Goal: Task Accomplishment & Management: Complete application form

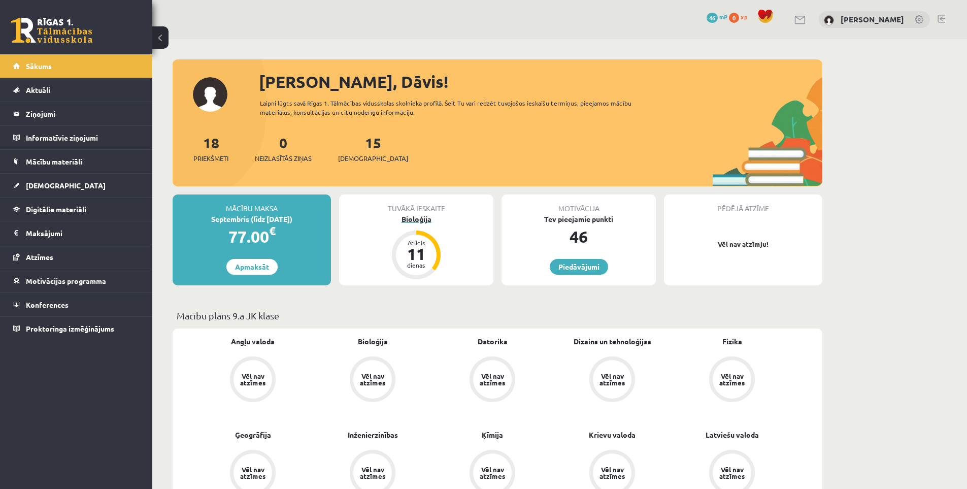
click at [423, 220] on div "Bioloģija" at bounding box center [416, 219] width 154 height 11
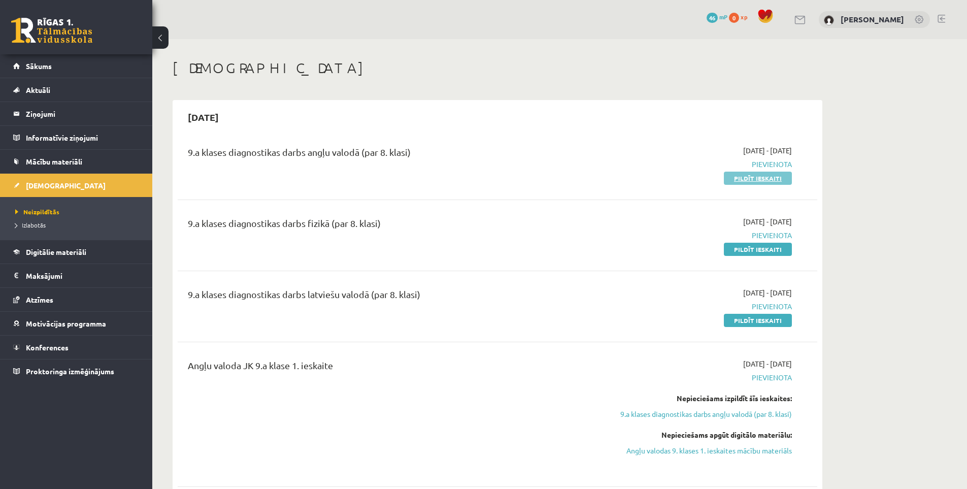
click at [762, 178] on link "Pildīt ieskaiti" at bounding box center [758, 178] width 68 height 13
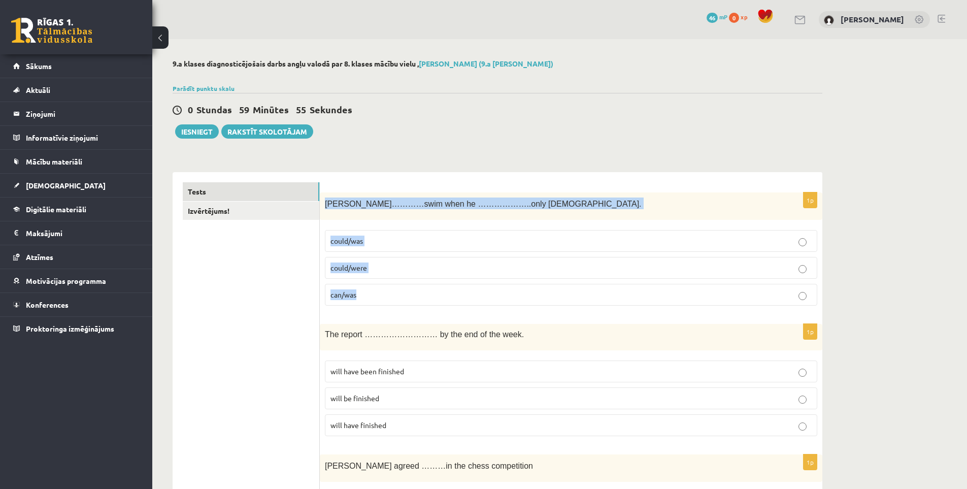
drag, startPoint x: 323, startPoint y: 204, endPoint x: 511, endPoint y: 293, distance: 208.2
click at [513, 295] on div "1p Tom…………swim when he ………………..only 4 years old. could/was could/were can/was" at bounding box center [571, 253] width 503 height 122
copy div "Tom…………swim when he ………………..only 4 years old. could/was could/were can/was"
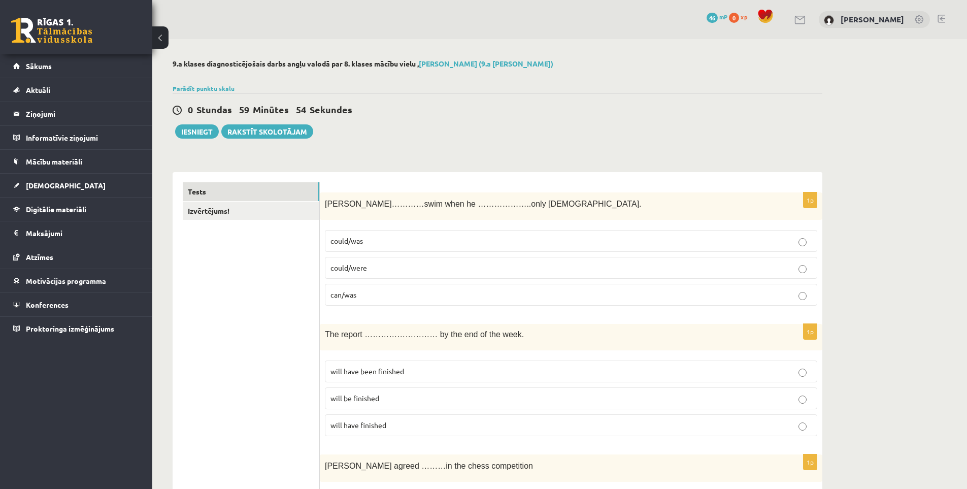
click at [376, 239] on p "could/was" at bounding box center [571, 241] width 481 height 11
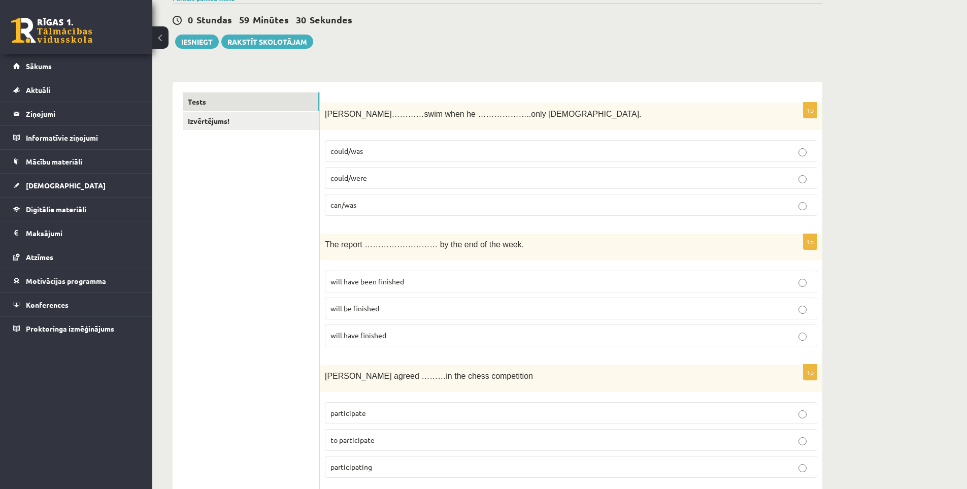
scroll to position [102, 0]
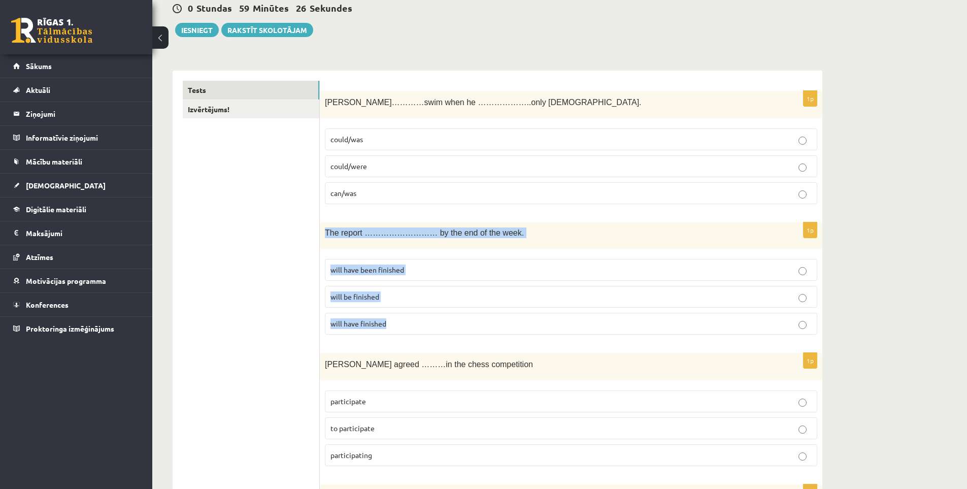
drag, startPoint x: 322, startPoint y: 233, endPoint x: 502, endPoint y: 317, distance: 198.3
click at [502, 317] on div "1p The report ……………………… by the end of the week. will have been finished will be…" at bounding box center [571, 282] width 503 height 120
copy div "The report ……………………… by the end of the week. will have been finished will be fi…"
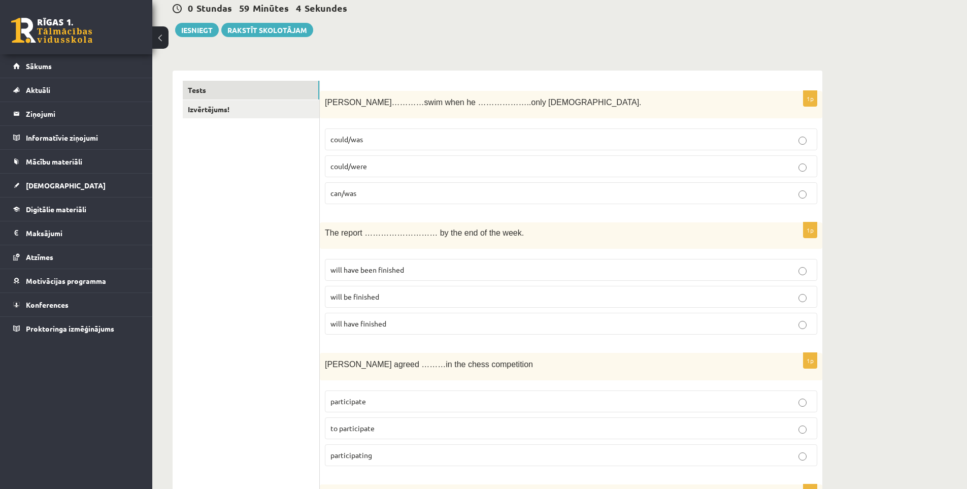
click at [356, 264] on label "will have been finished" at bounding box center [571, 270] width 492 height 22
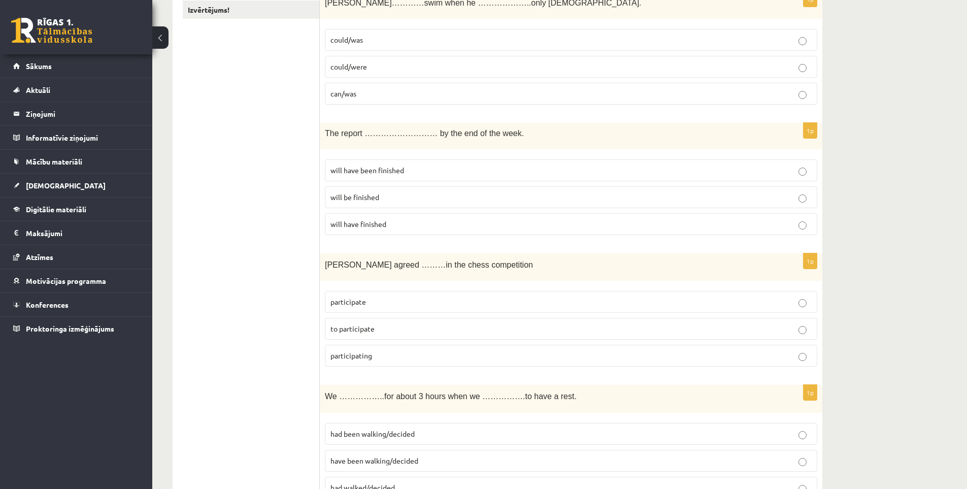
scroll to position [203, 0]
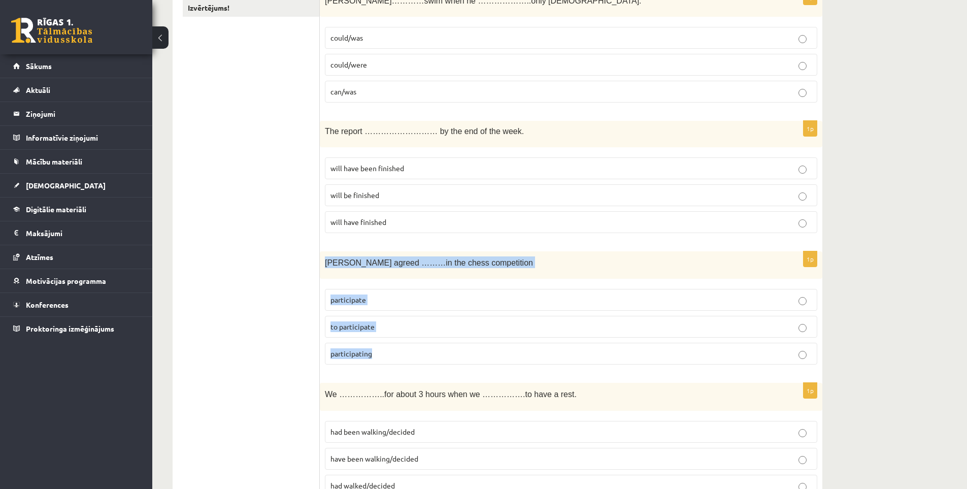
drag, startPoint x: 321, startPoint y: 259, endPoint x: 480, endPoint y: 353, distance: 184.6
click at [480, 353] on div "1p Sally agreed ………in the chess competition participate to participate particip…" at bounding box center [571, 312] width 503 height 122
copy div "Sally agreed ………in the chess competition participate to participate participati…"
click at [373, 297] on p "participate" at bounding box center [571, 299] width 481 height 11
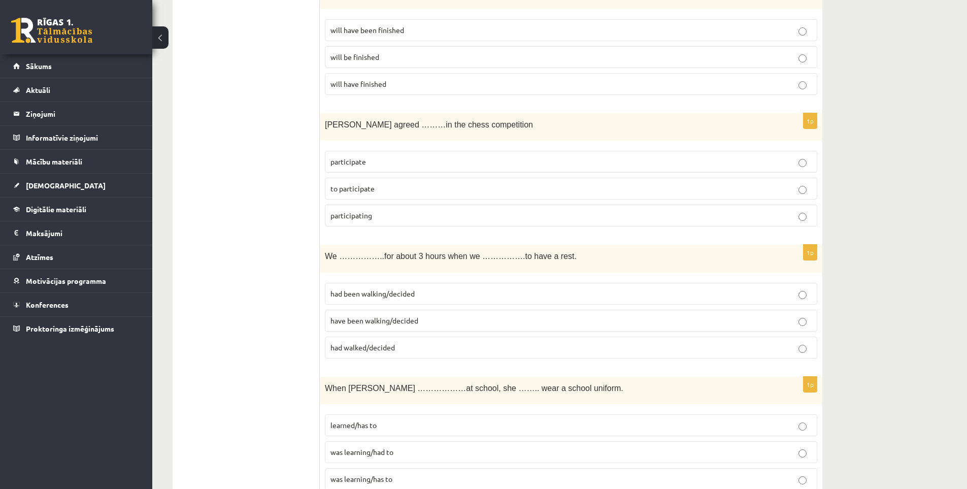
scroll to position [355, 0]
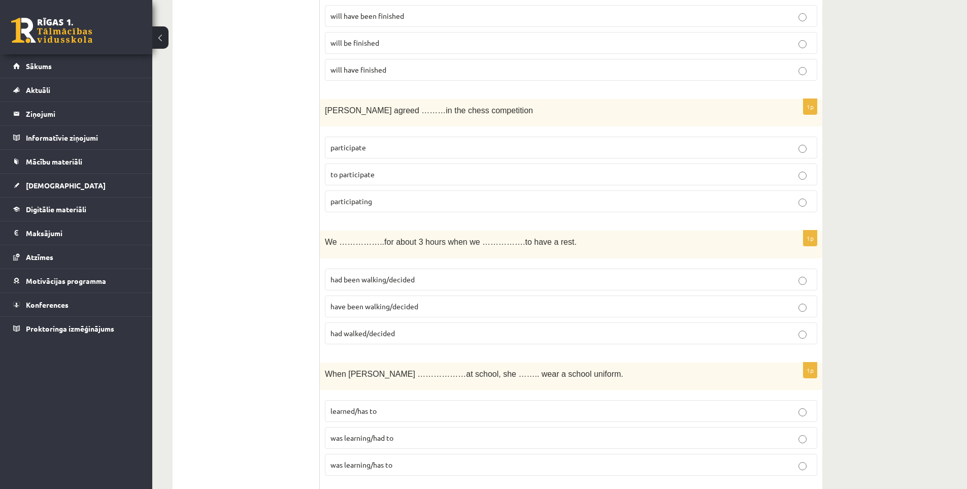
drag, startPoint x: 318, startPoint y: 239, endPoint x: 509, endPoint y: 234, distance: 191.0
click at [562, 246] on p "We ……………..for about 3 hours when we …………….to have a rest." at bounding box center [546, 242] width 442 height 12
drag, startPoint x: 550, startPoint y: 239, endPoint x: 328, endPoint y: 303, distance: 230.9
click at [331, 310] on div "1p We ……………..for about 3 hours when we …………….to have a rest. had been walking/d…" at bounding box center [571, 291] width 503 height 122
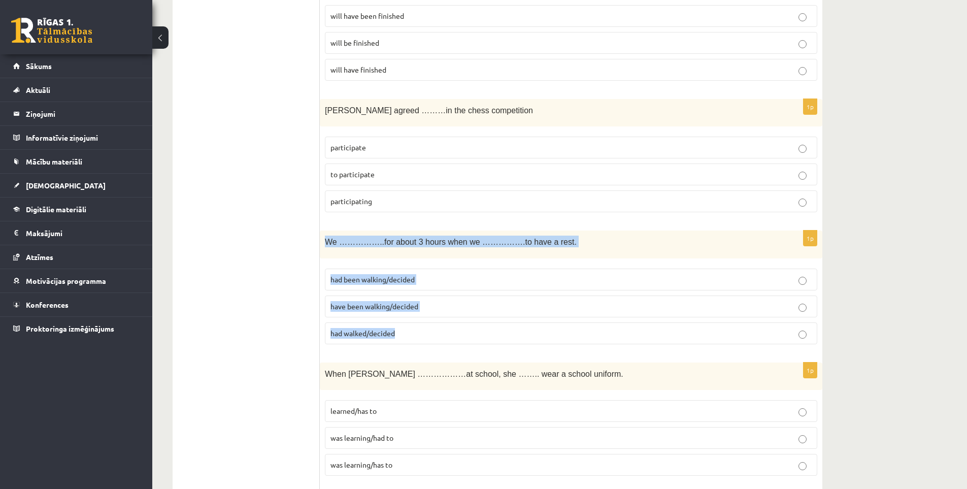
drag, startPoint x: 323, startPoint y: 239, endPoint x: 418, endPoint y: 333, distance: 133.6
click at [418, 333] on div "1p We ……………..for about 3 hours when we …………….to have a rest. had been walking/d…" at bounding box center [571, 291] width 503 height 122
copy div "We ……………..for about 3 hours when we …………….to have a rest. had been walking/deci…"
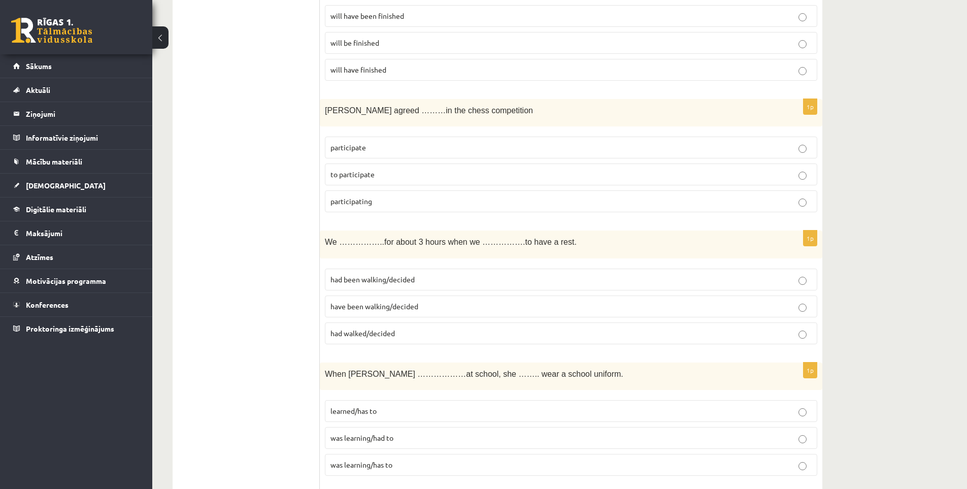
click at [385, 279] on span "had been walking/decided" at bounding box center [373, 279] width 84 height 9
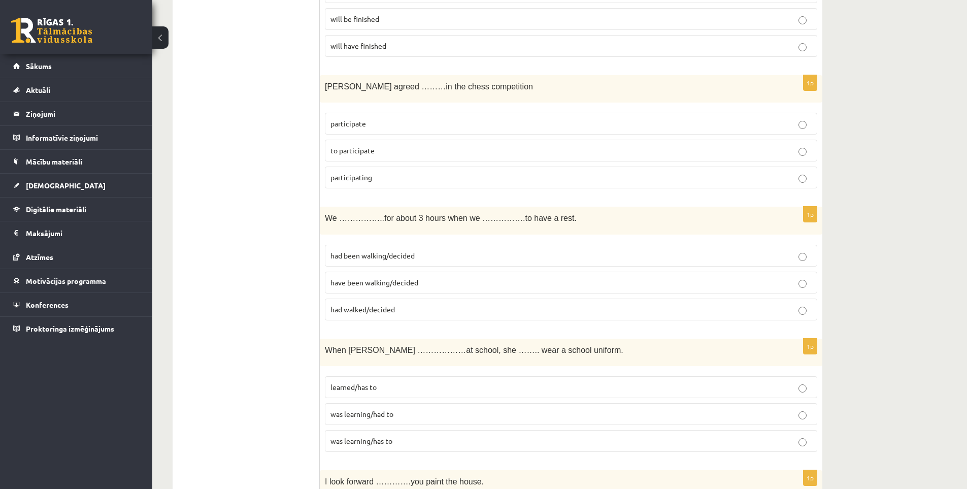
scroll to position [457, 0]
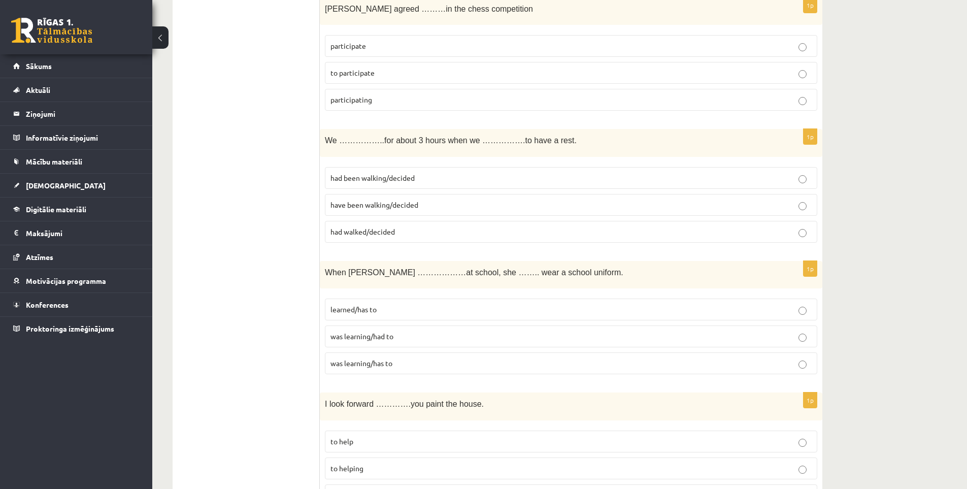
click at [327, 270] on span "When Helen ………………at school, she …….. wear a school uniform." at bounding box center [474, 272] width 299 height 9
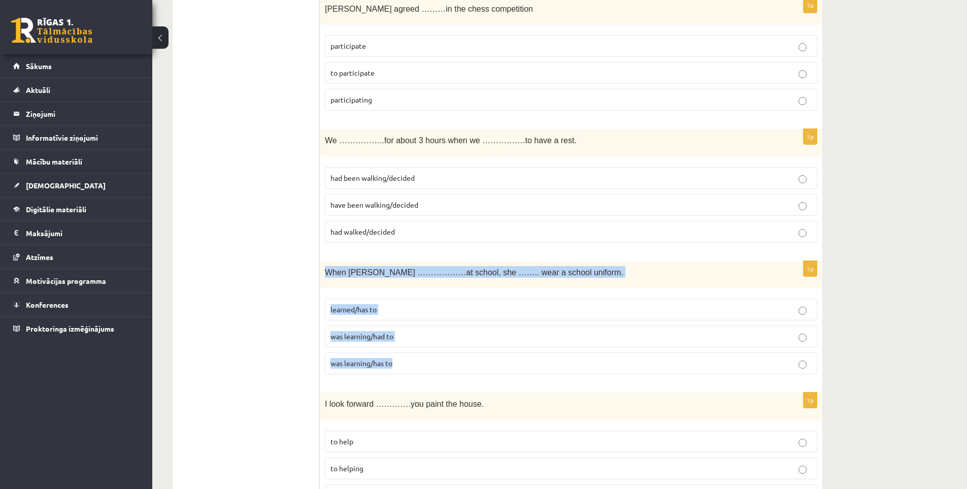
drag, startPoint x: 325, startPoint y: 271, endPoint x: 419, endPoint y: 355, distance: 126.5
click at [419, 355] on div "1p When Helen ………………at school, she …….. wear a school uniform. learned/has to w…" at bounding box center [571, 322] width 503 height 122
copy div "When Helen ………………at school, she …….. wear a school uniform. learned/has to was …"
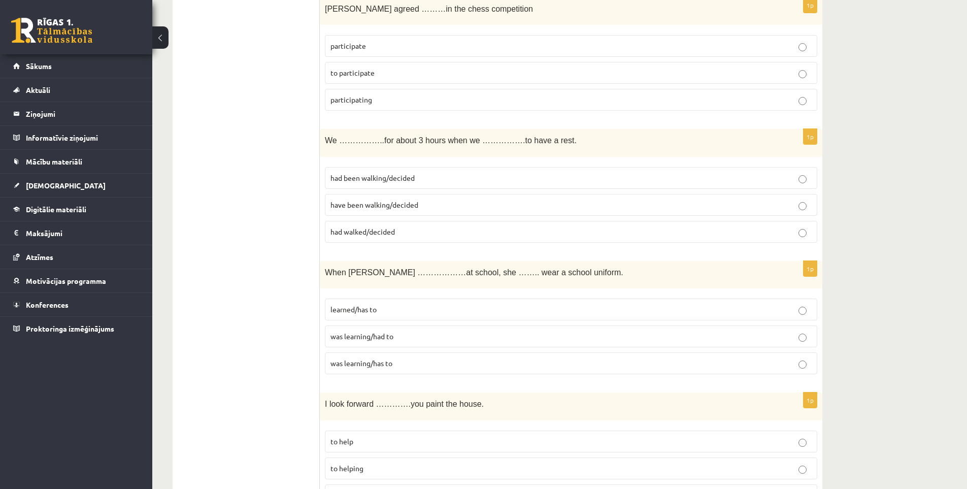
click at [373, 339] on span "was learning/had to" at bounding box center [362, 336] width 63 height 9
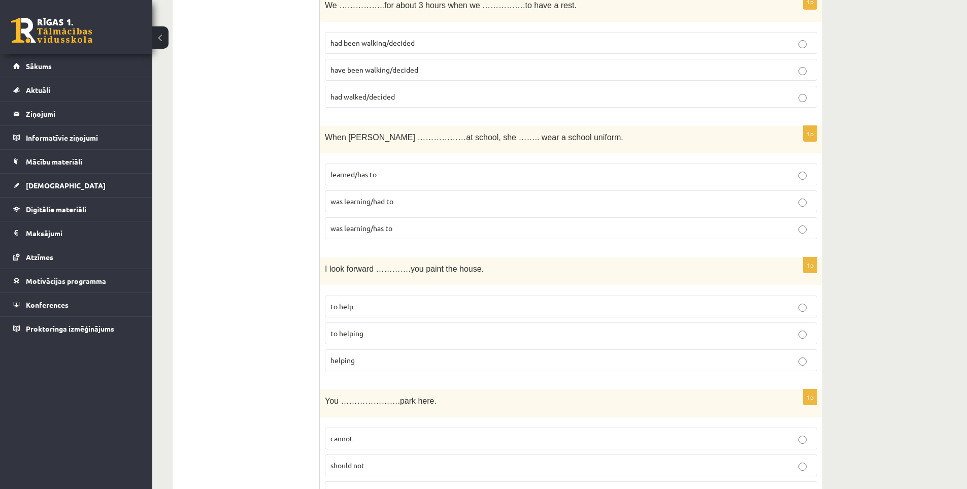
scroll to position [609, 0]
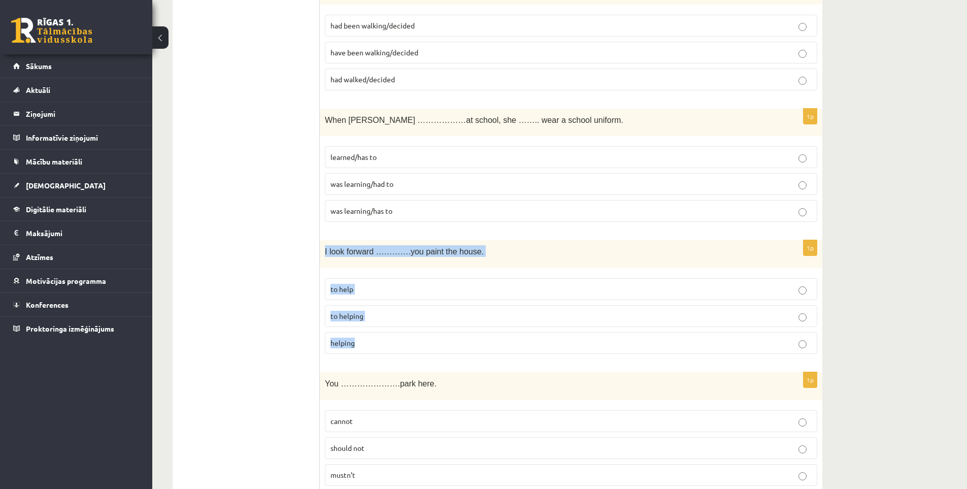
drag, startPoint x: 325, startPoint y: 251, endPoint x: 362, endPoint y: 347, distance: 102.2
click at [362, 347] on div "1p I look forward ………….you paint the house. to help to helping helping" at bounding box center [571, 301] width 503 height 122
copy div "I look forward ………….you paint the house. to help to helping helping"
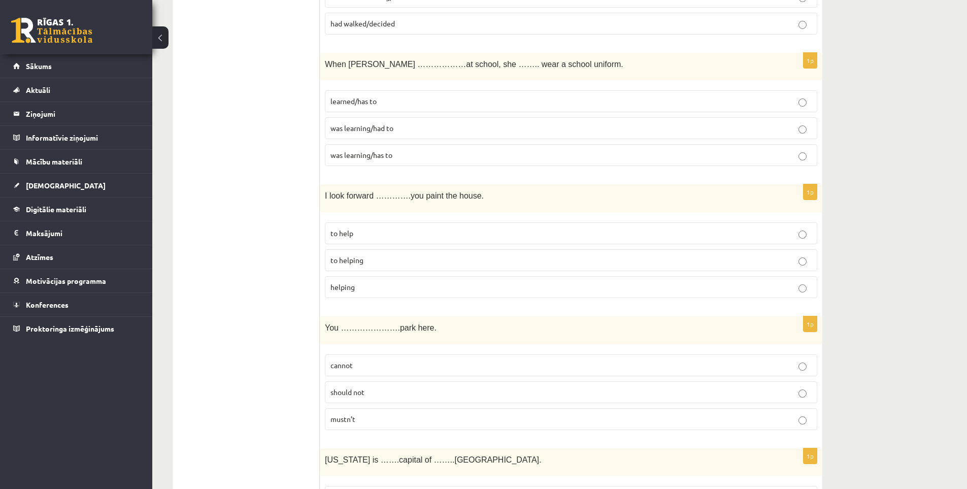
scroll to position [711, 0]
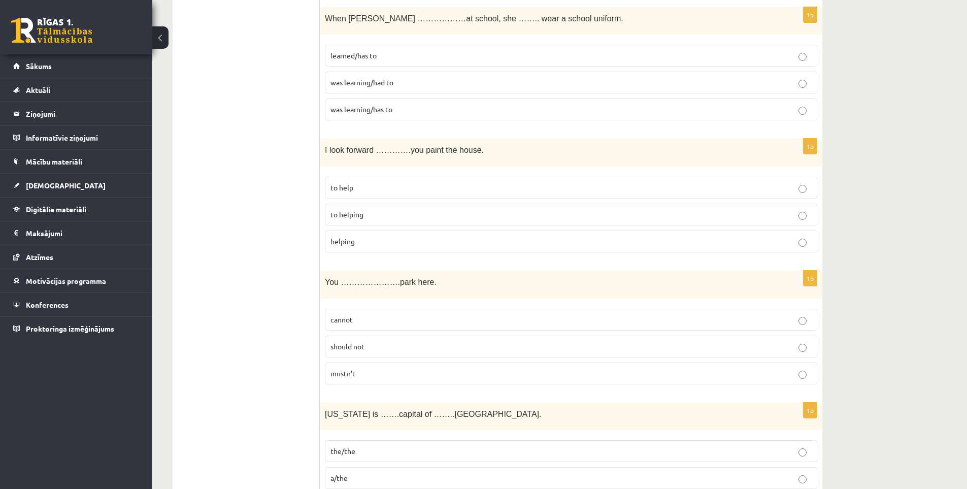
click at [372, 213] on p "to helping" at bounding box center [571, 214] width 481 height 11
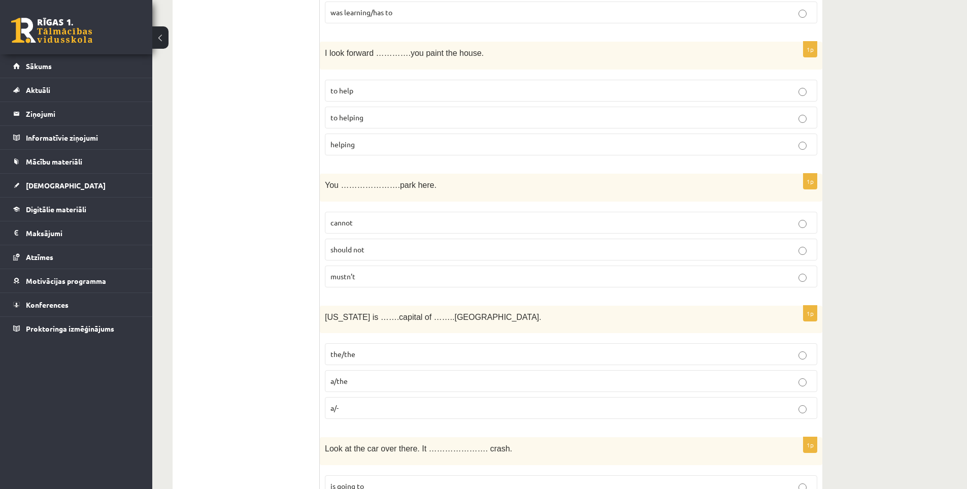
scroll to position [812, 0]
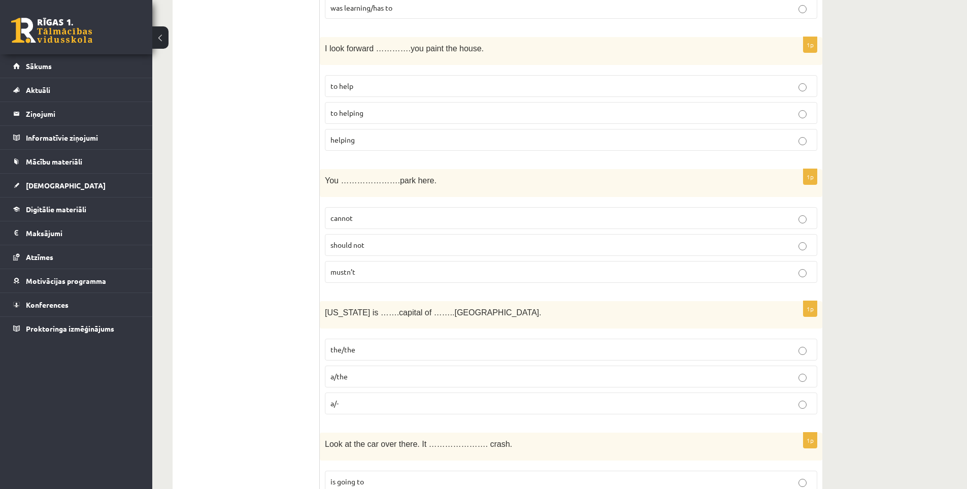
click at [392, 247] on p "should not" at bounding box center [571, 245] width 481 height 11
drag, startPoint x: 326, startPoint y: 179, endPoint x: 424, endPoint y: 265, distance: 130.3
click at [424, 265] on div "1p You ………………….park here. cannot should not mustn’t" at bounding box center [571, 230] width 503 height 122
copy div "You ………………….park here. cannot should not mustn’t"
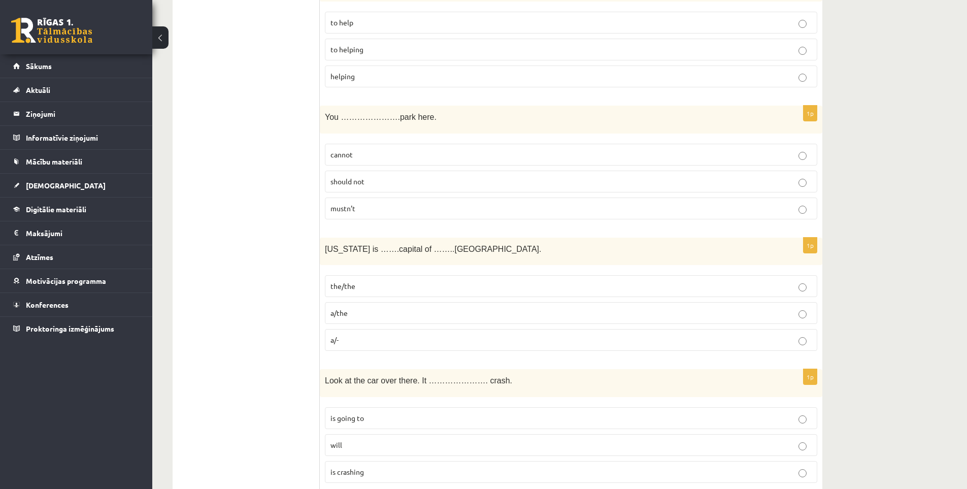
scroll to position [914, 0]
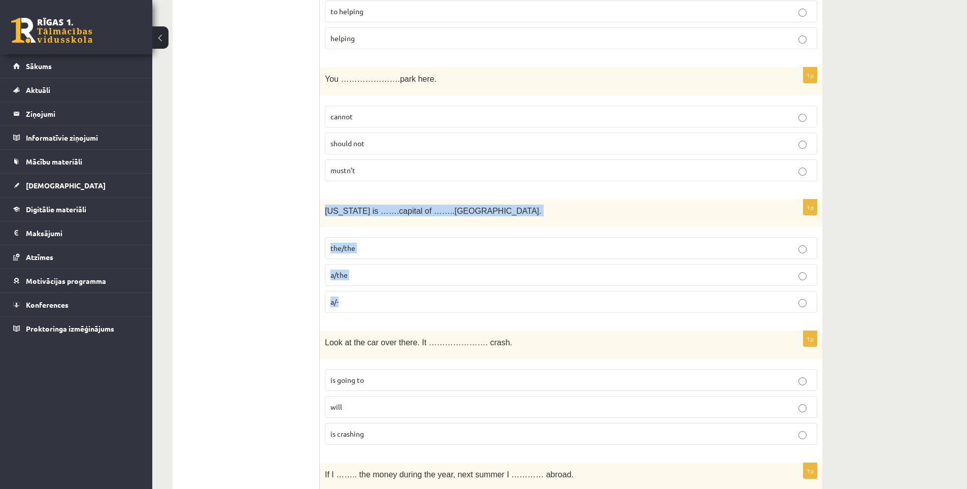
drag, startPoint x: 325, startPoint y: 210, endPoint x: 376, endPoint y: 303, distance: 106.3
click at [376, 303] on div "1p Washington is …….capital of ……..USA. the/the a/the a/-" at bounding box center [571, 261] width 503 height 122
copy div "Washington is …….capital of ……..USA. the/the a/the a/-"
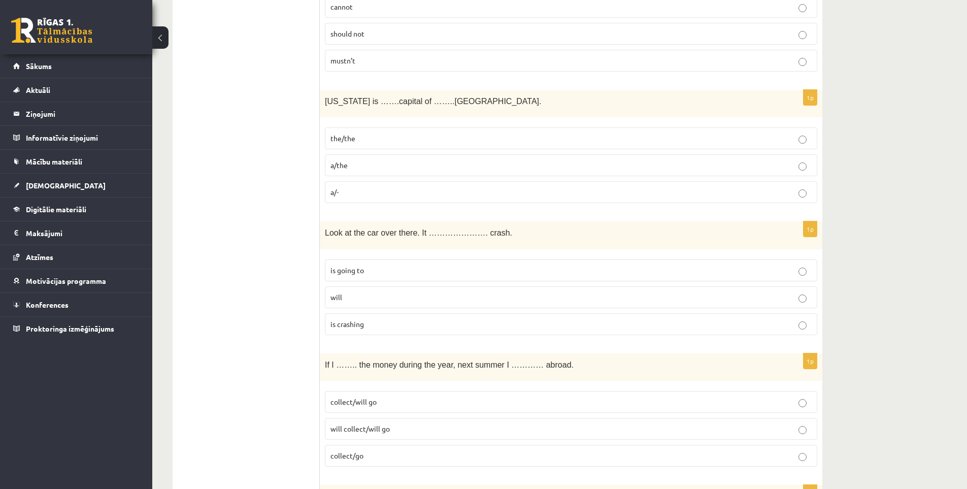
scroll to position [1015, 0]
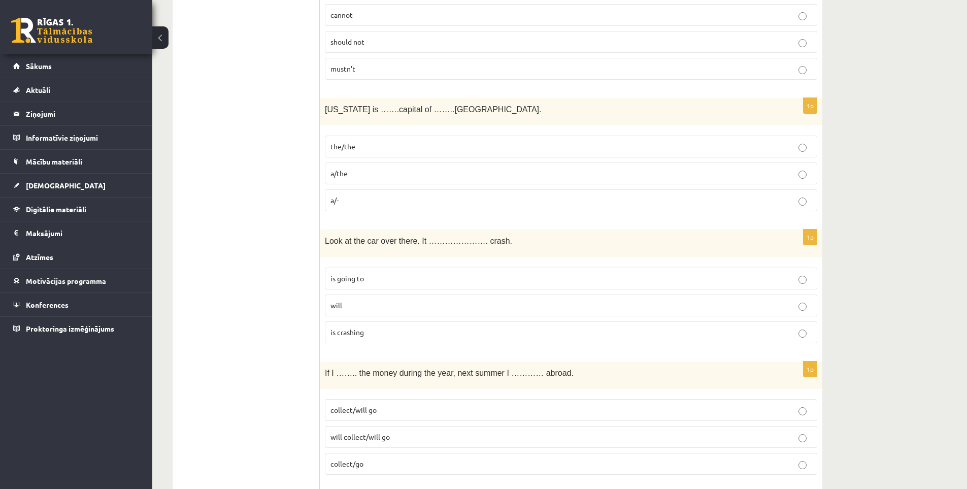
click at [356, 147] on p "the/the" at bounding box center [571, 146] width 481 height 11
drag, startPoint x: 325, startPoint y: 240, endPoint x: 382, endPoint y: 339, distance: 114.6
click at [382, 339] on div "1p Look at the car over there. It …………………. crash. is going to will is crashing" at bounding box center [571, 290] width 503 height 122
copy div "Look at the car over there. It …………………. crash. is going to will is crashing"
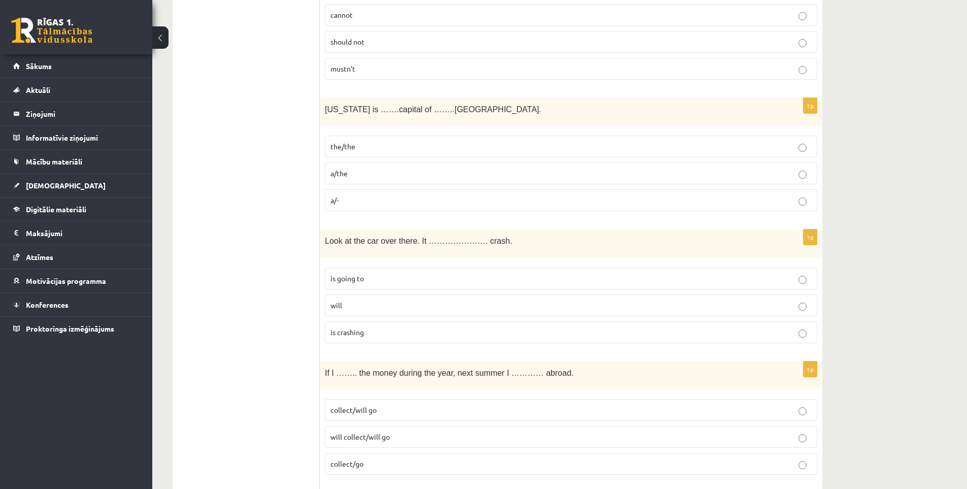
click at [376, 277] on p "is going to" at bounding box center [571, 278] width 481 height 11
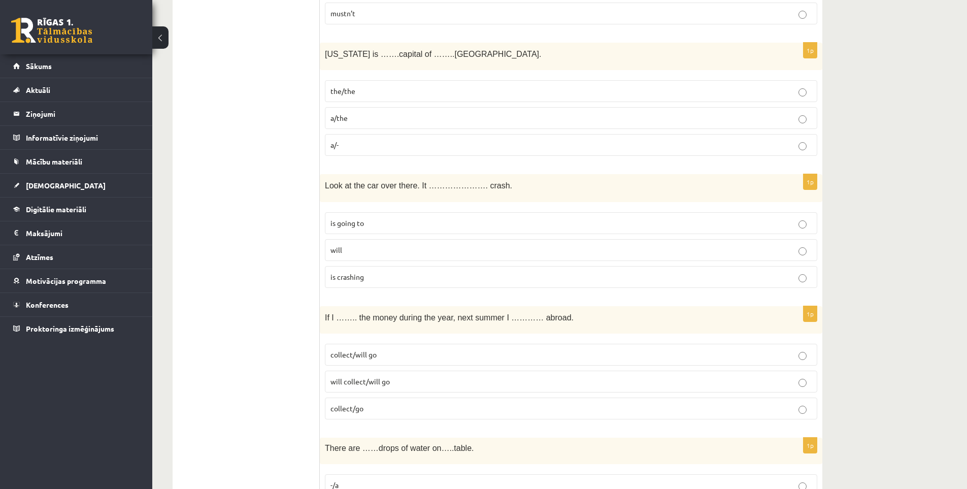
scroll to position [1168, 0]
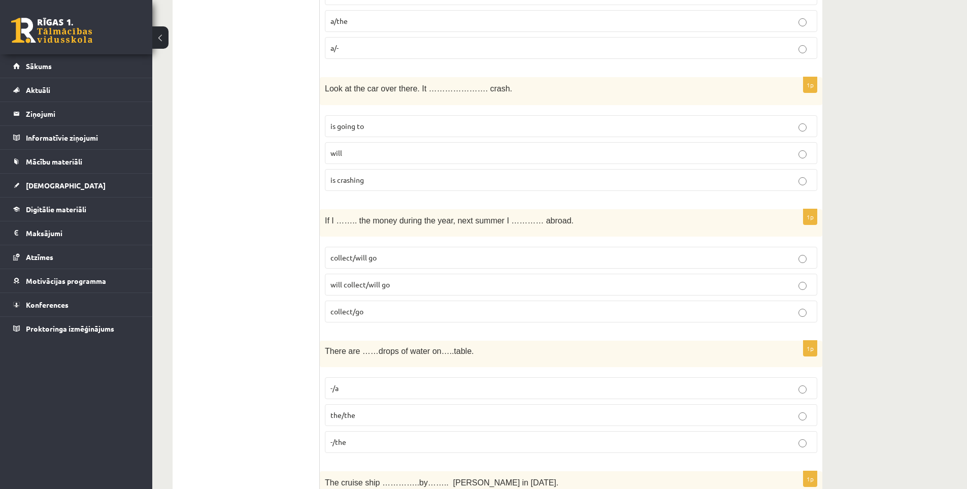
click at [325, 219] on span "If I …….. the money during the year, next summer I ………… abroad." at bounding box center [449, 220] width 249 height 9
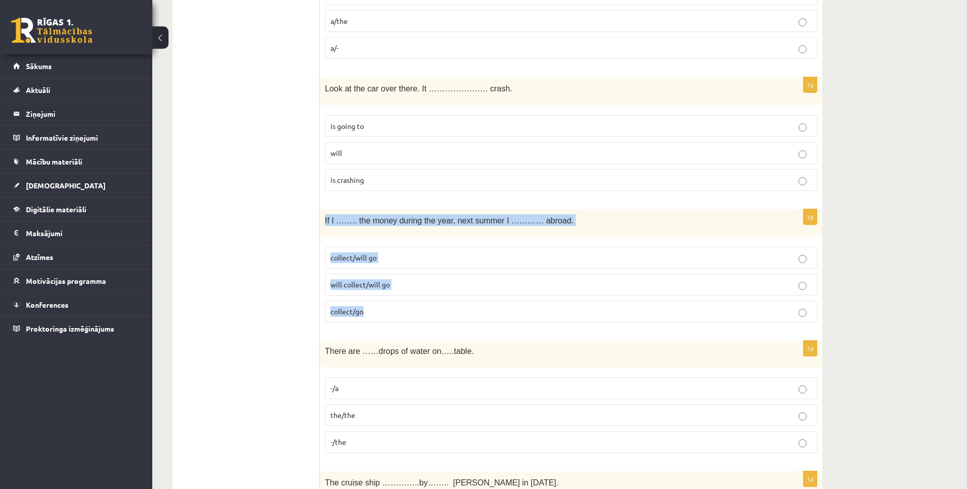
drag, startPoint x: 325, startPoint y: 220, endPoint x: 372, endPoint y: 312, distance: 102.9
click at [372, 312] on div "1p If I …….. the money during the year, next summer I ………… abroad. collect/will…" at bounding box center [571, 270] width 503 height 122
copy div "If I …….. the money during the year, next summer I ………… abroad. collect/will go…"
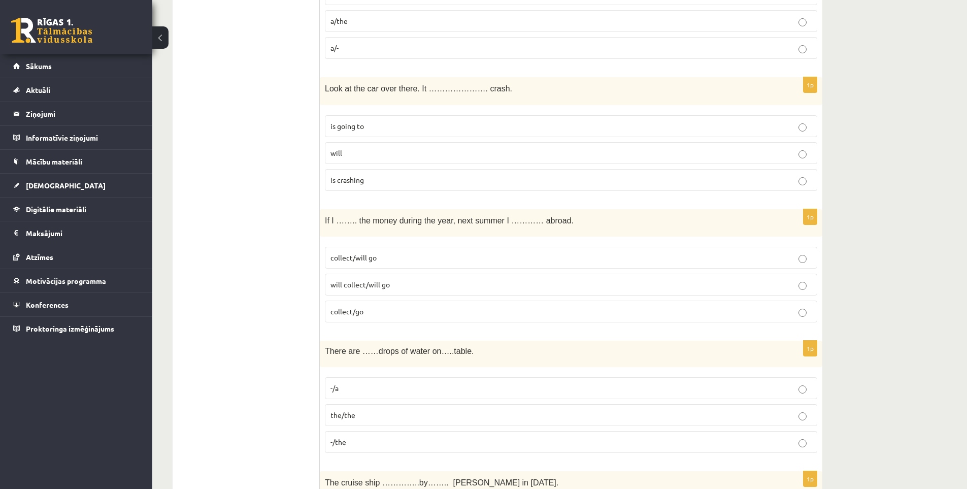
drag, startPoint x: 400, startPoint y: 285, endPoint x: 394, endPoint y: 286, distance: 5.6
click at [400, 285] on p "will collect/will go" at bounding box center [571, 284] width 481 height 11
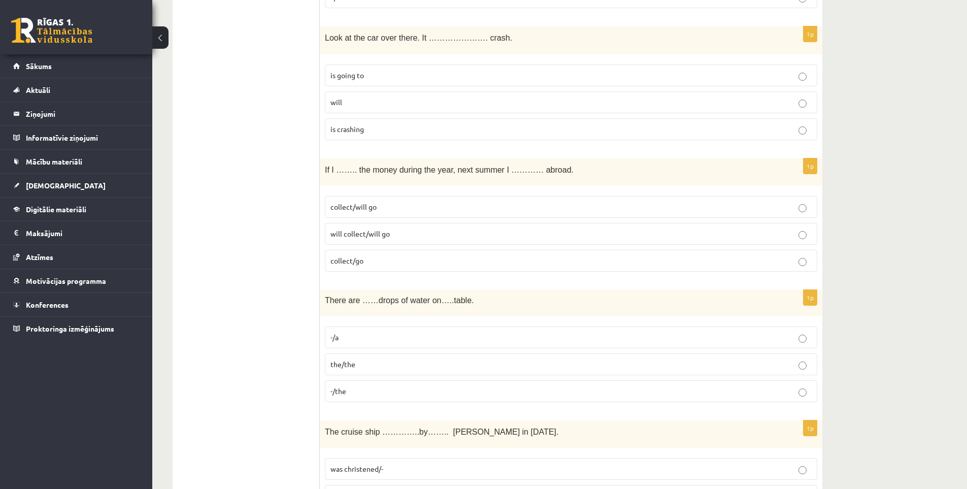
scroll to position [1320, 0]
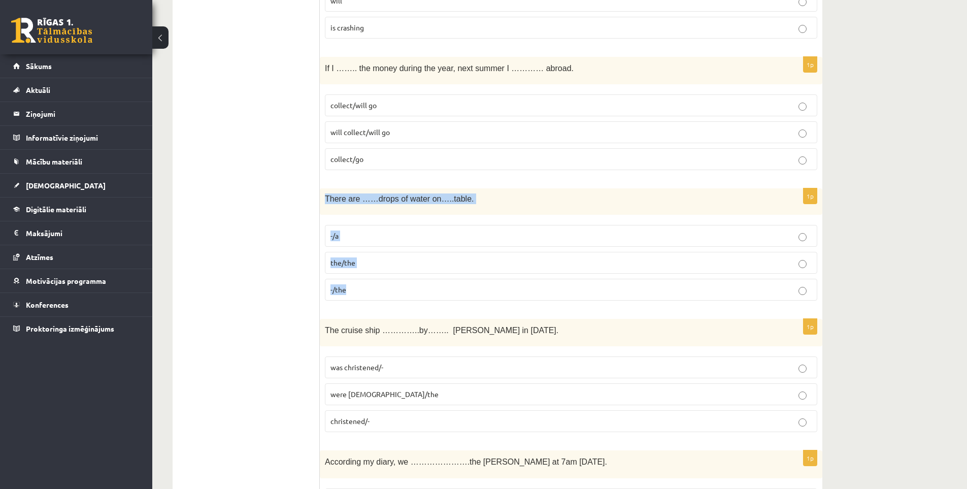
drag, startPoint x: 324, startPoint y: 197, endPoint x: 362, endPoint y: 294, distance: 104.5
click at [362, 294] on div "1p There are ……drops of water on…..table. -/a the/the -/the" at bounding box center [571, 248] width 503 height 120
click at [363, 259] on p "the/the" at bounding box center [571, 262] width 481 height 11
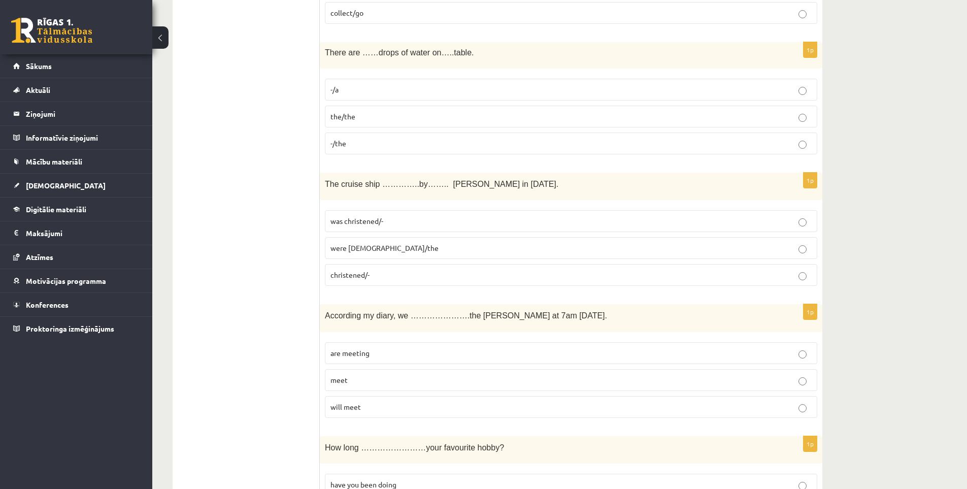
scroll to position [1472, 0]
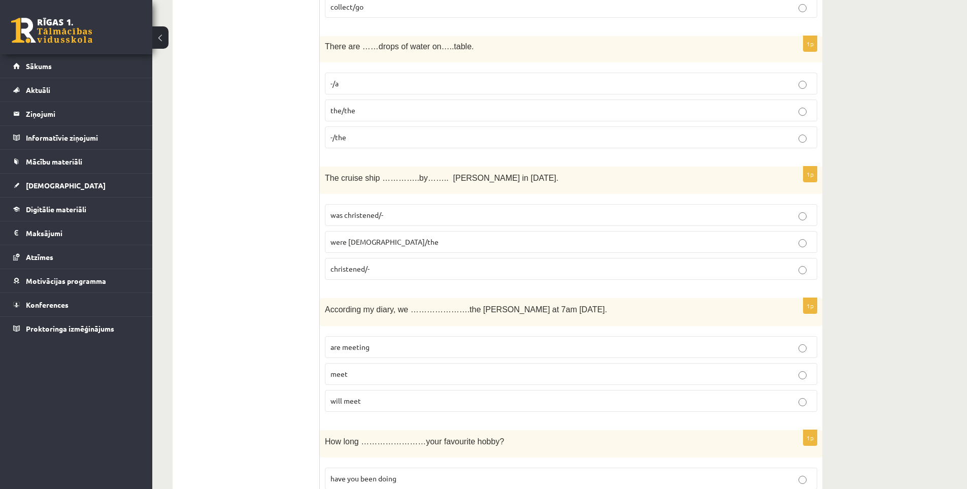
click at [384, 270] on p "christened/-" at bounding box center [571, 269] width 481 height 11
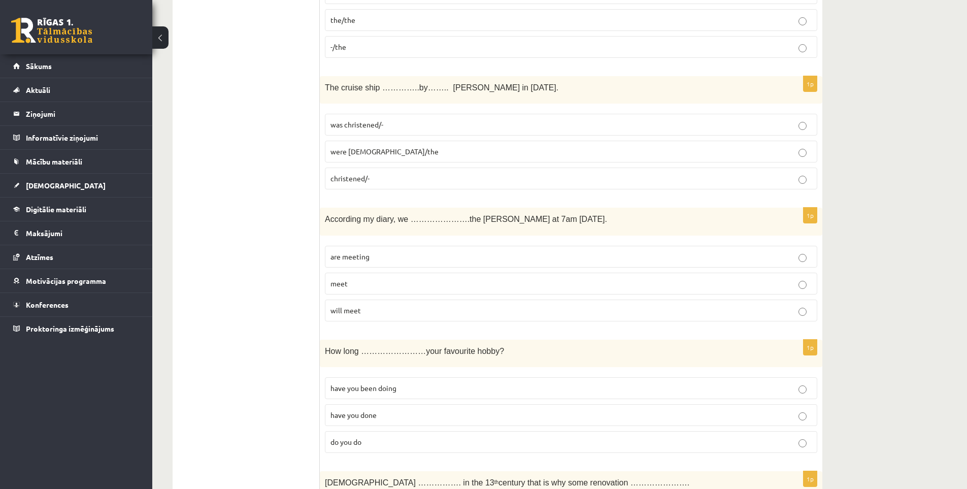
scroll to position [1574, 0]
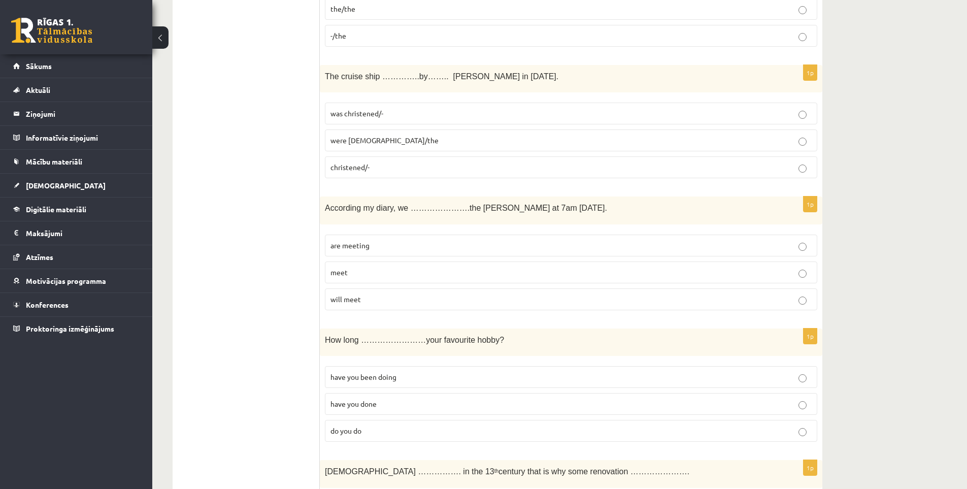
click at [383, 139] on span "were christened/the" at bounding box center [385, 140] width 108 height 9
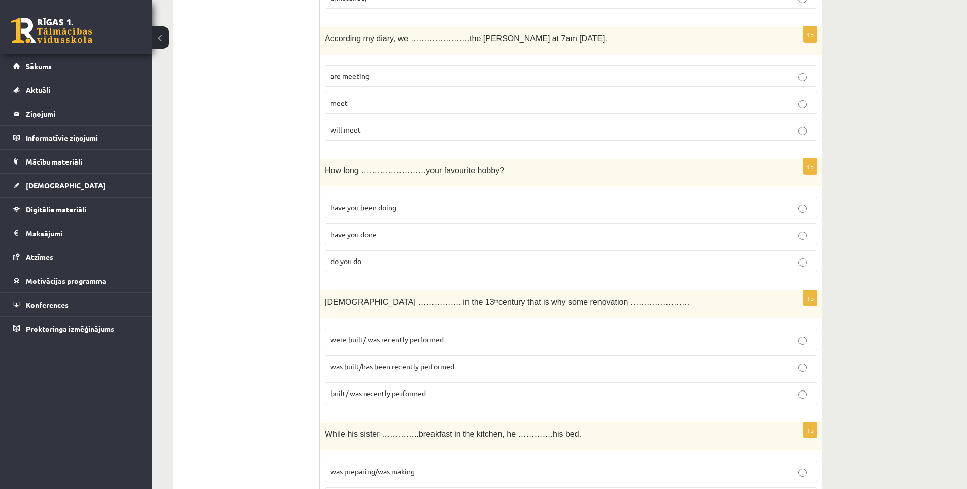
scroll to position [1726, 0]
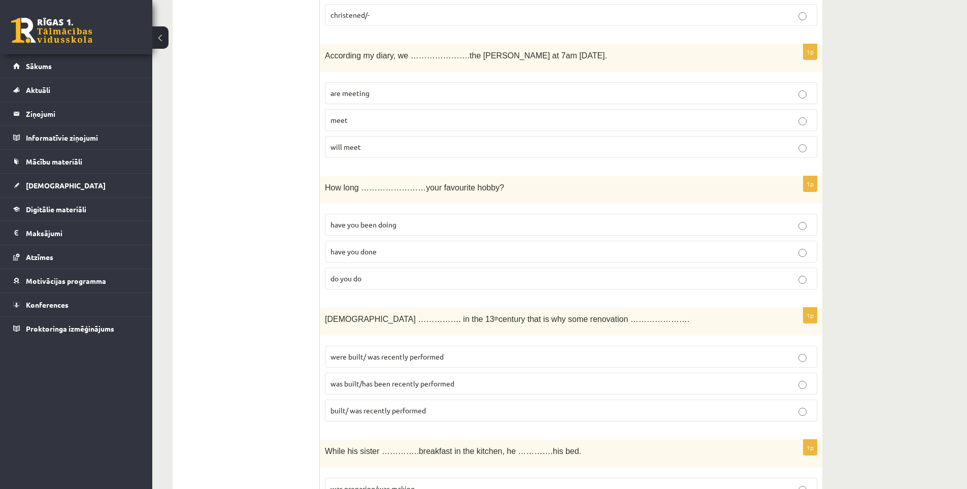
click at [375, 87] on label "are meeting" at bounding box center [571, 93] width 492 height 22
click at [384, 245] on label "have you done" at bounding box center [571, 252] width 492 height 22
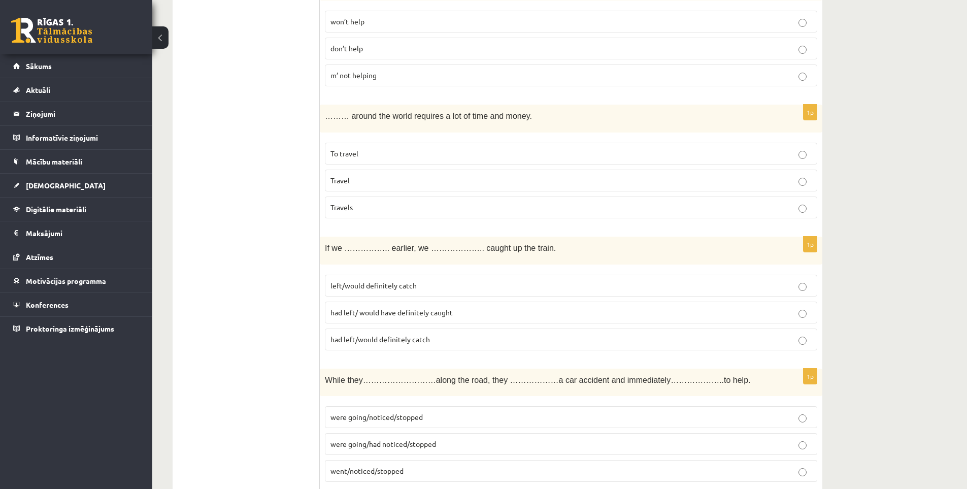
scroll to position [3553, 0]
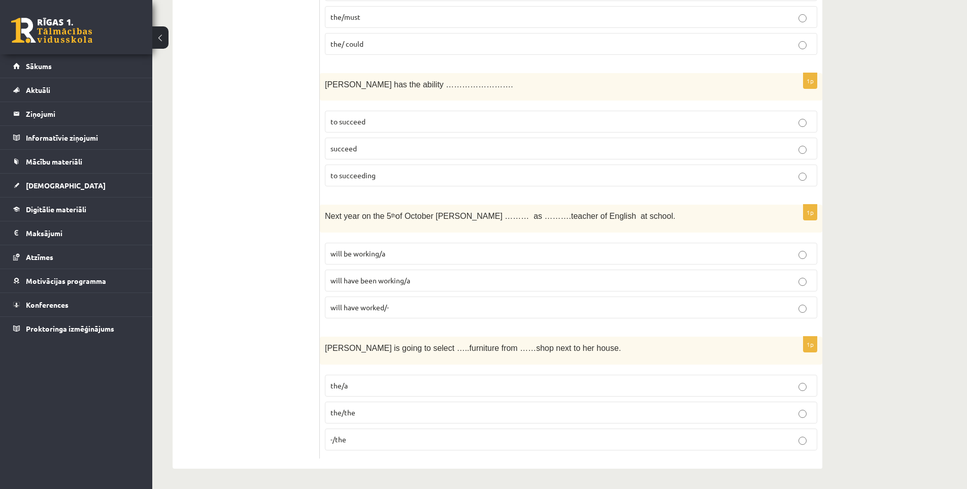
drag, startPoint x: 919, startPoint y: 460, endPoint x: 954, endPoint y: 406, distance: 63.9
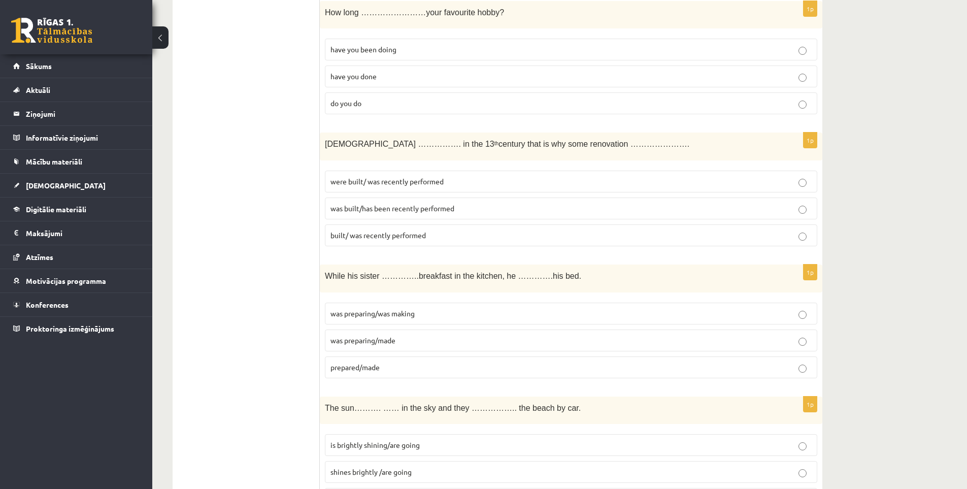
scroll to position [1878, 0]
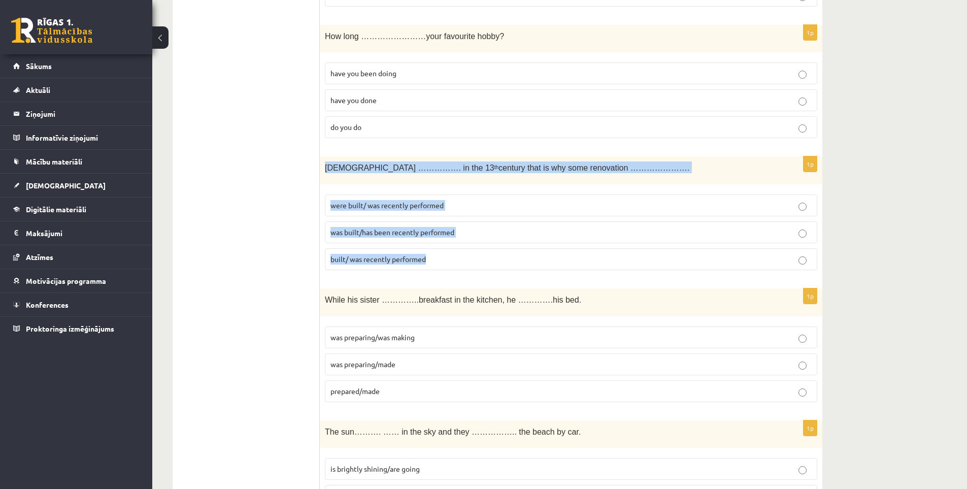
drag, startPoint x: 324, startPoint y: 164, endPoint x: 445, endPoint y: 265, distance: 156.9
click at [445, 265] on div "1p The church ……………. in the 13 th century that is why some renovation …………………. …" at bounding box center [571, 217] width 503 height 122
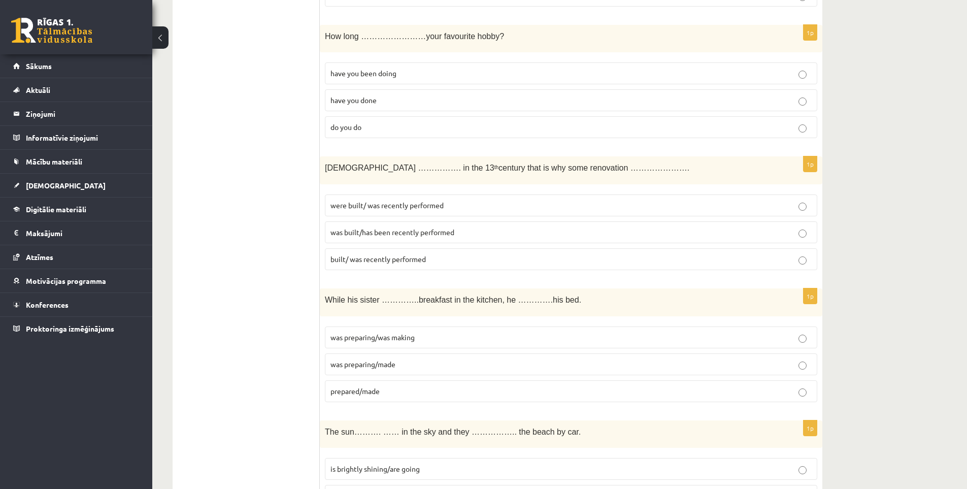
click at [300, 219] on ul "Tests Izvērtējums!" at bounding box center [251, 219] width 137 height 3829
drag, startPoint x: 389, startPoint y: 204, endPoint x: 365, endPoint y: 208, distance: 24.1
click at [389, 204] on span "were built/ was recently performed" at bounding box center [387, 205] width 113 height 9
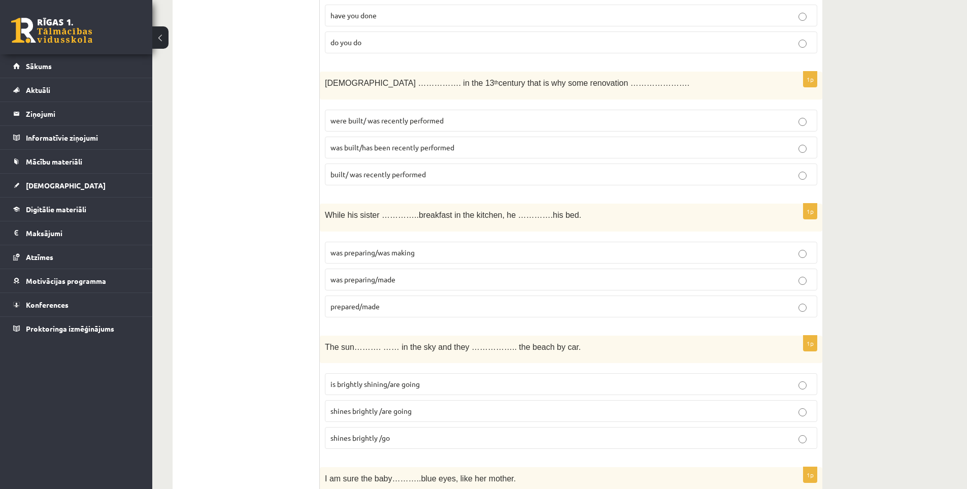
scroll to position [1979, 0]
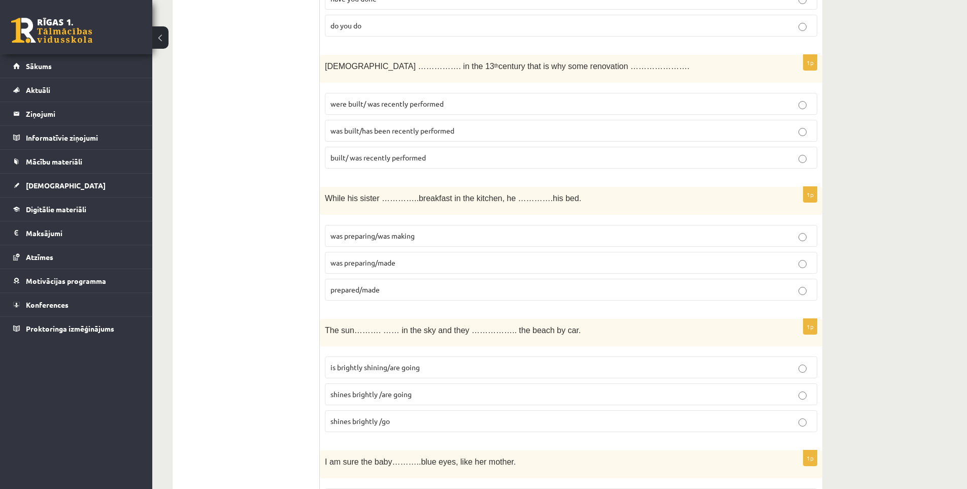
click at [387, 264] on span "was preparing/made" at bounding box center [363, 262] width 65 height 9
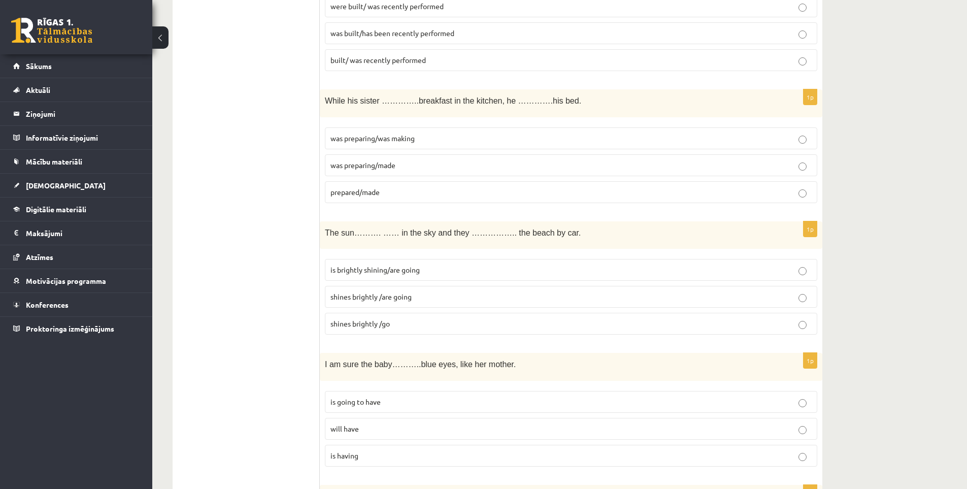
scroll to position [2081, 0]
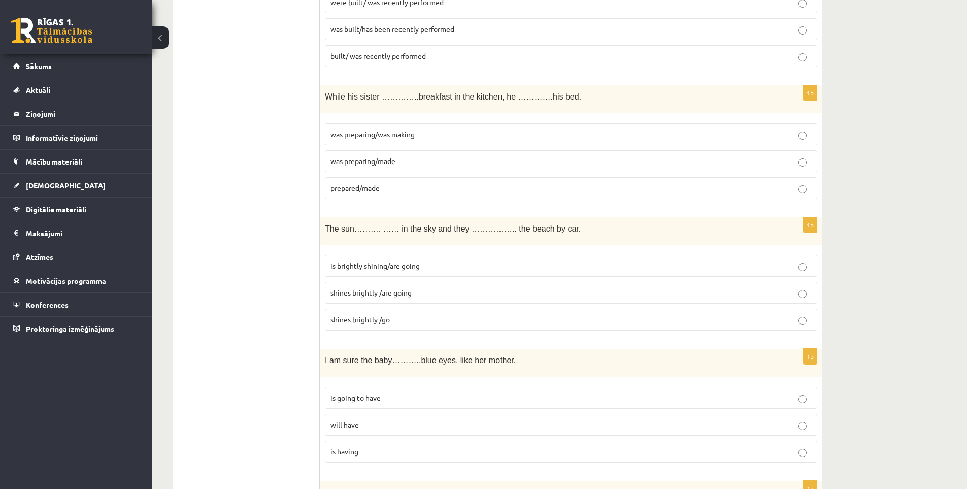
click at [355, 264] on span "is brightly shining/are going" at bounding box center [375, 265] width 89 height 9
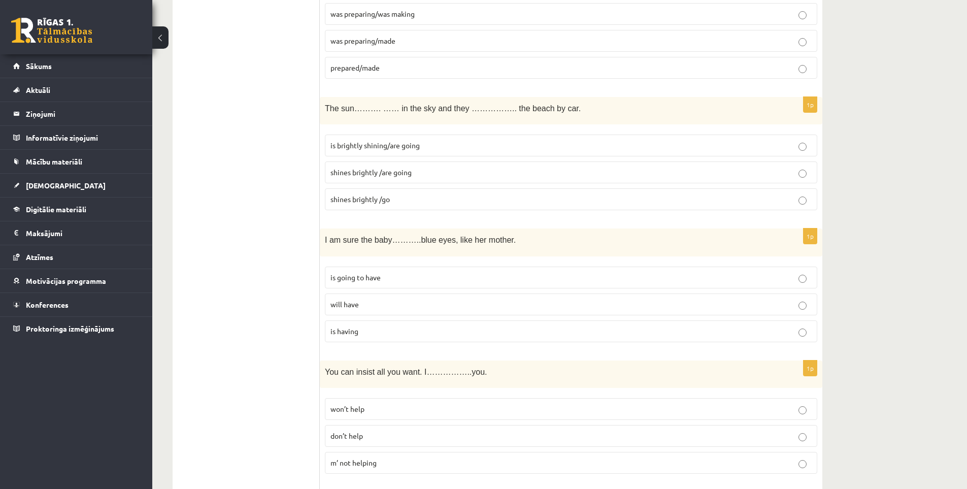
scroll to position [2233, 0]
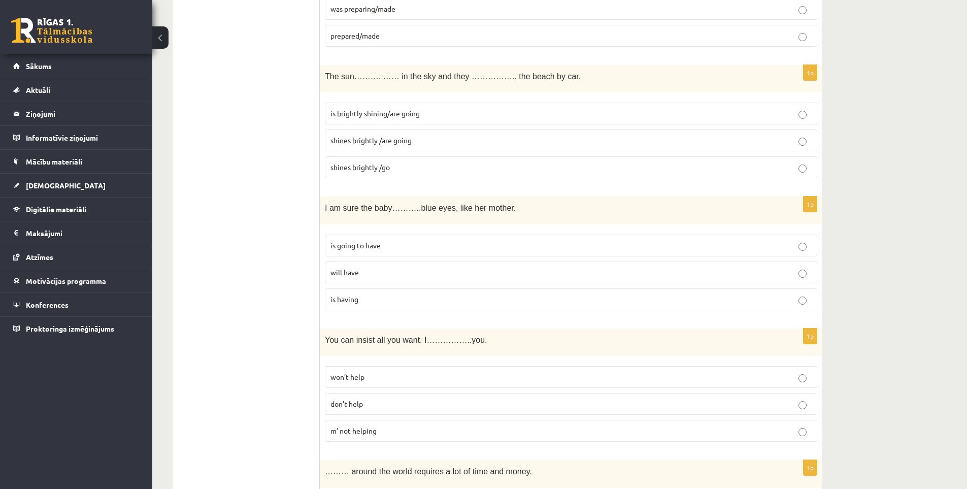
click at [370, 270] on p "will have" at bounding box center [571, 272] width 481 height 11
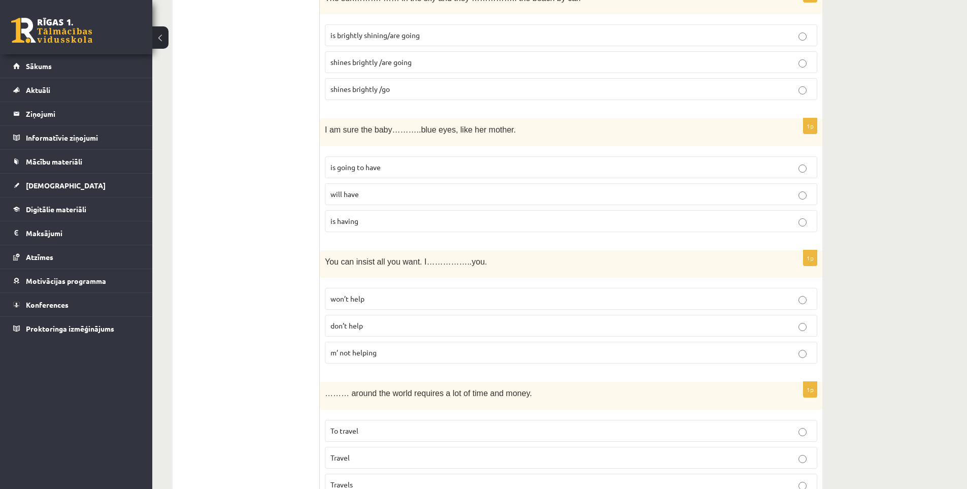
scroll to position [2334, 0]
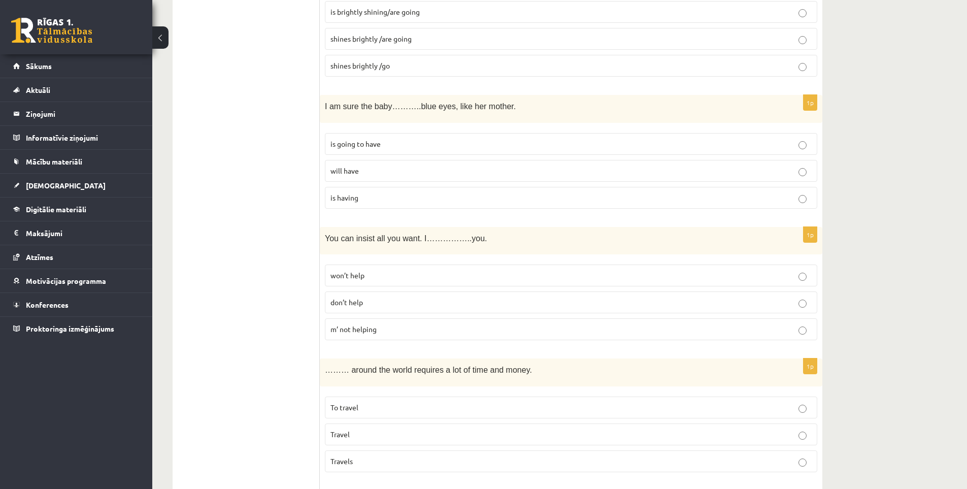
click at [373, 305] on p "don’t help" at bounding box center [571, 302] width 481 height 11
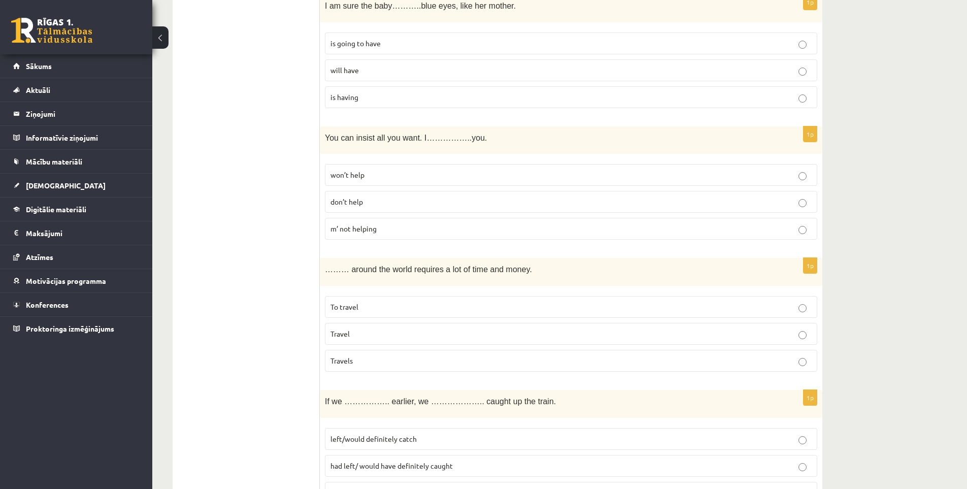
scroll to position [2436, 0]
click at [374, 305] on p "To travel" at bounding box center [571, 306] width 481 height 11
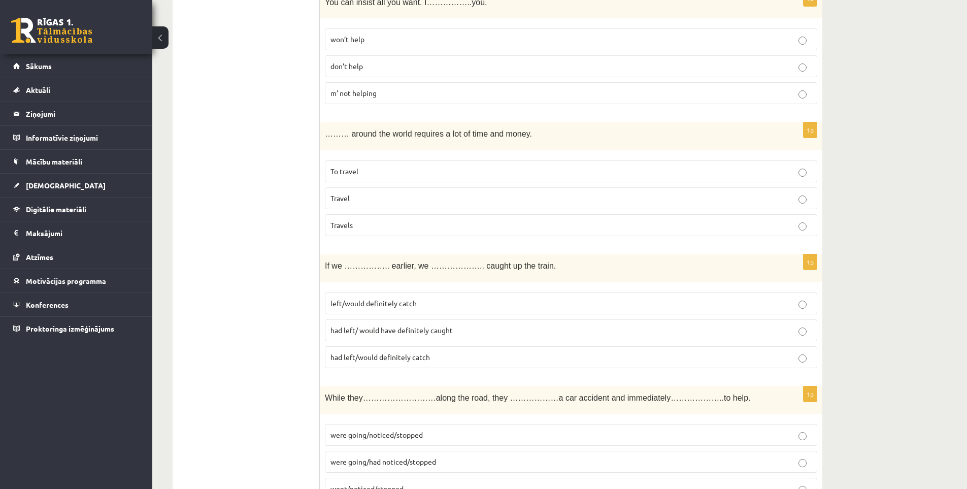
scroll to position [2588, 0]
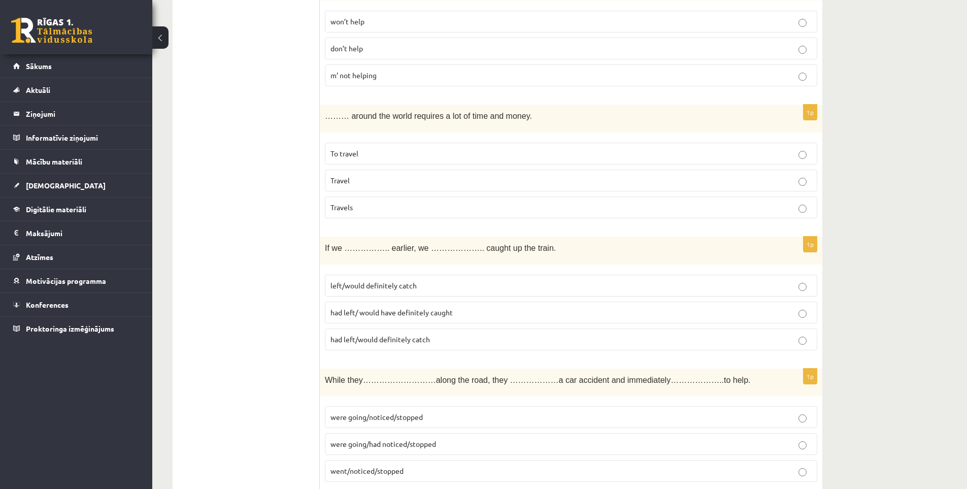
click at [408, 312] on span "had left/ would have definitely caught" at bounding box center [392, 312] width 122 height 9
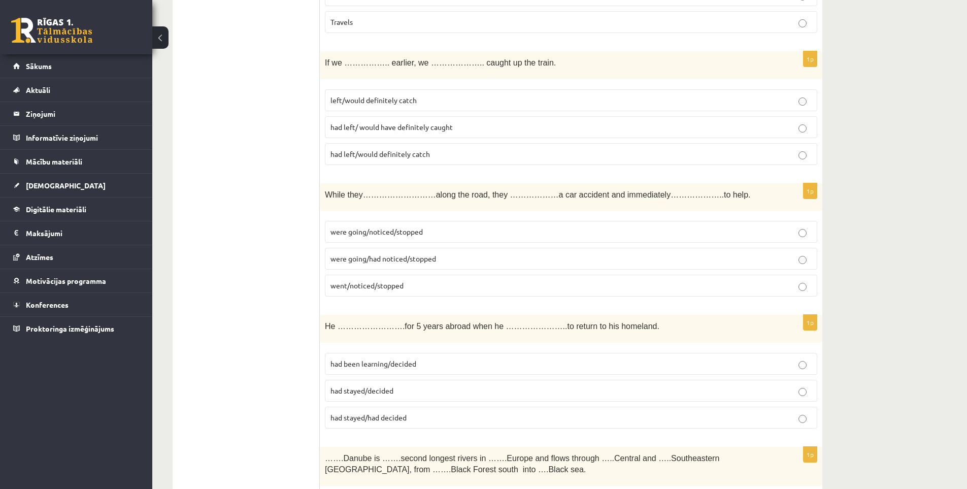
scroll to position [2791, 0]
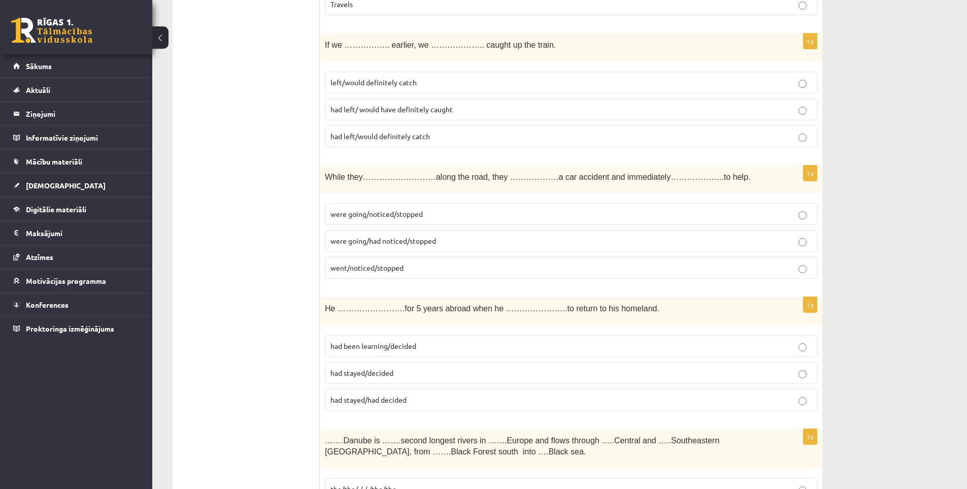
click at [375, 243] on span "were going/had noticed/stopped" at bounding box center [384, 240] width 106 height 9
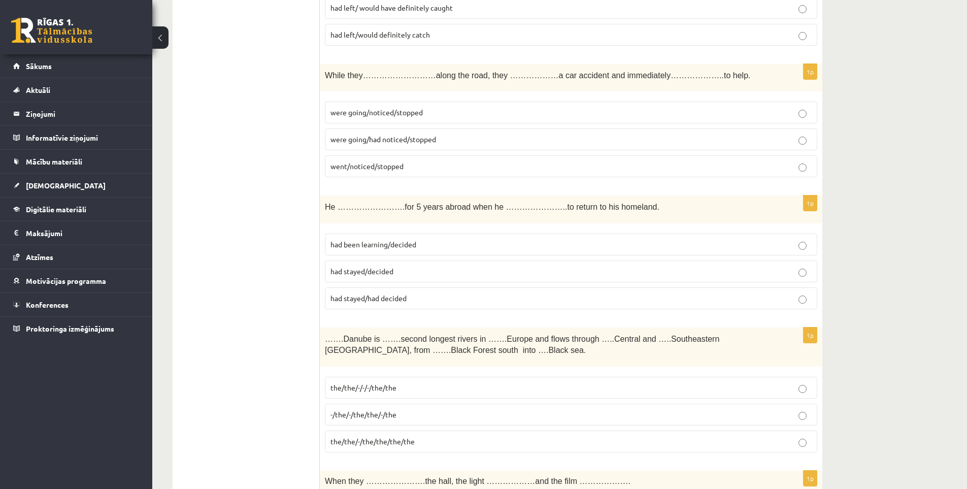
click at [371, 173] on label "went/noticed/stopped" at bounding box center [571, 166] width 492 height 22
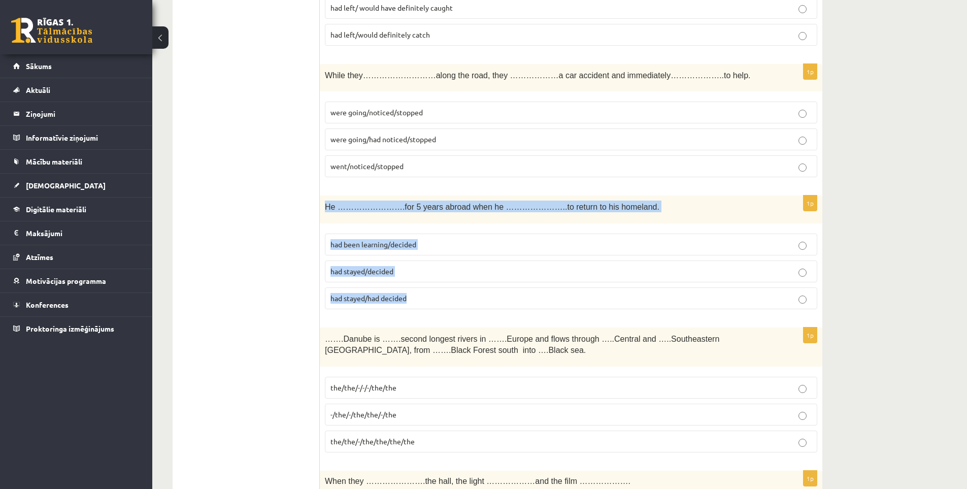
drag, startPoint x: 325, startPoint y: 205, endPoint x: 427, endPoint y: 305, distance: 143.3
click at [427, 305] on div "1p He …………………….for 5 years abroad when he …………………..to return to his homeland. h…" at bounding box center [571, 256] width 503 height 122
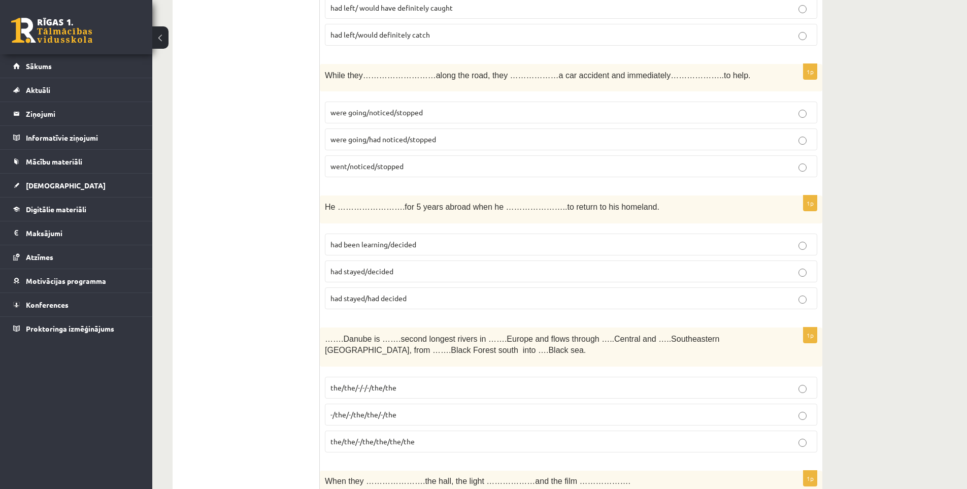
click at [403, 279] on label "had stayed/decided" at bounding box center [571, 271] width 492 height 22
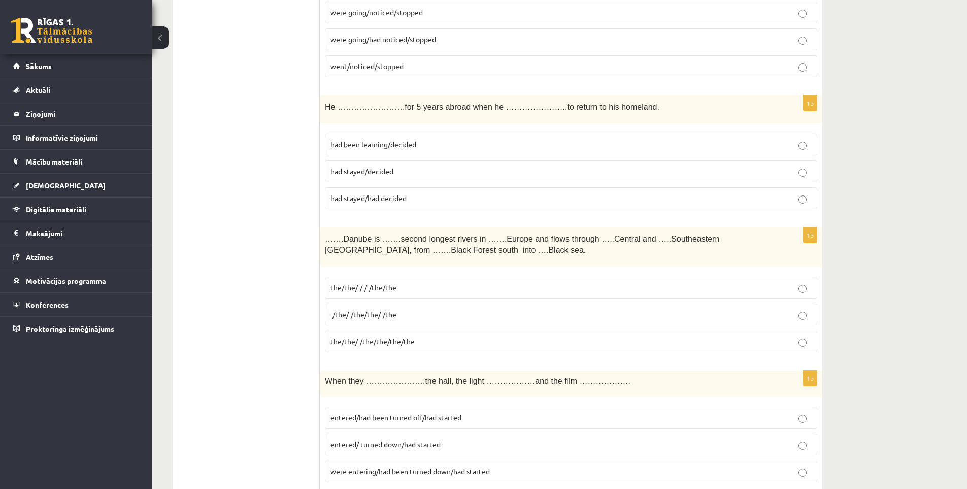
scroll to position [2994, 0]
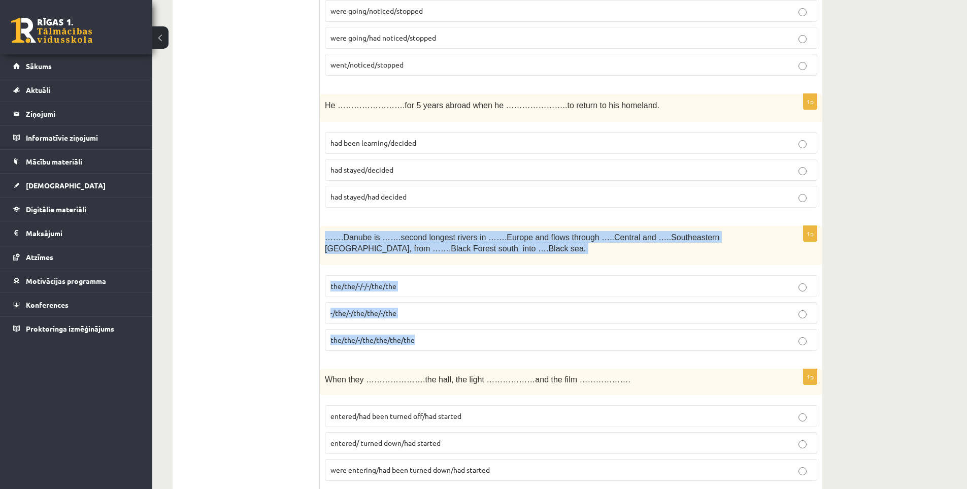
drag, startPoint x: 323, startPoint y: 237, endPoint x: 442, endPoint y: 340, distance: 157.3
click at [442, 340] on div "1p …….Danube is …….second longest rivers in …….Europe and flows through …..Cent…" at bounding box center [571, 292] width 503 height 133
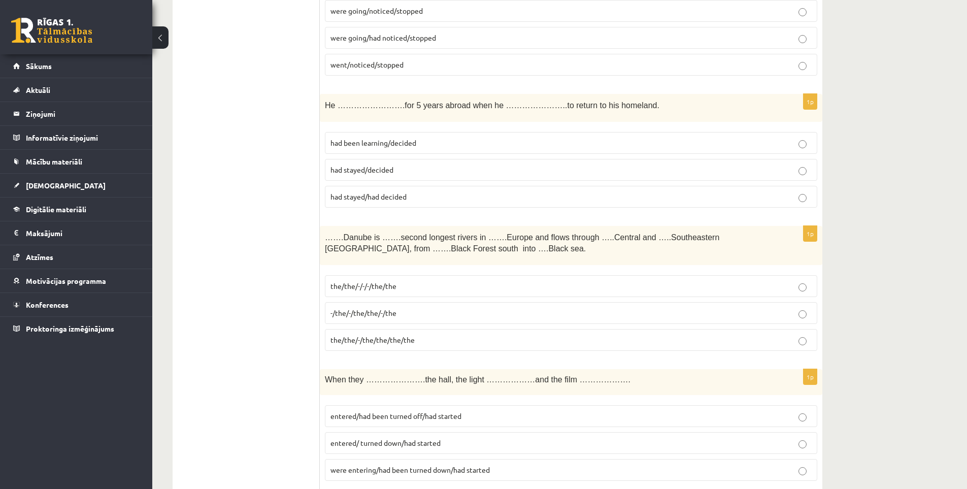
click at [356, 341] on span "the/the/-/the/the/the/the" at bounding box center [373, 339] width 84 height 9
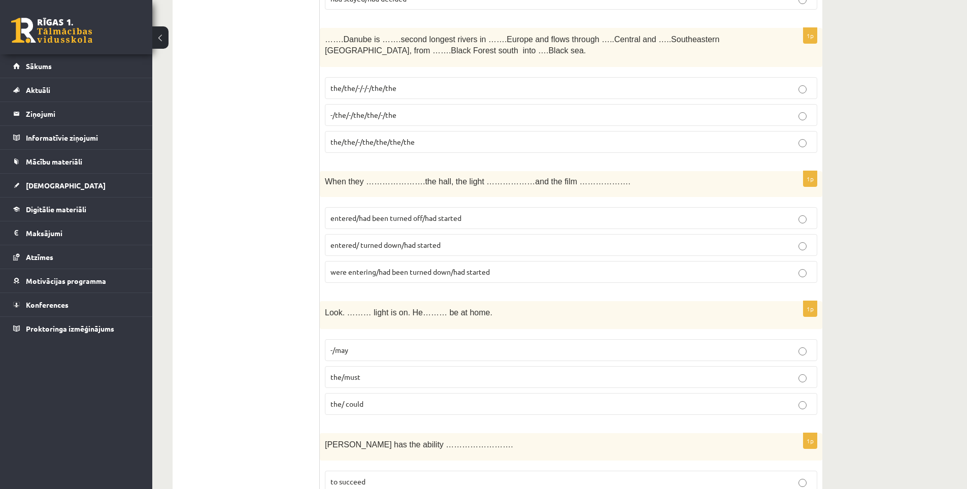
scroll to position [3198, 0]
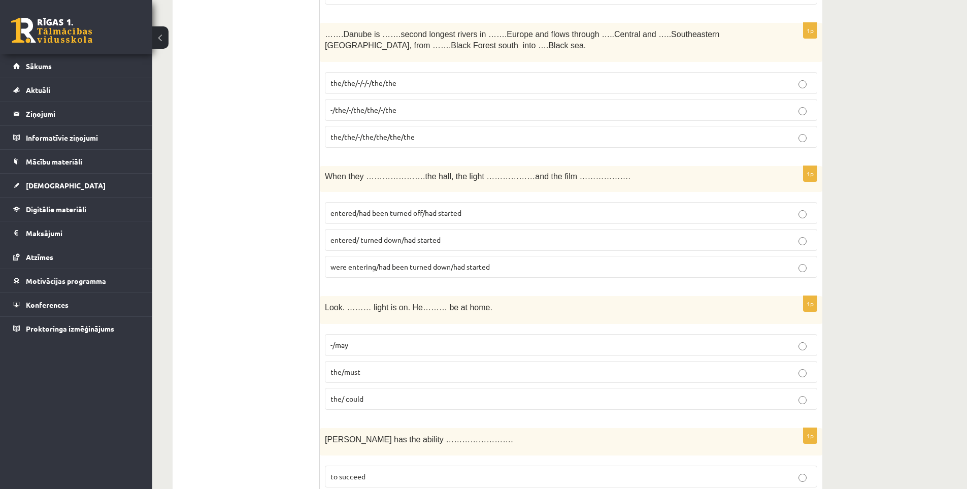
click at [369, 394] on p "the/ could" at bounding box center [571, 398] width 481 height 11
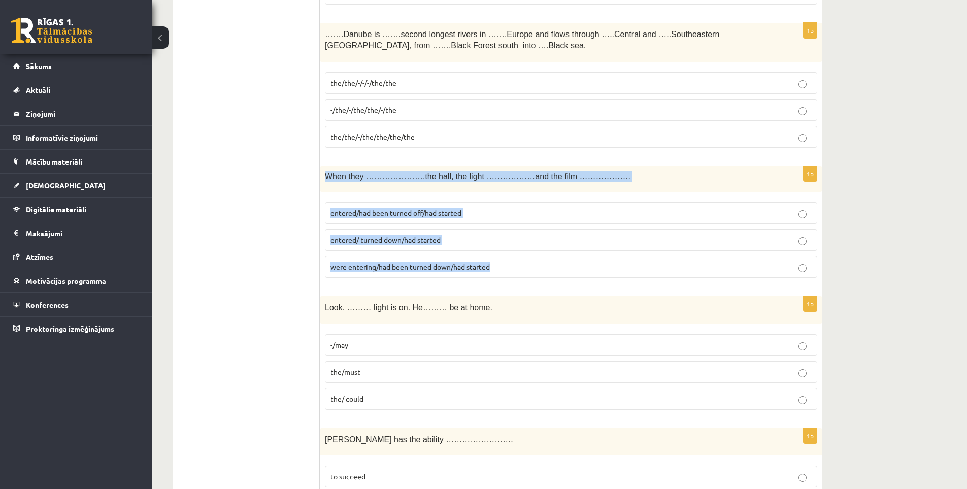
drag, startPoint x: 326, startPoint y: 175, endPoint x: 550, endPoint y: 273, distance: 245.1
click at [550, 273] on div "1p When they ………………….the hall, the light ………………and the film ………………. entered/had…" at bounding box center [571, 226] width 503 height 120
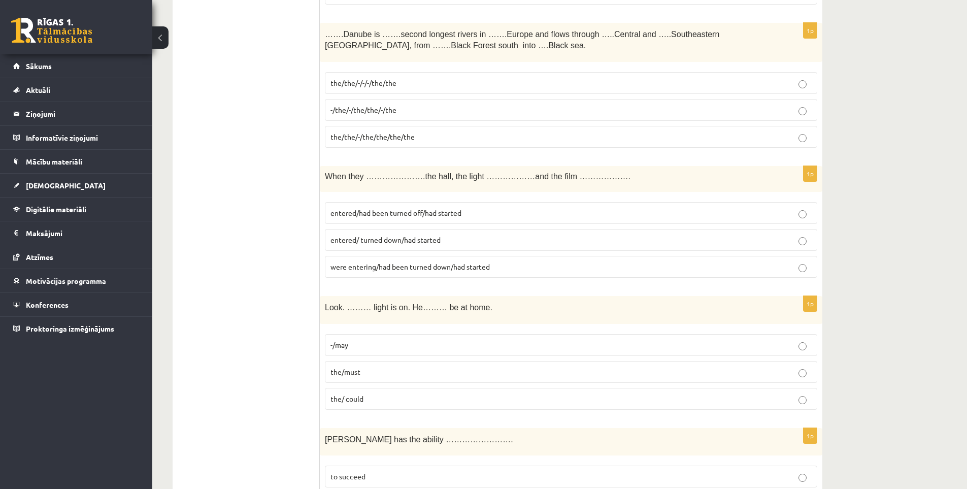
click at [346, 215] on span "entered/had been turned off/had started" at bounding box center [396, 212] width 131 height 9
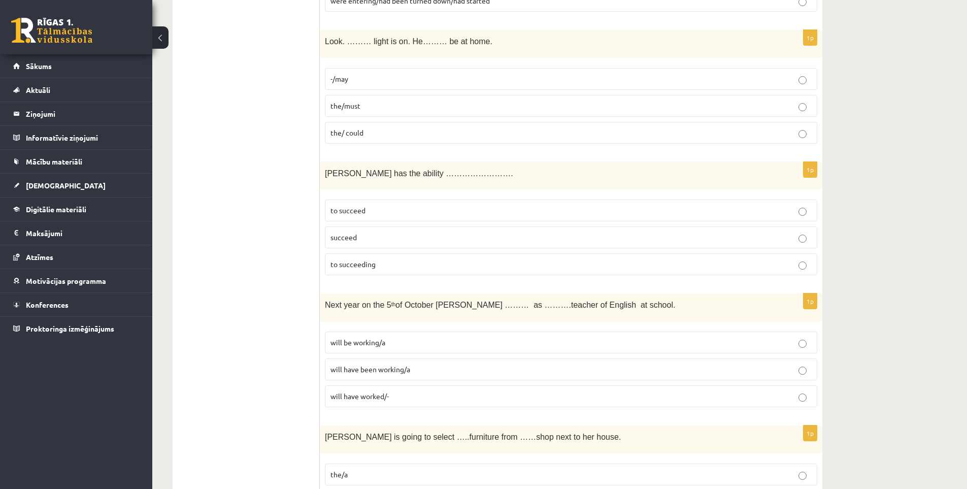
scroll to position [3502, 0]
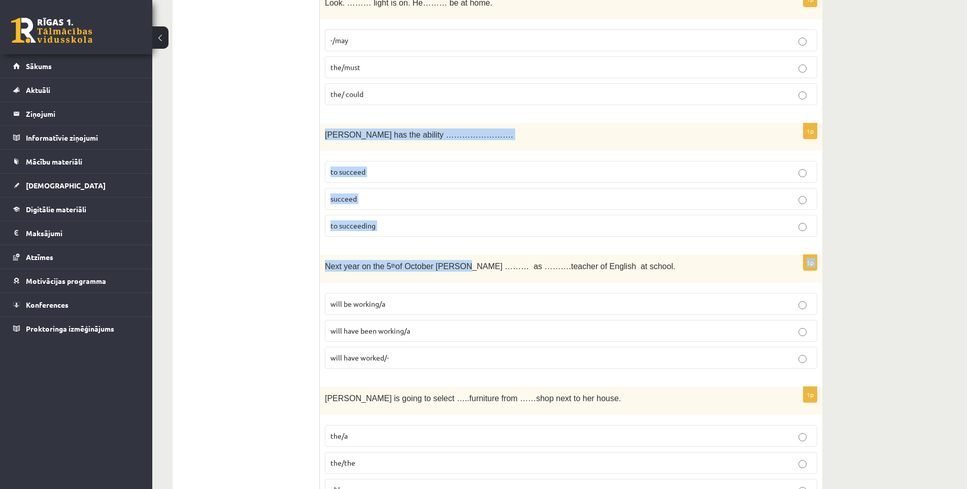
drag, startPoint x: 324, startPoint y: 132, endPoint x: 453, endPoint y: 248, distance: 172.9
drag, startPoint x: 323, startPoint y: 134, endPoint x: 411, endPoint y: 223, distance: 124.9
click at [411, 223] on div "1p Tara has the ability ……………………. to succeed succeed to succeeding" at bounding box center [571, 184] width 503 height 122
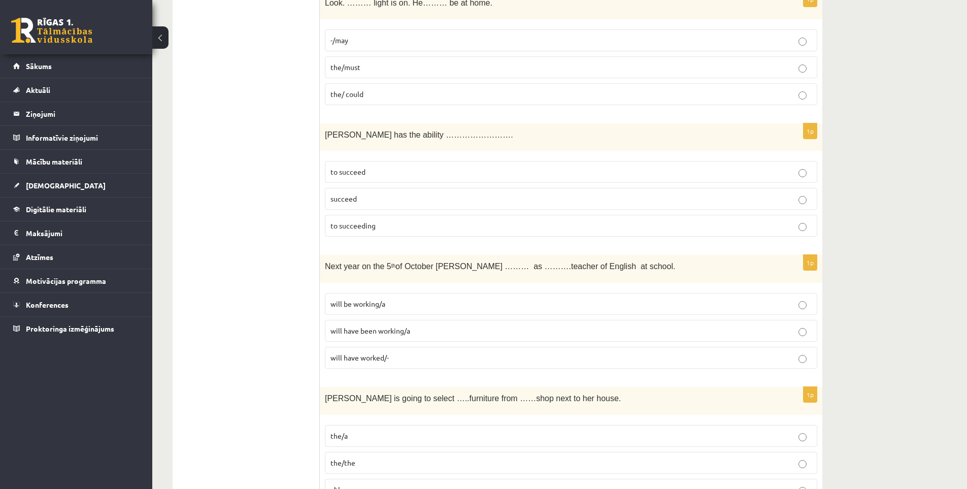
click at [364, 174] on span "to succeed" at bounding box center [348, 171] width 35 height 9
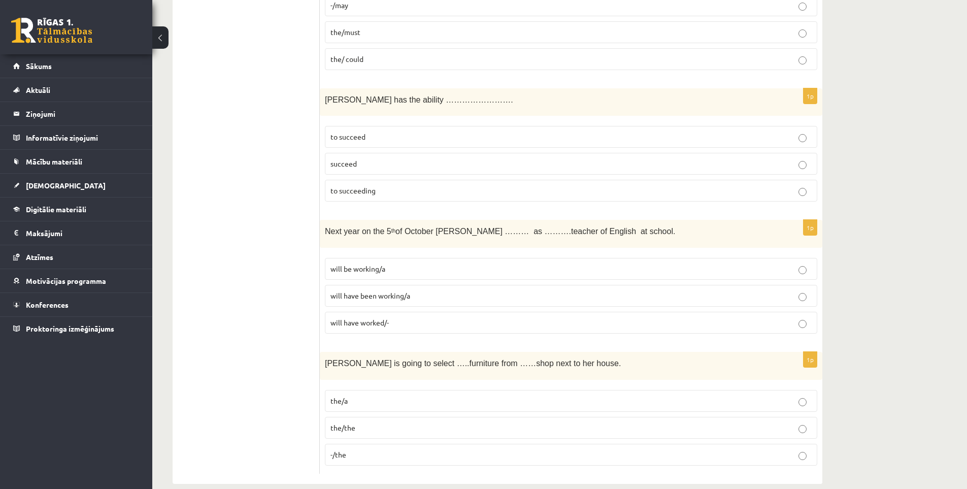
scroll to position [3553, 0]
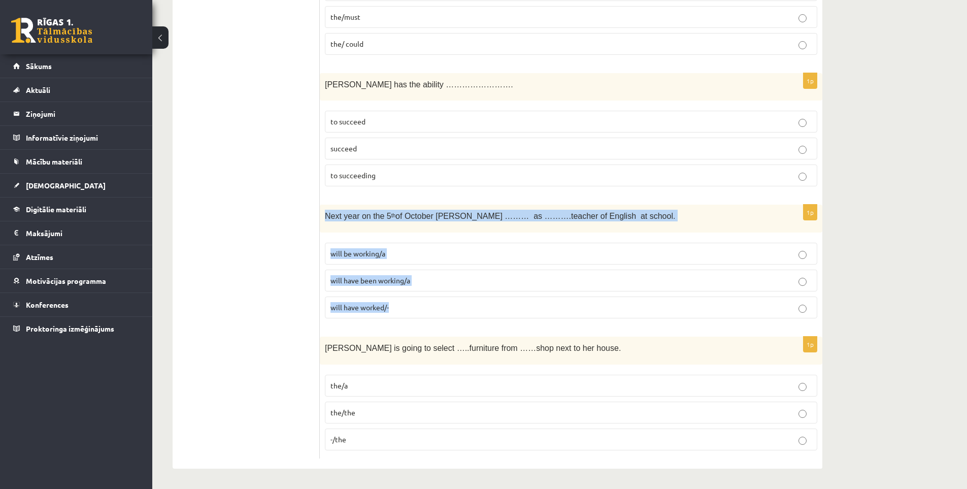
drag, startPoint x: 324, startPoint y: 216, endPoint x: 416, endPoint y: 307, distance: 129.2
click at [416, 307] on div "1p Next year on the 5 th of October Ann ……… as ……….teacher of English at school…" at bounding box center [571, 266] width 503 height 122
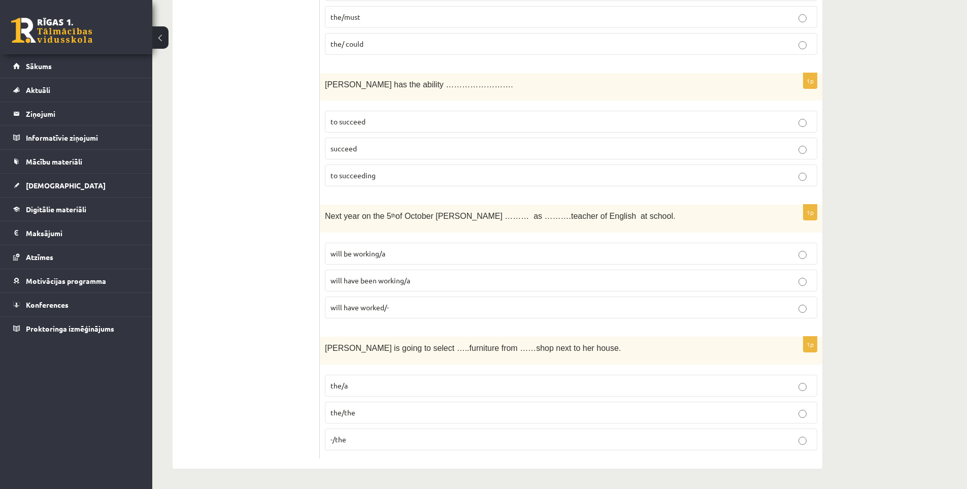
click at [380, 252] on span "will be working/a" at bounding box center [358, 253] width 55 height 9
drag, startPoint x: 322, startPoint y: 346, endPoint x: 354, endPoint y: 350, distance: 31.7
click at [354, 350] on div "Gretta is going to select …..furniture from ……shop next to her house." at bounding box center [571, 351] width 503 height 28
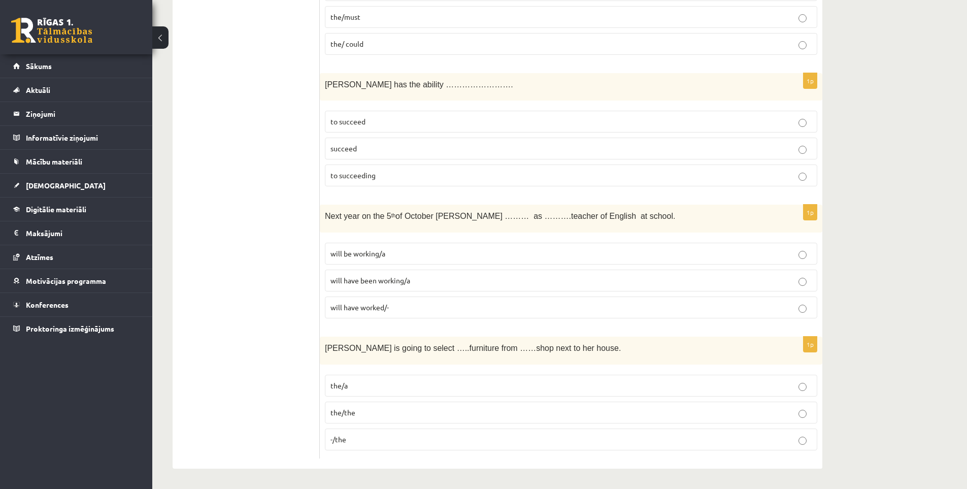
click at [387, 384] on p "the/a" at bounding box center [571, 385] width 481 height 11
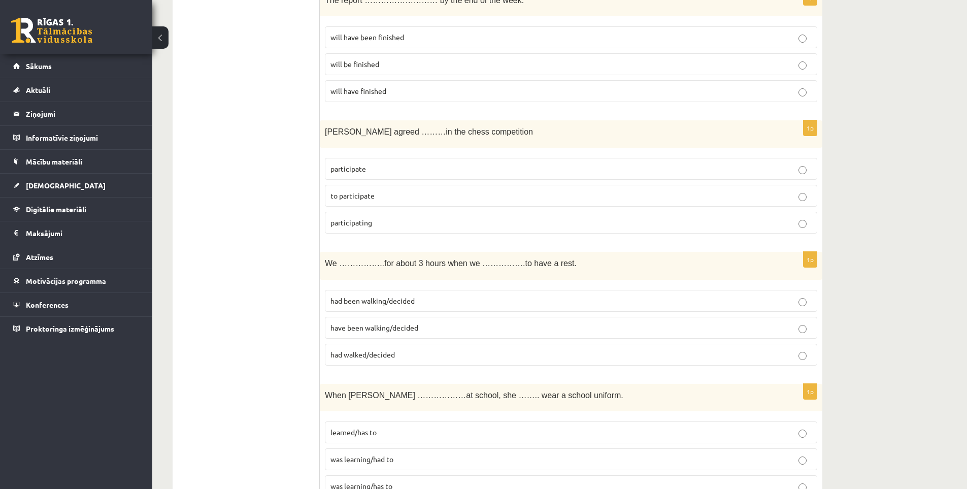
scroll to position [0, 0]
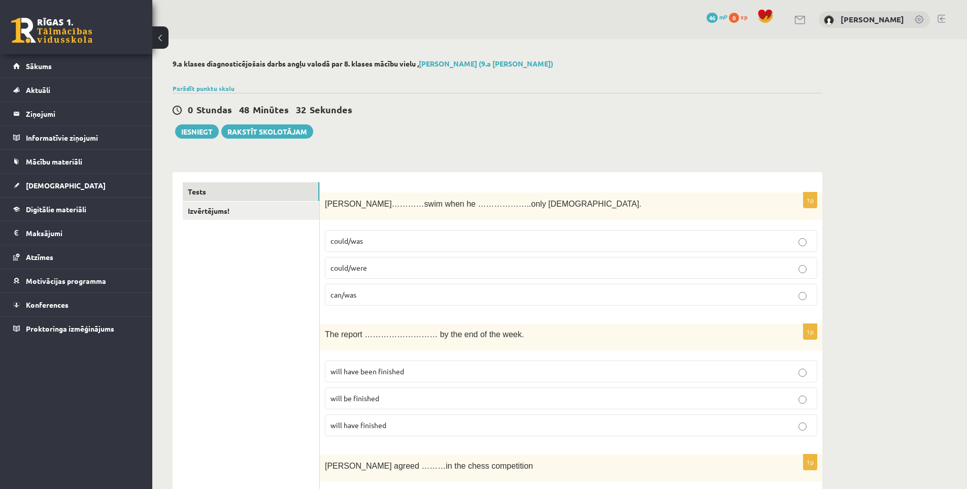
drag, startPoint x: 282, startPoint y: 347, endPoint x: 278, endPoint y: 48, distance: 299.1
click at [199, 135] on button "Iesniegt" at bounding box center [197, 131] width 44 height 14
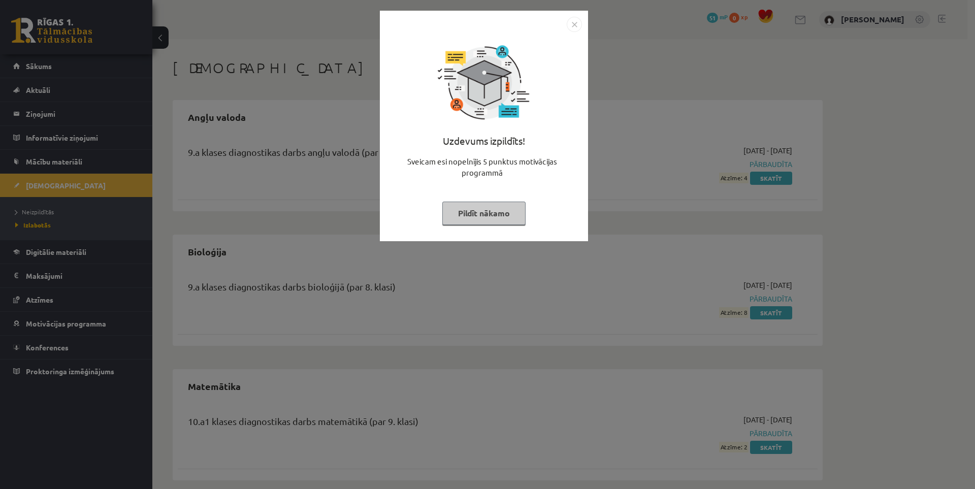
click at [578, 24] on img "Close" at bounding box center [574, 24] width 15 height 15
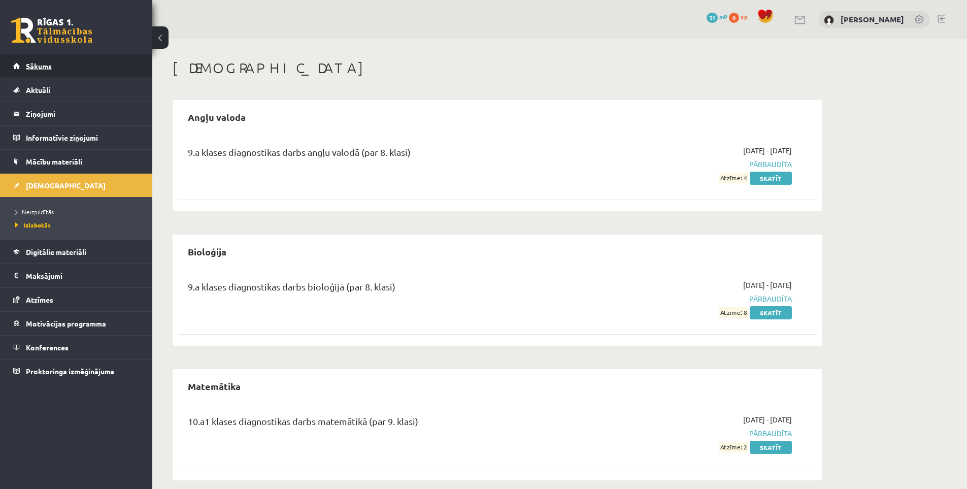
click at [48, 62] on span "Sākums" at bounding box center [39, 65] width 26 height 9
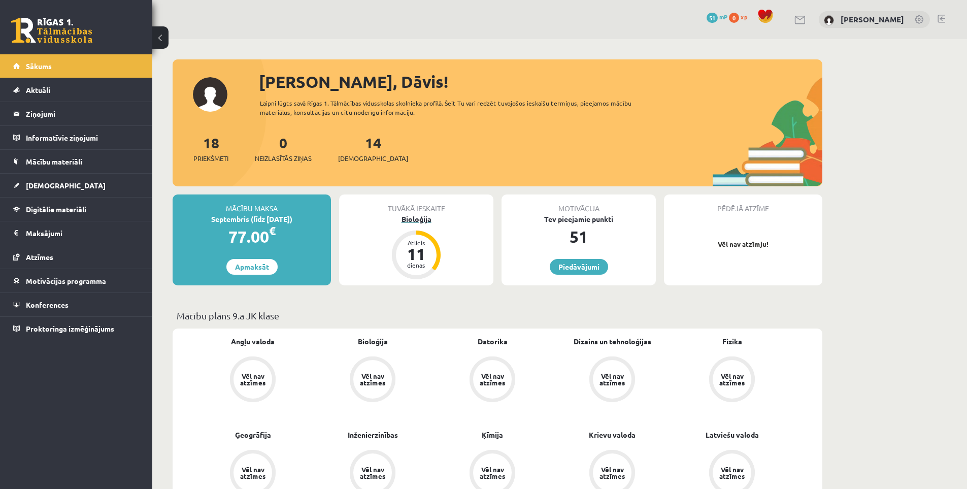
click at [427, 218] on div "Bioloģija" at bounding box center [416, 219] width 154 height 11
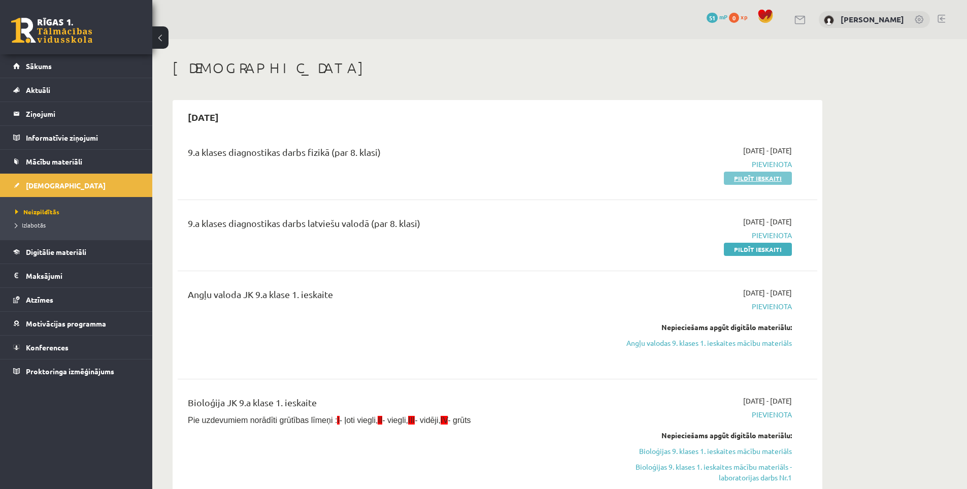
click at [747, 180] on link "Pildīt ieskaiti" at bounding box center [758, 178] width 68 height 13
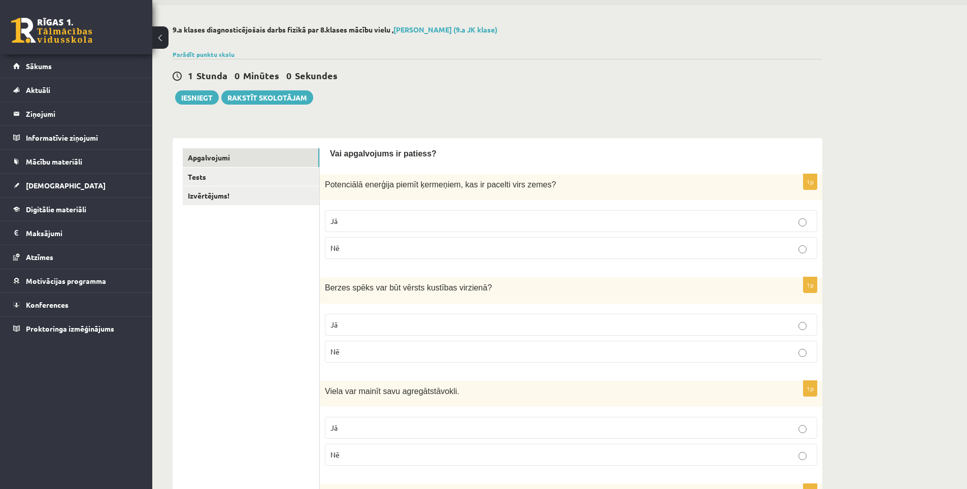
scroll to position [51, 0]
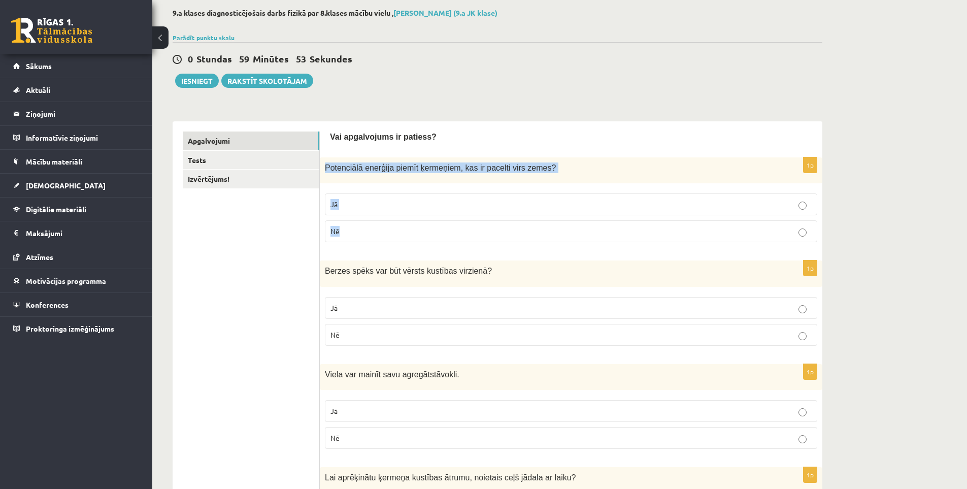
drag, startPoint x: 324, startPoint y: 167, endPoint x: 373, endPoint y: 240, distance: 87.6
click at [375, 240] on div "1p Potenciālā enerģija piemīt ķermeņiem, kas ir pacelti virs zemes ? Jā Nē" at bounding box center [571, 203] width 503 height 93
copy div "Potenciālā enerģija piemīt ķermeņiem, kas ir pacelti virs zemes ? Jā Nē"
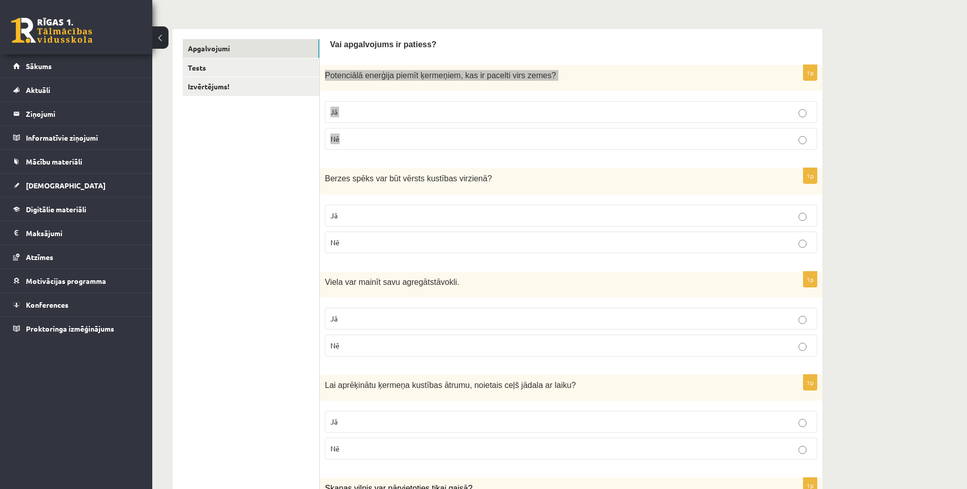
scroll to position [152, 0]
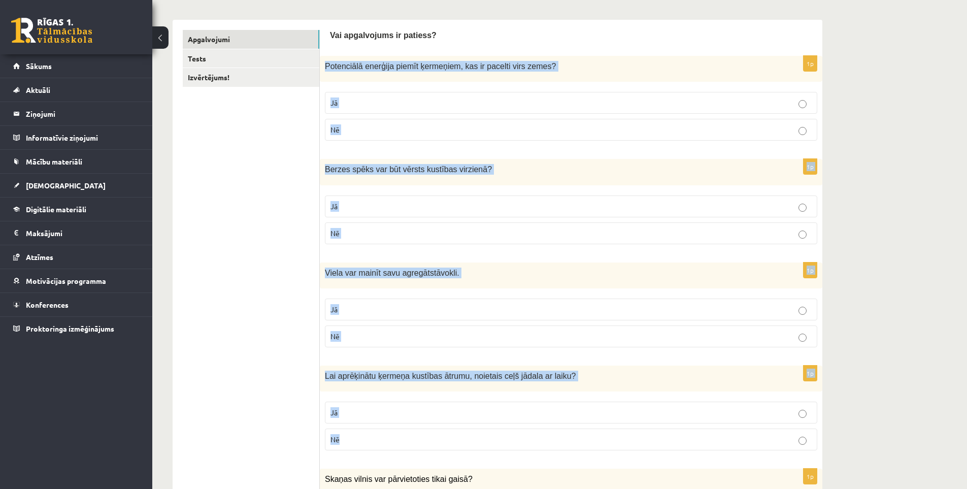
drag, startPoint x: 324, startPoint y: 63, endPoint x: 582, endPoint y: 428, distance: 446.7
copy form "Potenciālā enerģija piemīt ķermeņiem, kas ir pacelti virs zemes ? Jā Nē 1p Berz…"
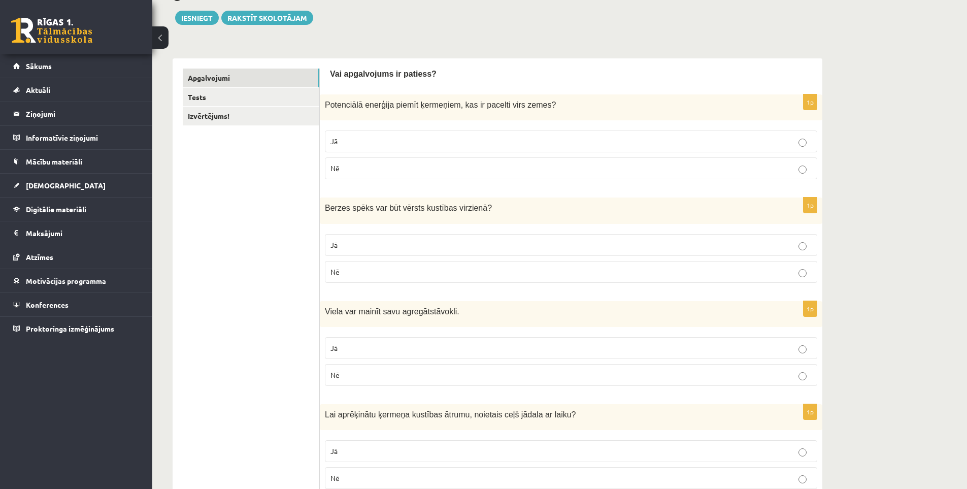
scroll to position [51, 0]
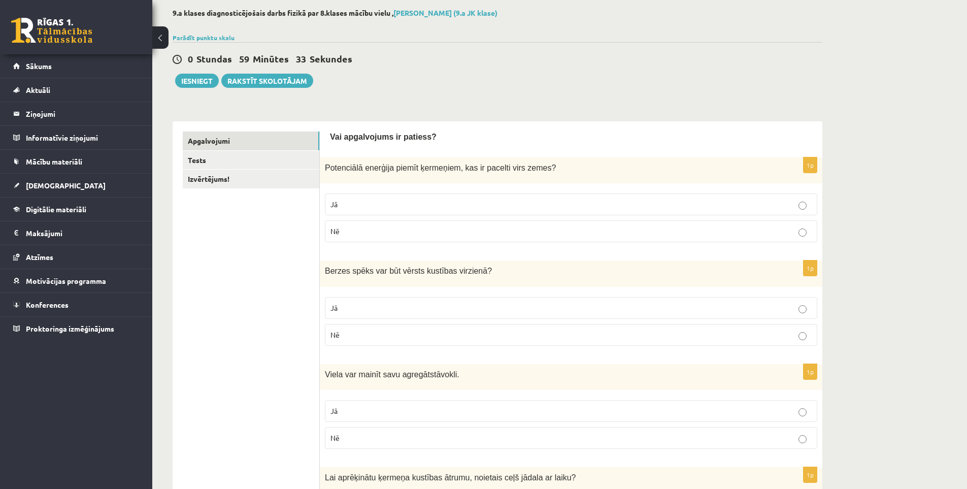
click at [361, 199] on label "Jā" at bounding box center [571, 204] width 492 height 22
click at [360, 330] on p "Nē" at bounding box center [571, 335] width 481 height 11
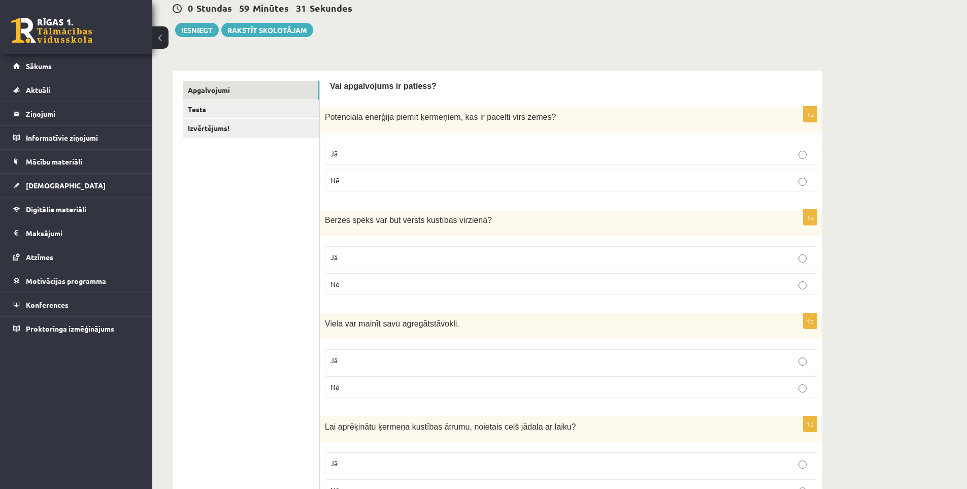
click at [350, 356] on p "Jā" at bounding box center [571, 360] width 481 height 11
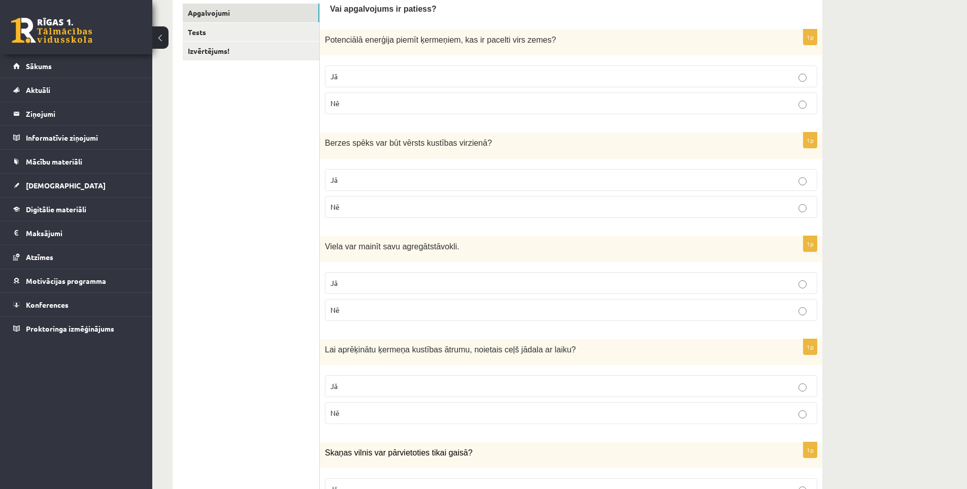
scroll to position [203, 0]
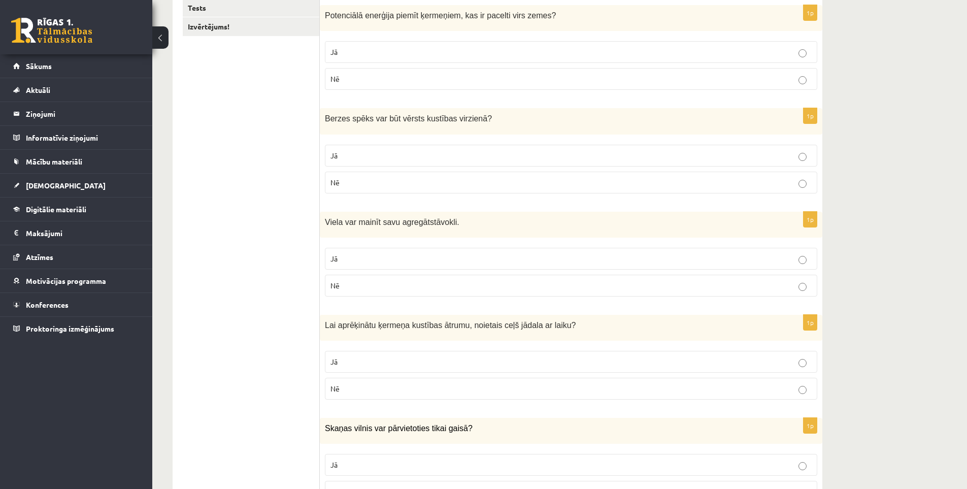
click at [351, 352] on label "Jā" at bounding box center [571, 362] width 492 height 22
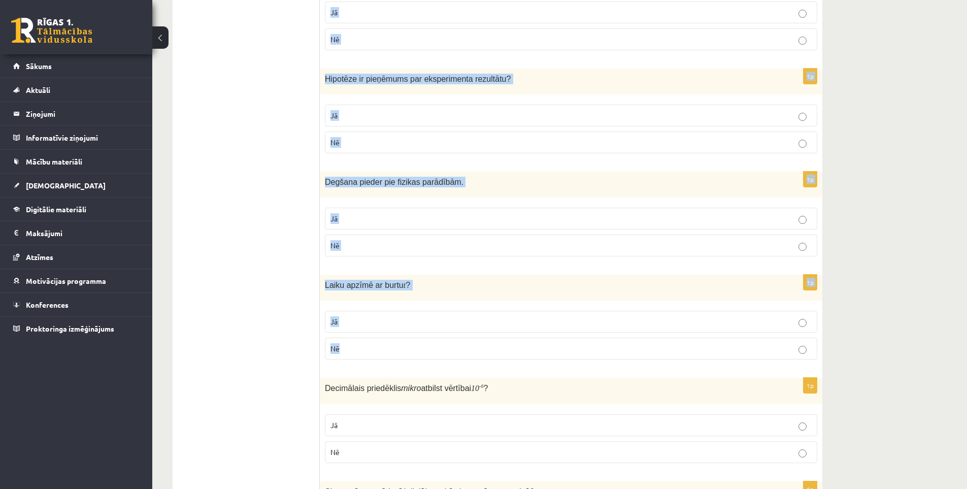
scroll to position [762, 0]
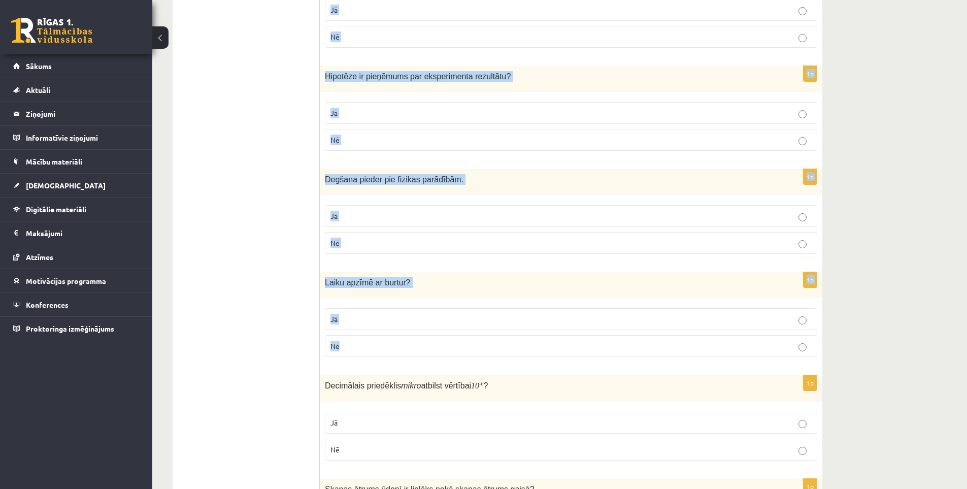
drag, startPoint x: 323, startPoint y: 172, endPoint x: 563, endPoint y: 354, distance: 301.1
click at [563, 354] on form "Vai apgalvojums ir patiess? 1p Potenciālā enerģija piemīt ķermeņiem, kas ir pac…" at bounding box center [571, 357] width 482 height 1873
copy form "Skaņas vilnis var pārvietoties tikai gaisā? Jā Nē 1p Grafikā uz horizontālās as…"
click at [221, 264] on ul "Apgalvojumi Tests Izvērtējums!" at bounding box center [251, 357] width 137 height 1873
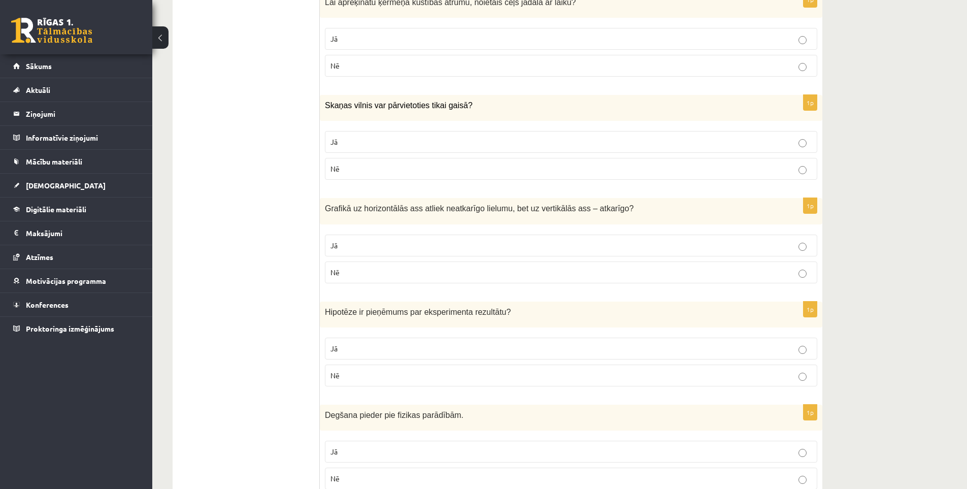
scroll to position [508, 0]
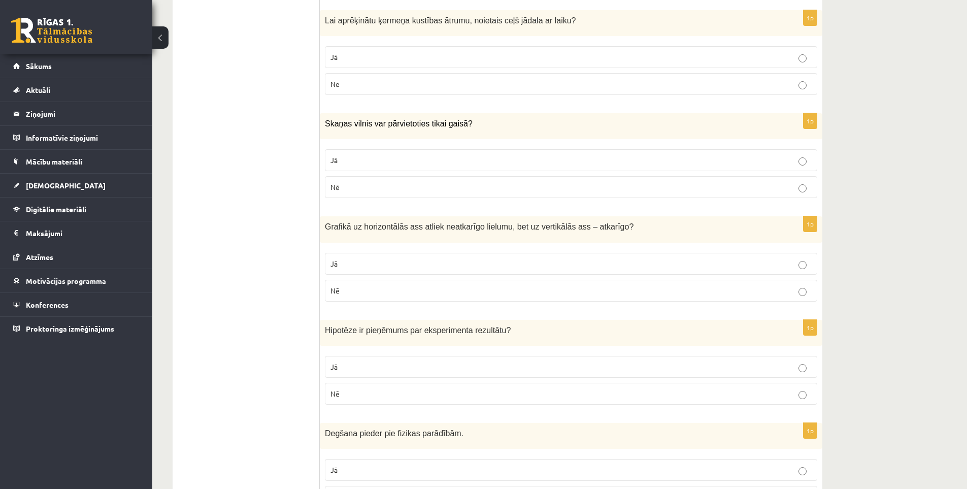
click at [359, 190] on p "Nē" at bounding box center [571, 187] width 481 height 11
click at [335, 261] on span "Jā" at bounding box center [334, 263] width 7 height 9
click at [358, 371] on p "Jā" at bounding box center [571, 366] width 481 height 11
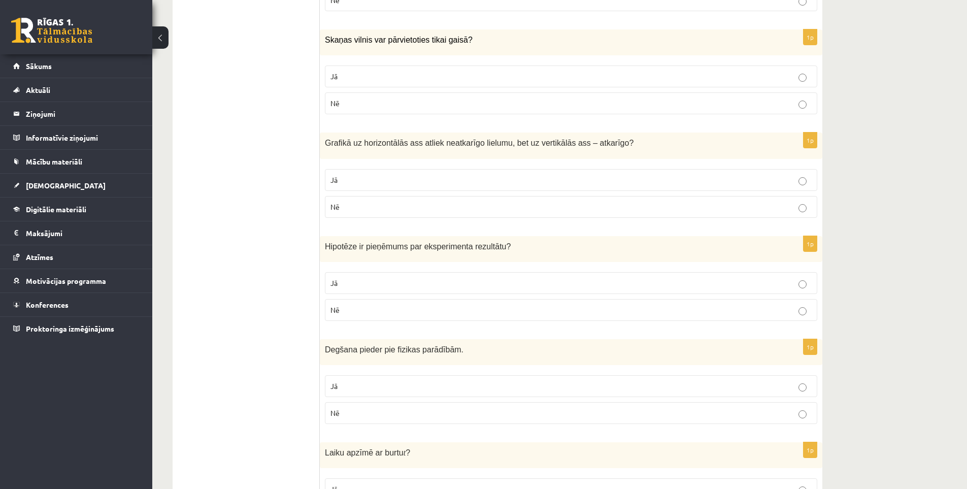
scroll to position [609, 0]
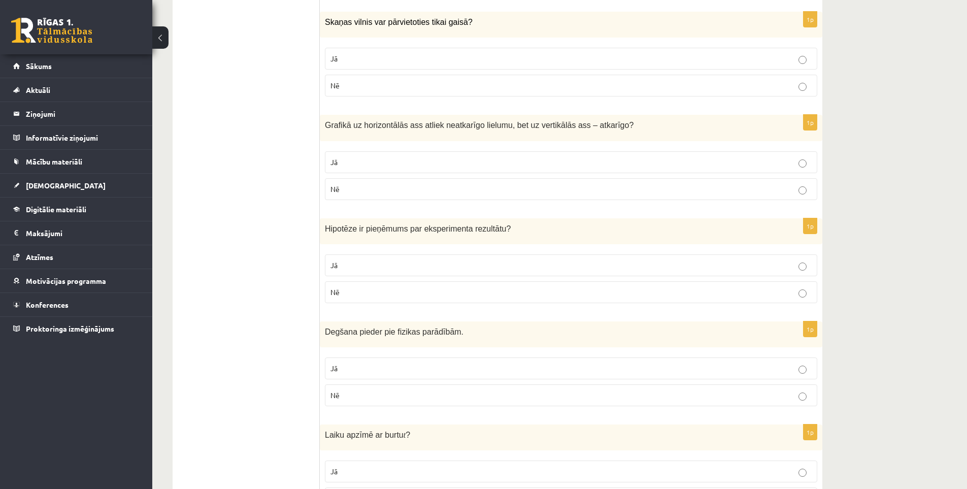
click at [362, 391] on p "Nē" at bounding box center [571, 395] width 481 height 11
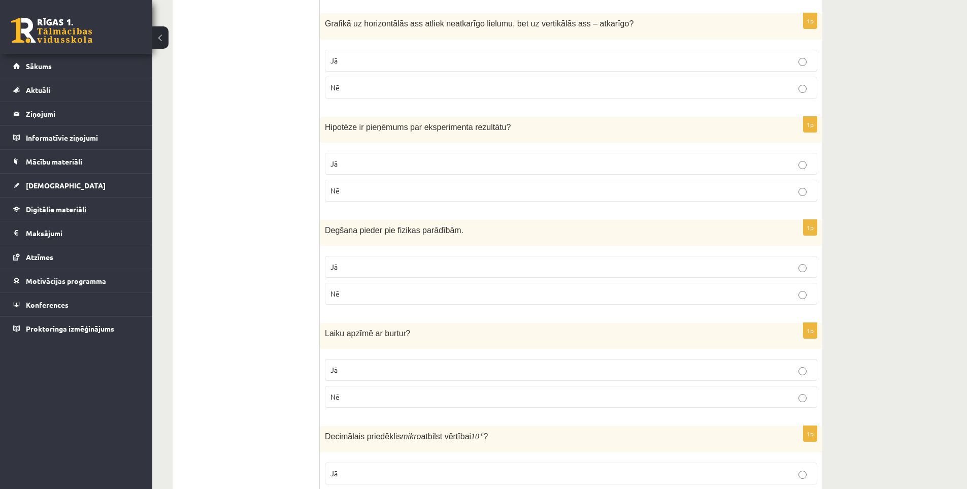
click at [353, 359] on fieldset "Jā Nē" at bounding box center [571, 382] width 492 height 57
click at [354, 363] on label "Jā" at bounding box center [571, 370] width 492 height 22
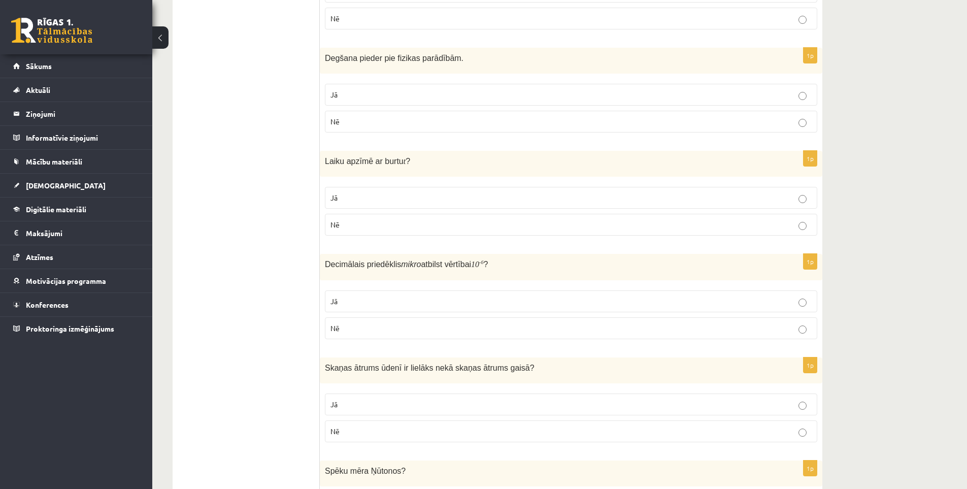
scroll to position [914, 0]
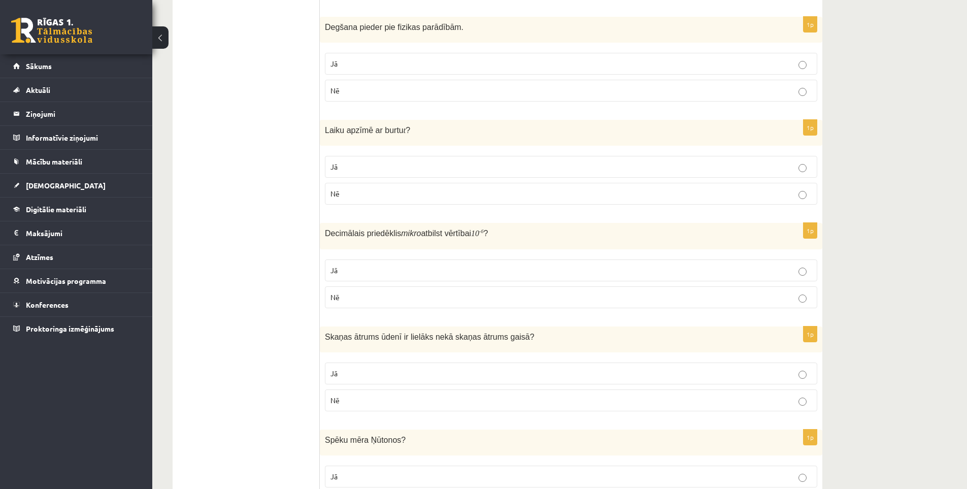
click at [360, 299] on p "Nē" at bounding box center [571, 297] width 481 height 11
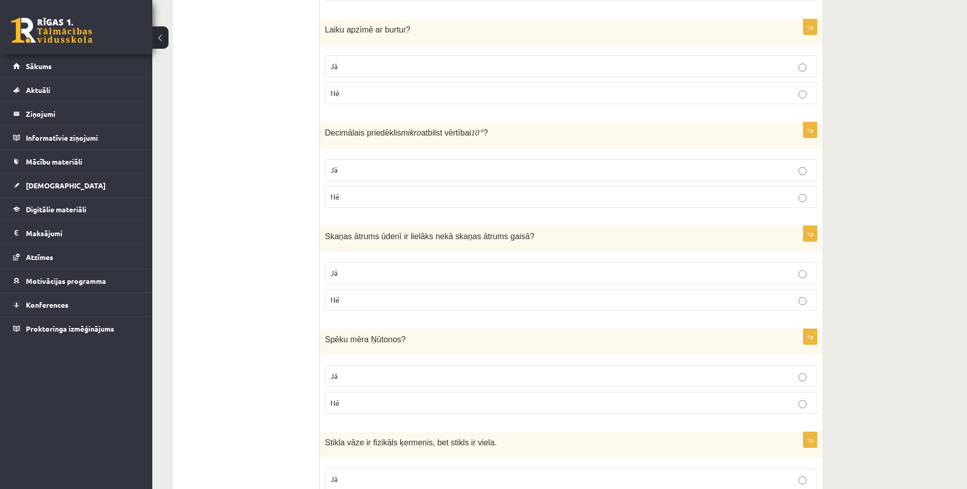
scroll to position [1015, 0]
click at [353, 298] on p "Nē" at bounding box center [571, 298] width 481 height 11
click at [346, 273] on p "Jā" at bounding box center [571, 273] width 481 height 11
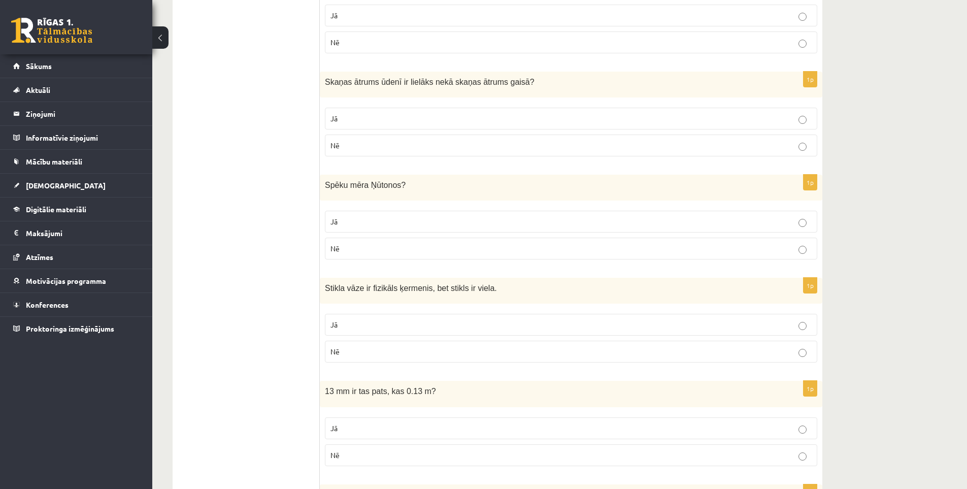
scroll to position [1219, 0]
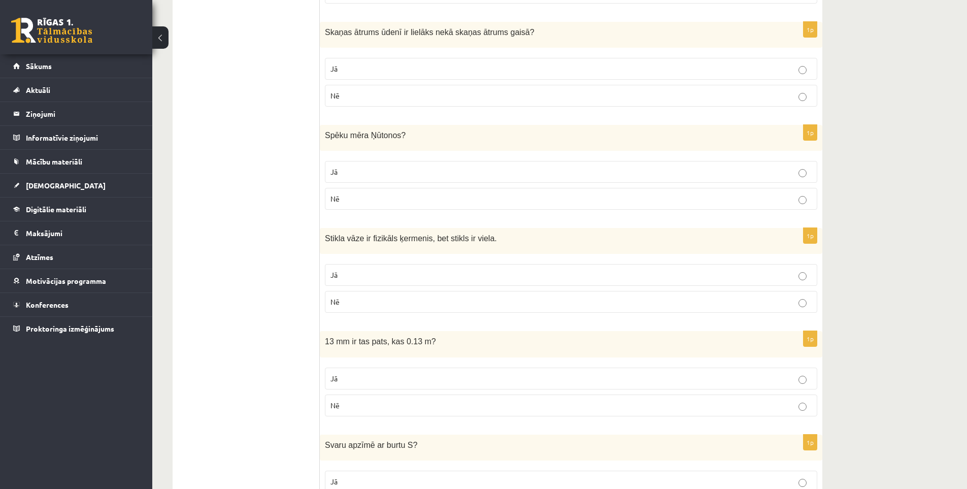
click at [350, 303] on p "Nē" at bounding box center [571, 302] width 481 height 11
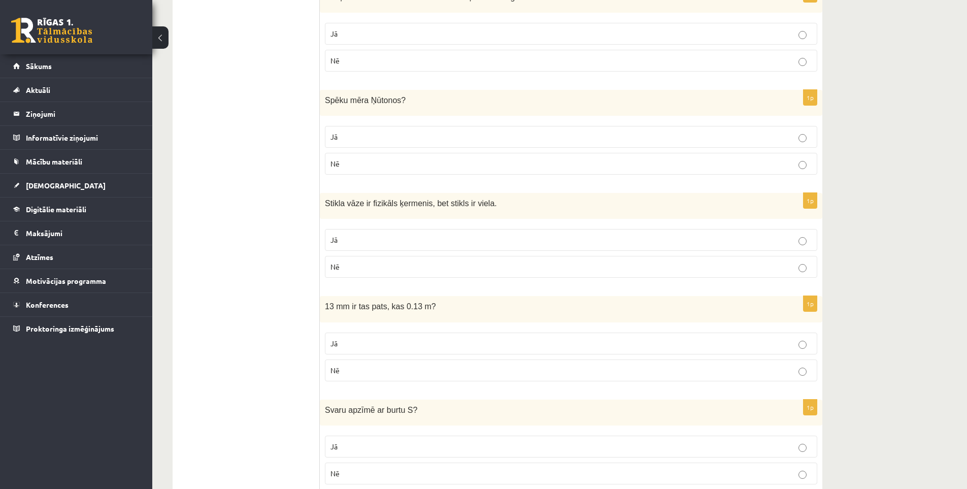
scroll to position [1269, 0]
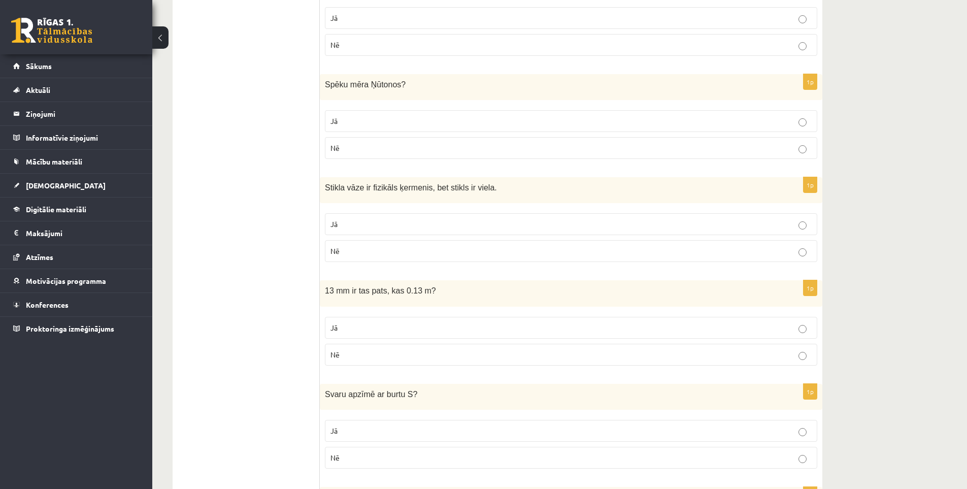
click at [352, 319] on label "Jā" at bounding box center [571, 328] width 492 height 22
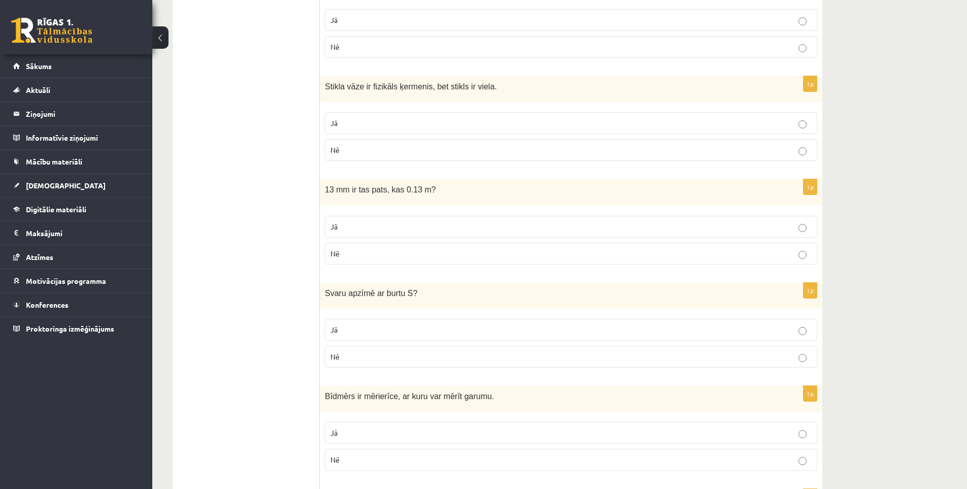
scroll to position [1371, 0]
click at [358, 323] on label "Jā" at bounding box center [571, 329] width 492 height 22
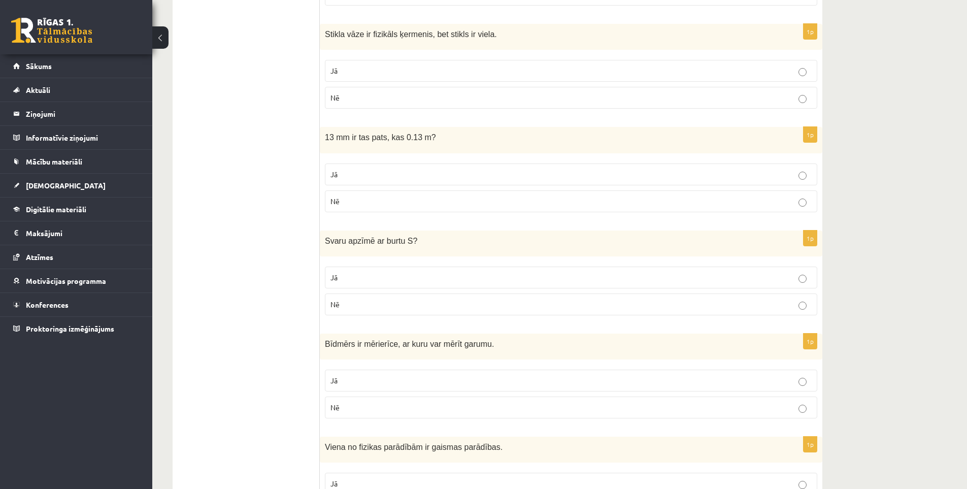
scroll to position [1472, 0]
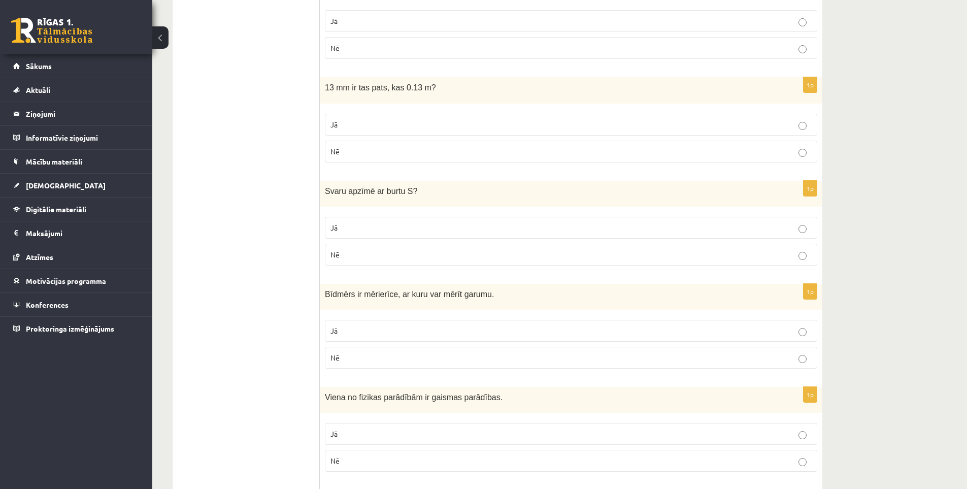
click at [350, 256] on p "Nē" at bounding box center [571, 254] width 481 height 11
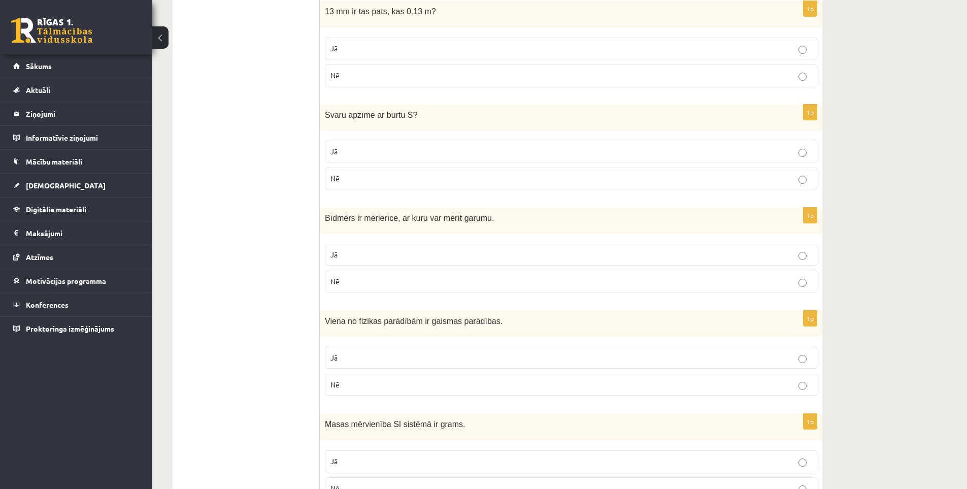
scroll to position [1574, 0]
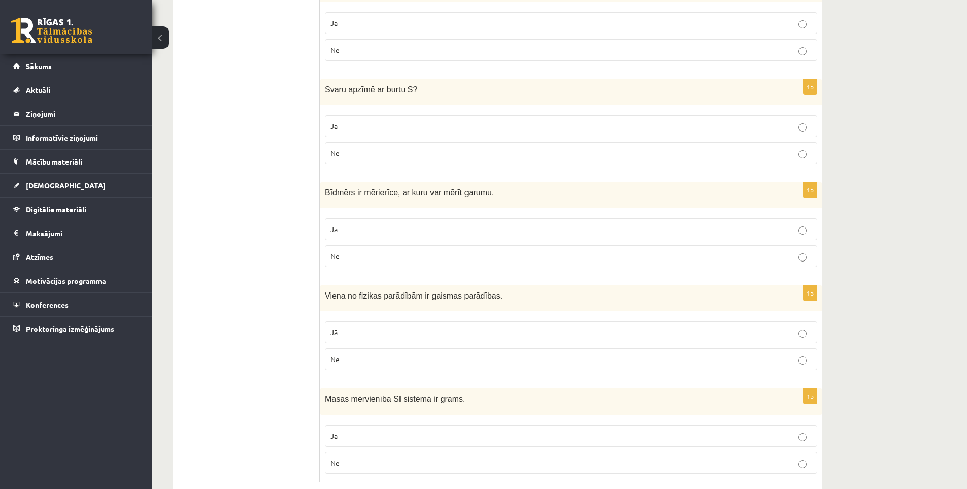
click at [344, 259] on p "Nē" at bounding box center [571, 256] width 481 height 11
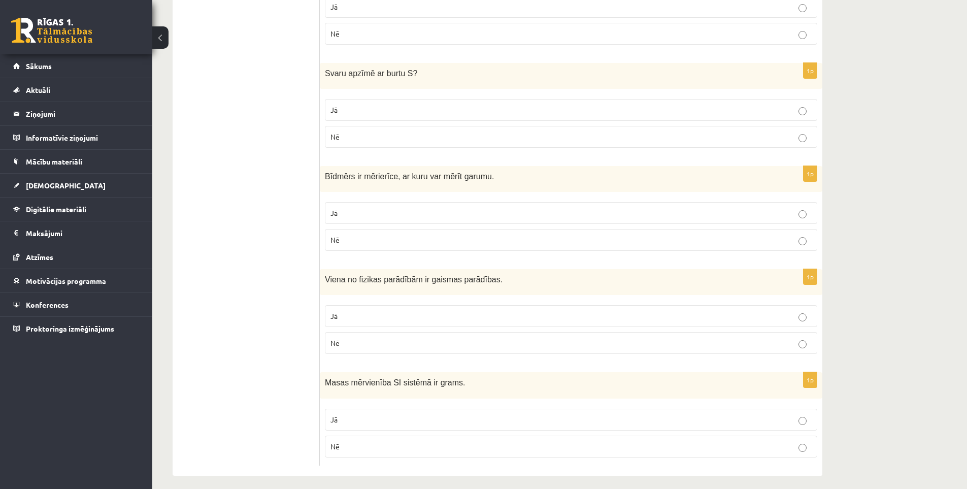
scroll to position [1598, 0]
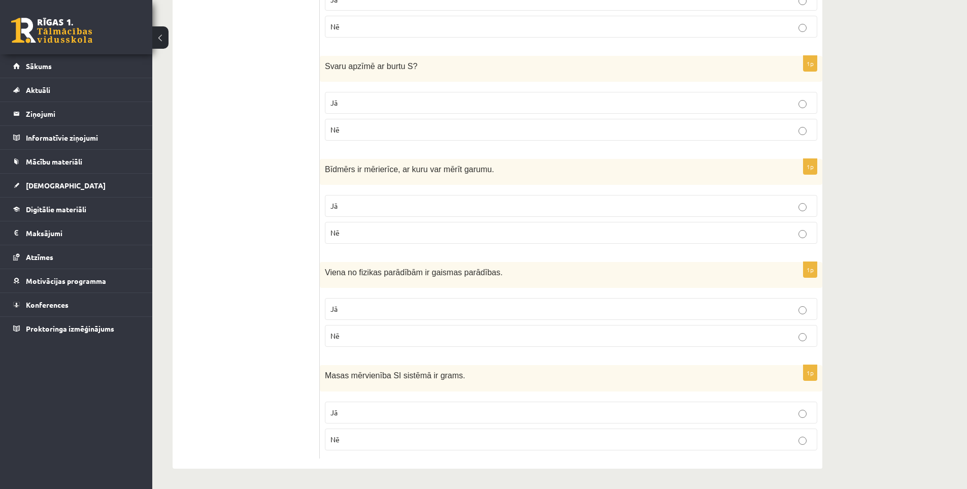
click at [364, 306] on p "Jā" at bounding box center [571, 309] width 481 height 11
drag, startPoint x: 376, startPoint y: 407, endPoint x: 281, endPoint y: 372, distance: 101.0
click at [371, 407] on label "Jā" at bounding box center [571, 413] width 492 height 22
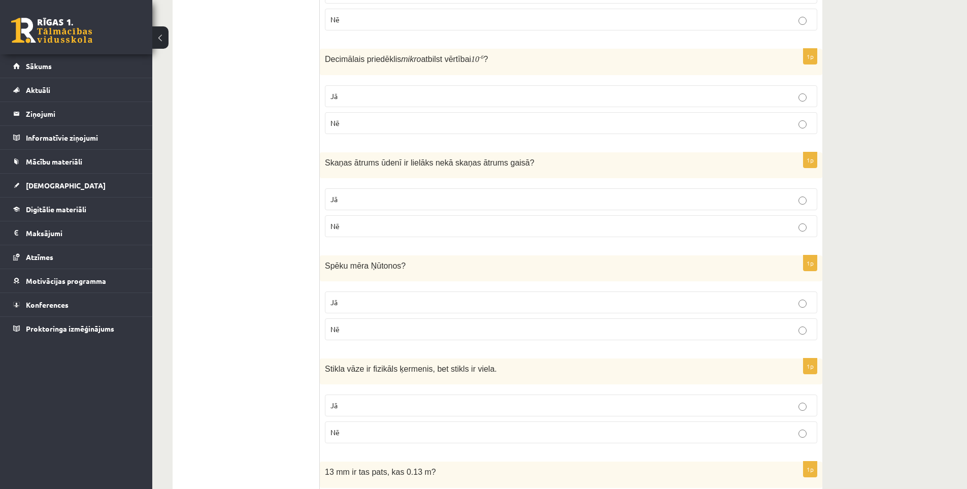
scroll to position [0, 0]
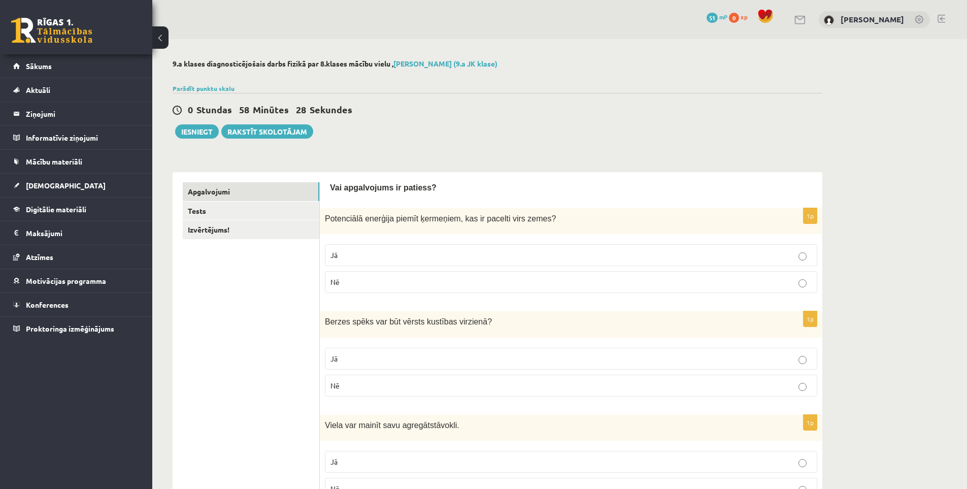
drag, startPoint x: 264, startPoint y: 281, endPoint x: 280, endPoint y: 194, distance: 88.8
click at [196, 133] on button "Iesniegt" at bounding box center [197, 131] width 44 height 14
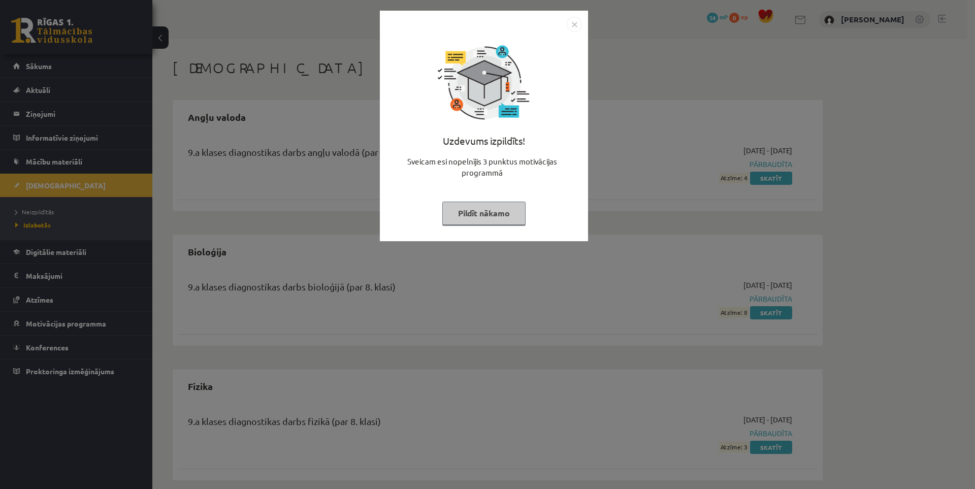
click at [569, 24] on img "Close" at bounding box center [574, 24] width 15 height 15
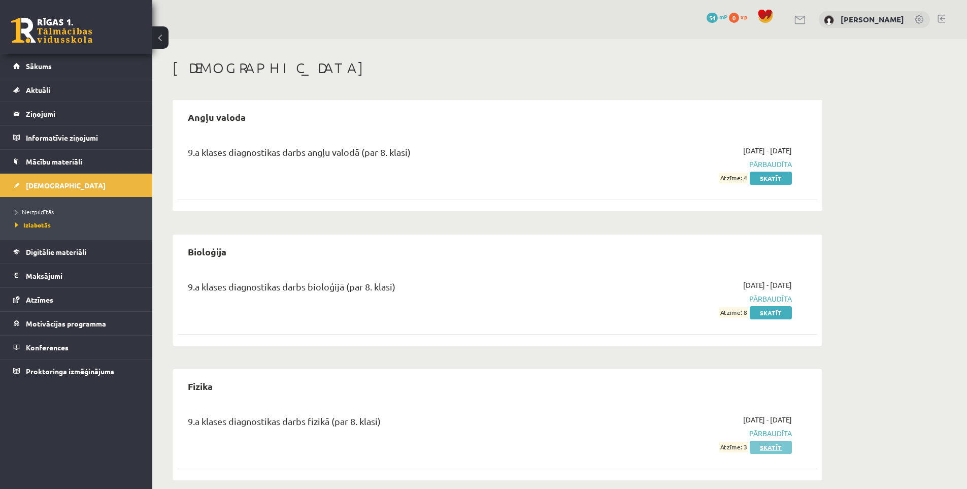
click at [766, 447] on link "Skatīt" at bounding box center [771, 447] width 42 height 13
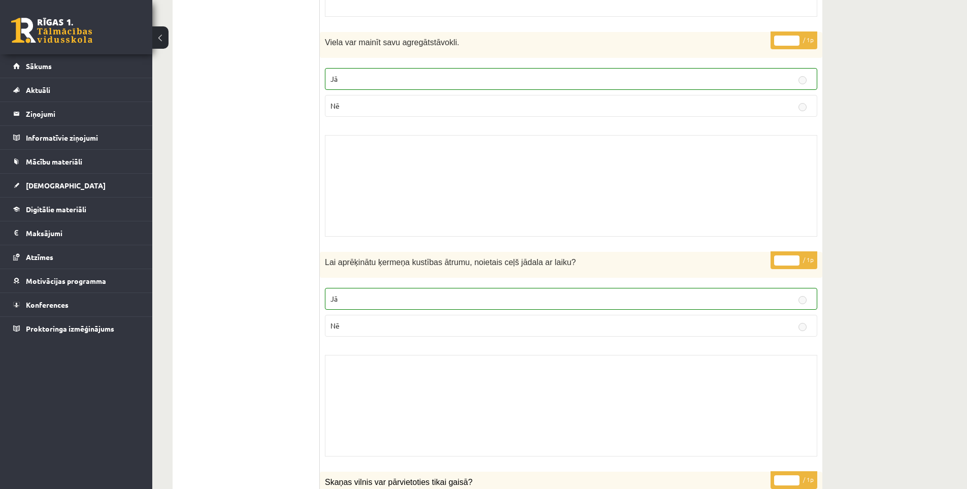
scroll to position [58, 0]
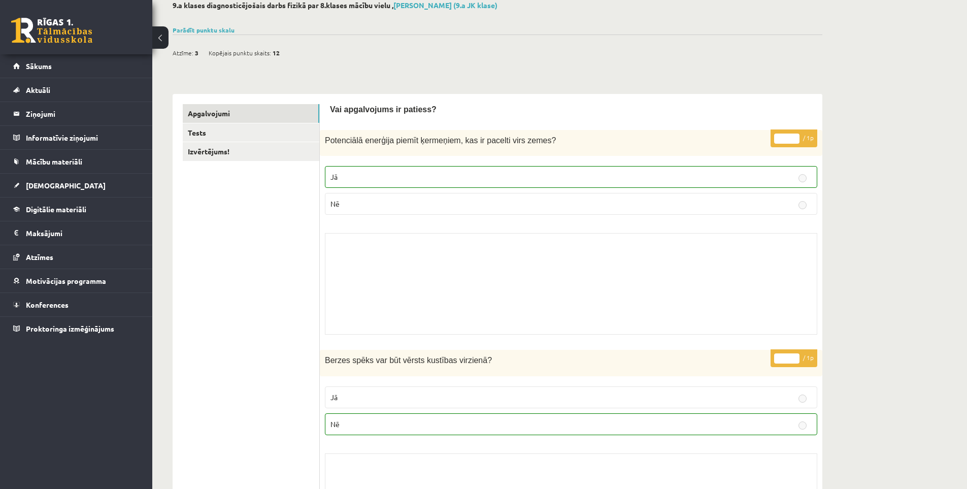
drag, startPoint x: 249, startPoint y: 223, endPoint x: 260, endPoint y: 87, distance: 137.0
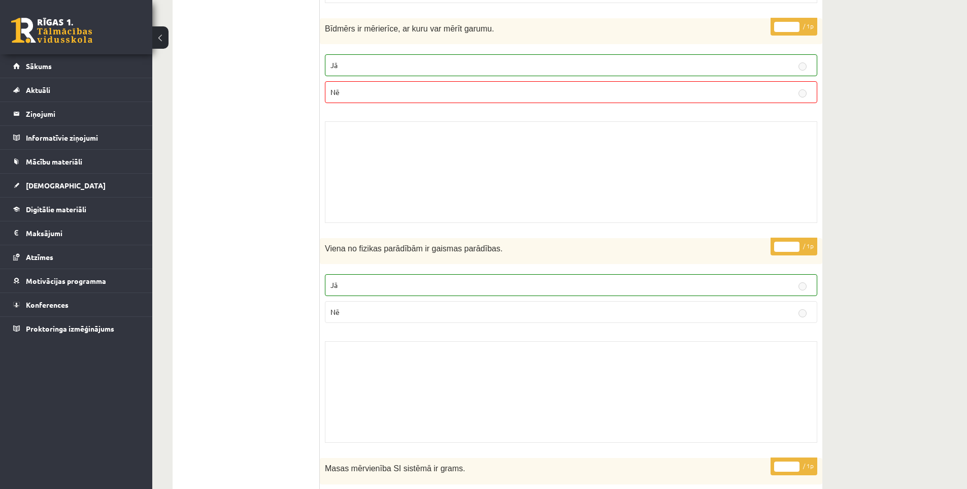
scroll to position [3656, 0]
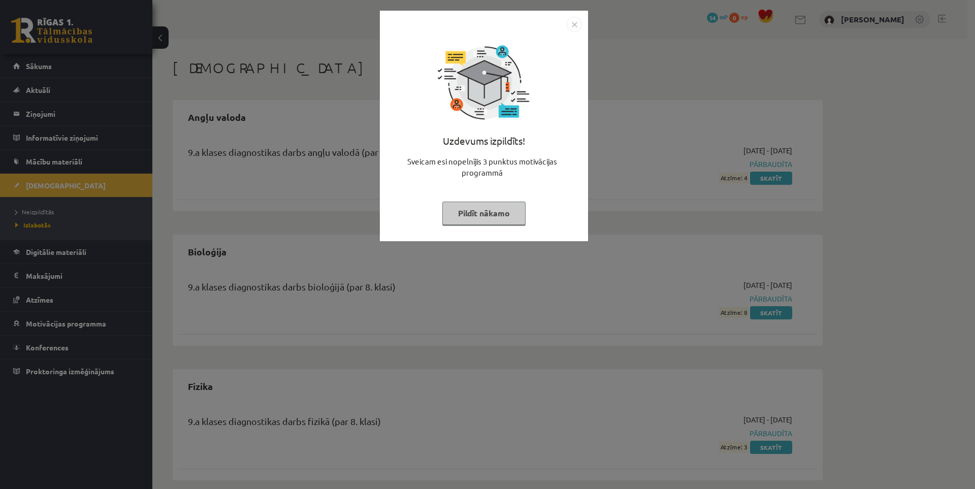
click at [574, 20] on img "Close" at bounding box center [574, 24] width 15 height 15
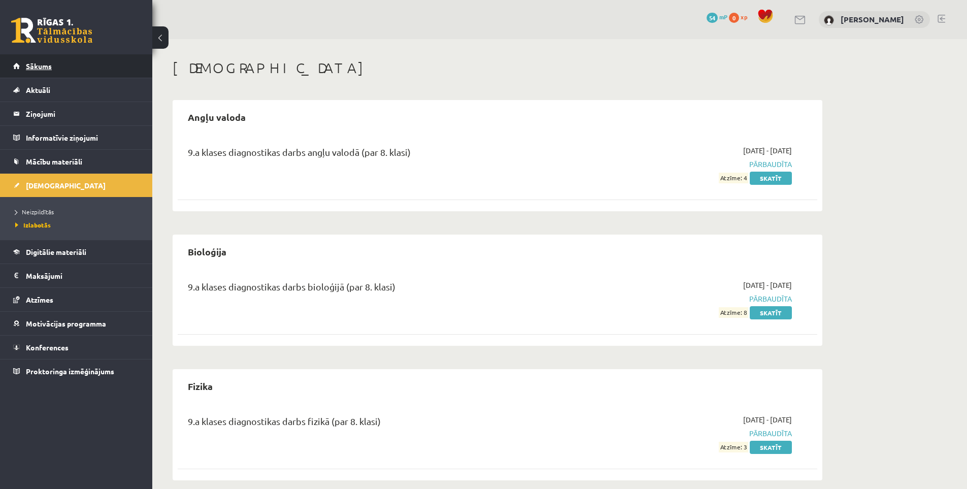
click at [53, 68] on link "Sākums" at bounding box center [76, 65] width 126 height 23
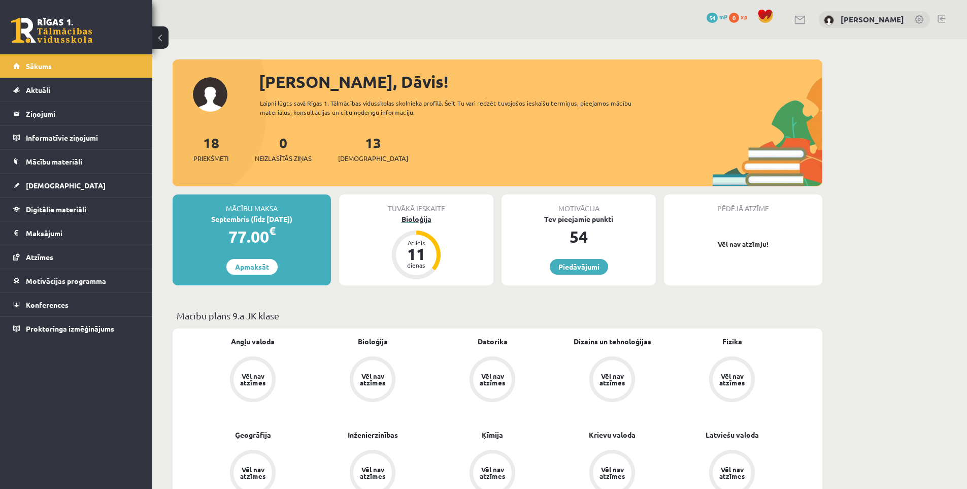
click at [421, 220] on div "Bioloģija" at bounding box center [416, 219] width 154 height 11
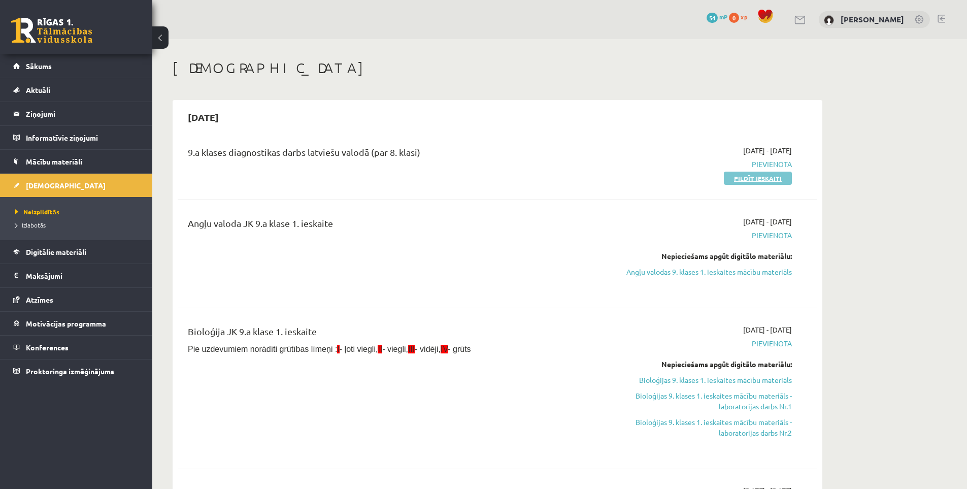
click at [750, 178] on link "Pildīt ieskaiti" at bounding box center [758, 178] width 68 height 13
drag, startPoint x: 755, startPoint y: 179, endPoint x: 529, endPoint y: 58, distance: 256.4
click at [754, 178] on link "Pildīt ieskaiti" at bounding box center [758, 178] width 68 height 13
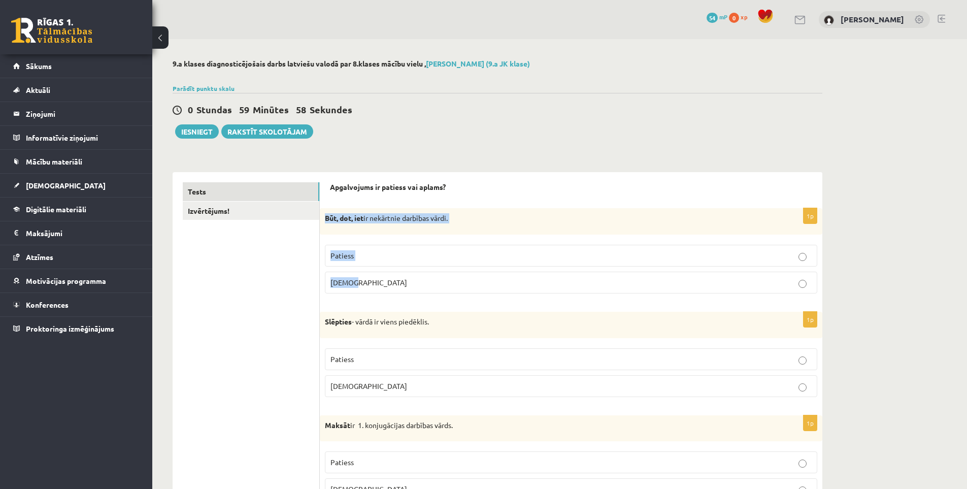
drag, startPoint x: 324, startPoint y: 217, endPoint x: 451, endPoint y: 283, distance: 143.1
click at [451, 283] on div "1p Būt, dot, iet ir nekārtnie darbības vārdi. Patiess [DEMOGRAPHIC_DATA]" at bounding box center [571, 254] width 503 height 93
copy div "Būt, dot, iet ir nekārtnie darbības vārdi. Patiess [DEMOGRAPHIC_DATA]"
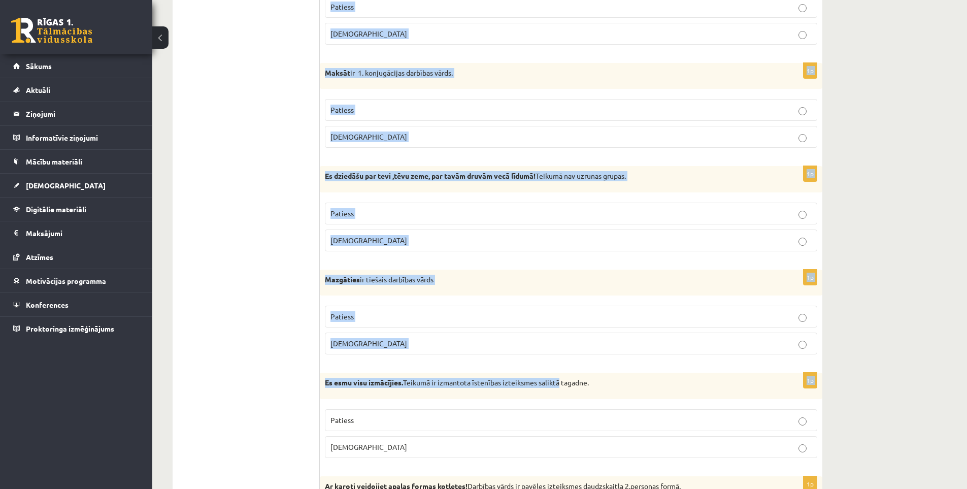
scroll to position [355, 0]
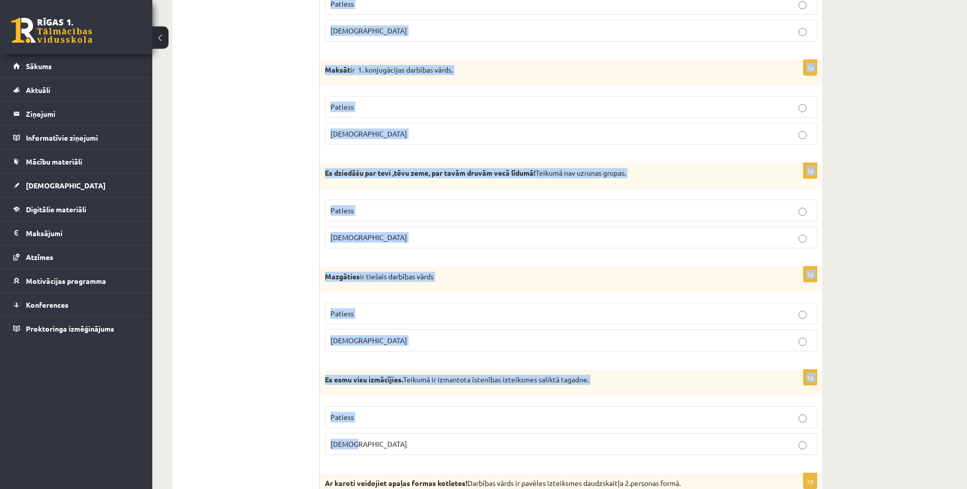
drag, startPoint x: 322, startPoint y: 320, endPoint x: 584, endPoint y: 435, distance: 286.5
copy form "Slēpties - vārdā ir viens piedēklis. Patiess Aplams 1p Maksāt ir 1. konjugācija…"
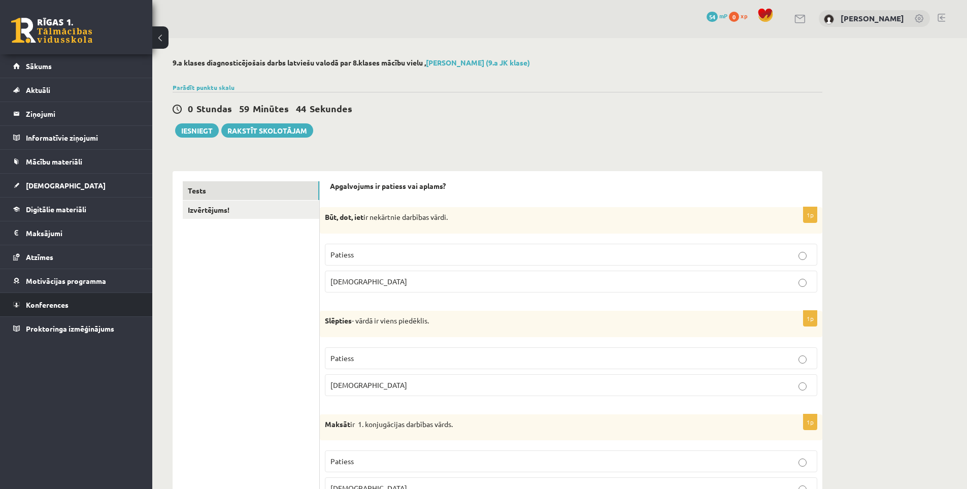
scroll to position [0, 0]
click at [368, 254] on p "Patiess" at bounding box center [571, 255] width 481 height 11
click at [362, 353] on label "Patiess" at bounding box center [571, 359] width 492 height 22
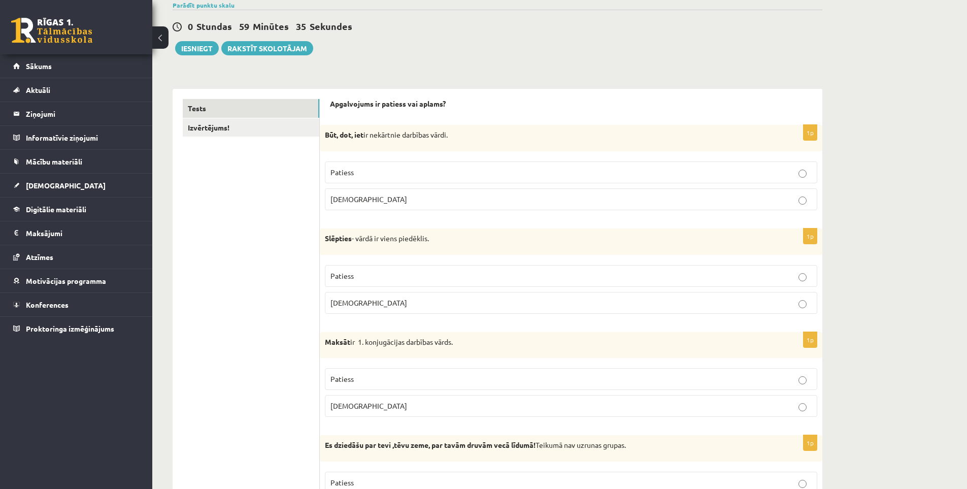
scroll to position [102, 0]
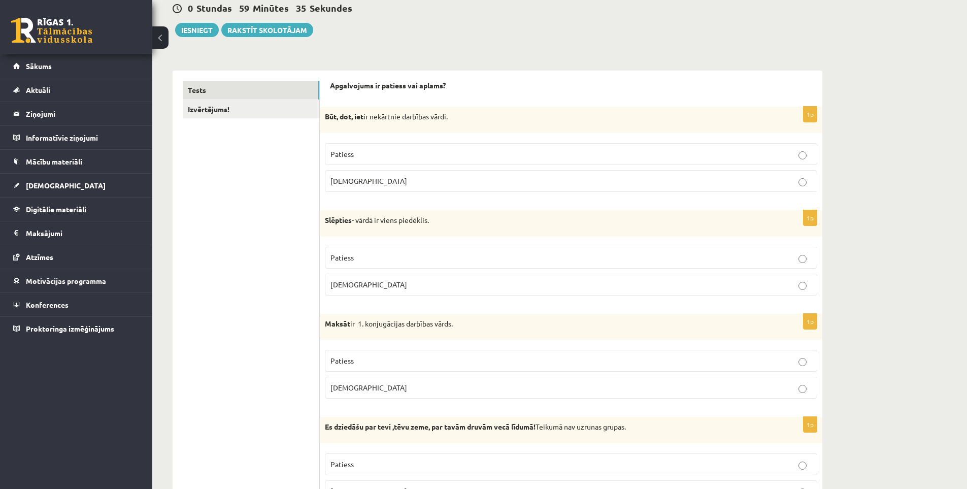
click at [358, 385] on p "Aplams" at bounding box center [571, 387] width 481 height 11
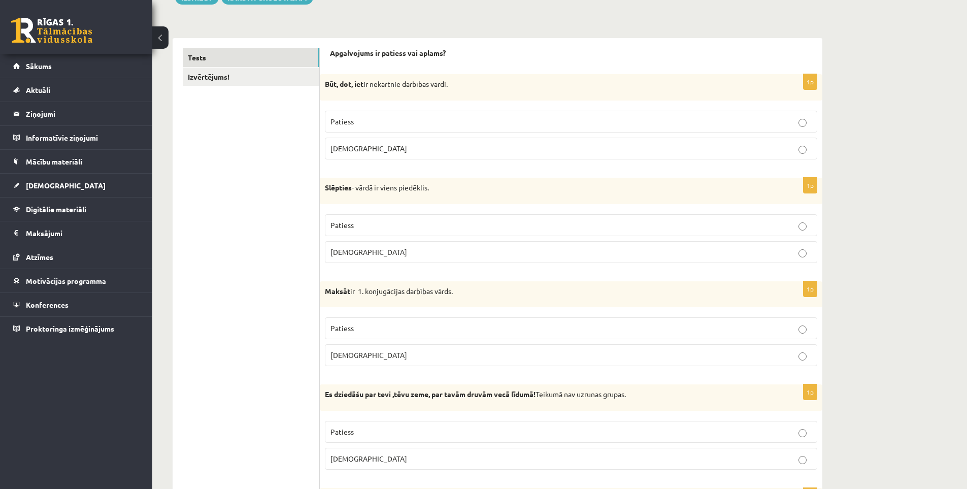
scroll to position [152, 0]
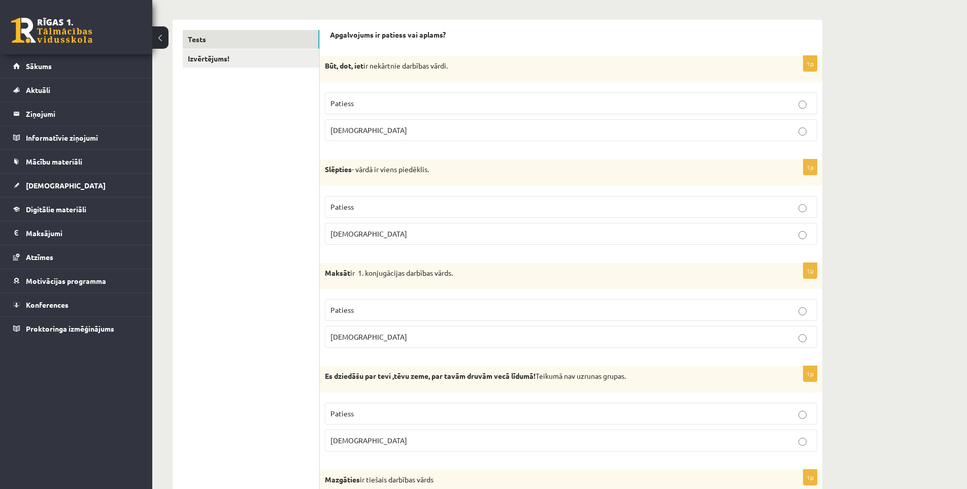
click at [359, 442] on p "Aplams" at bounding box center [571, 440] width 481 height 11
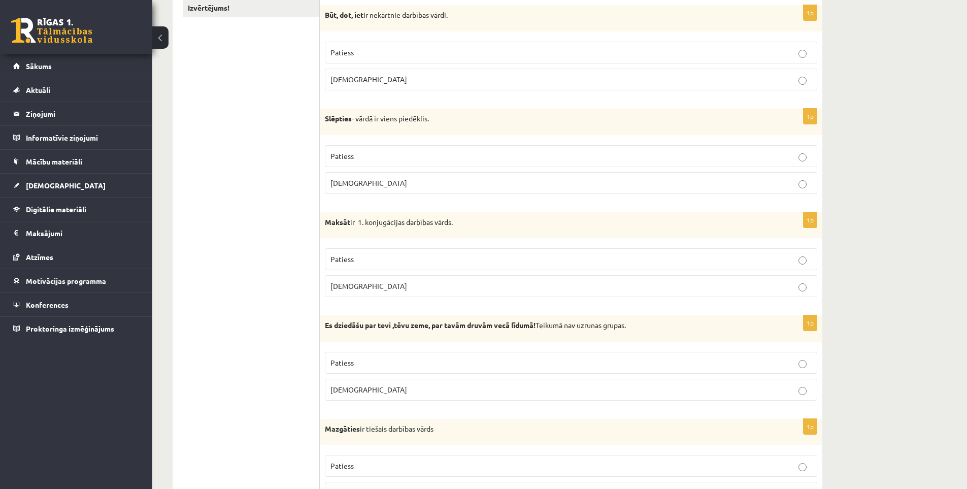
scroll to position [254, 0]
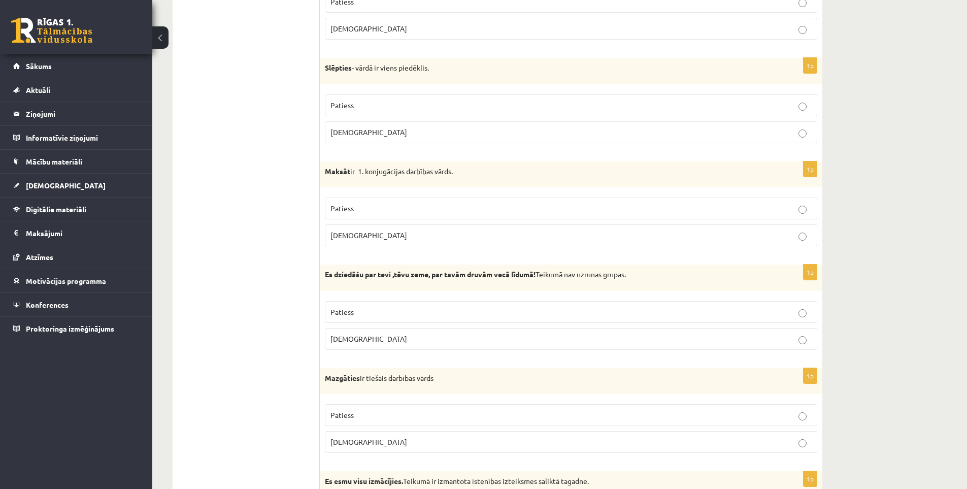
click at [361, 441] on p "Aplams" at bounding box center [571, 442] width 481 height 11
drag, startPoint x: 361, startPoint y: 441, endPoint x: 285, endPoint y: 411, distance: 81.7
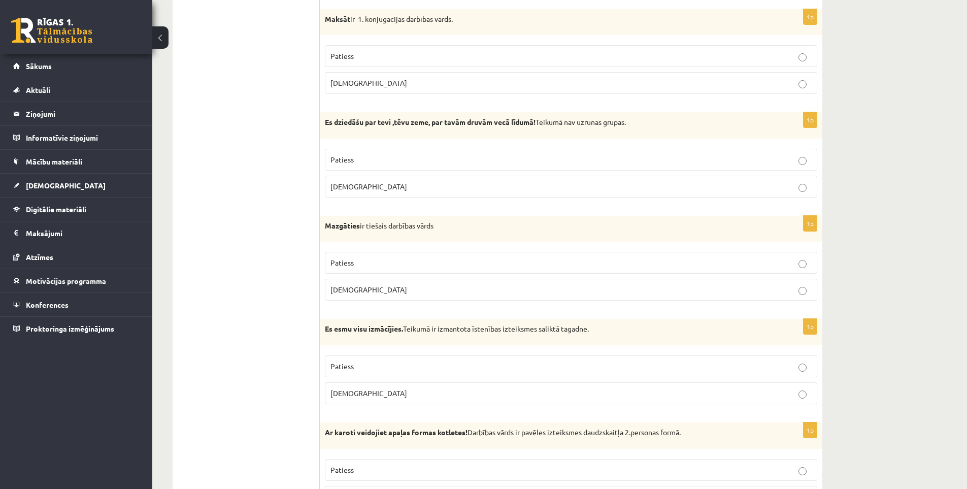
click at [355, 369] on p "Patiess" at bounding box center [571, 366] width 481 height 11
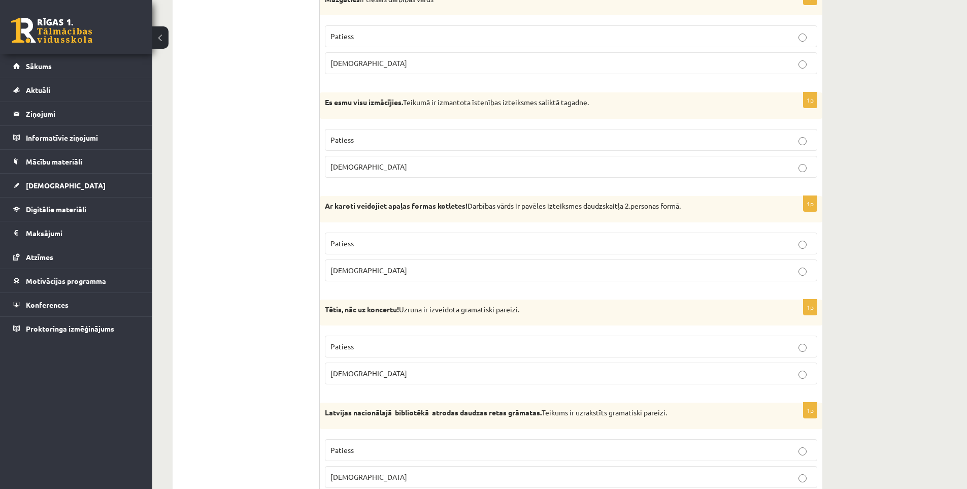
scroll to position [660, 0]
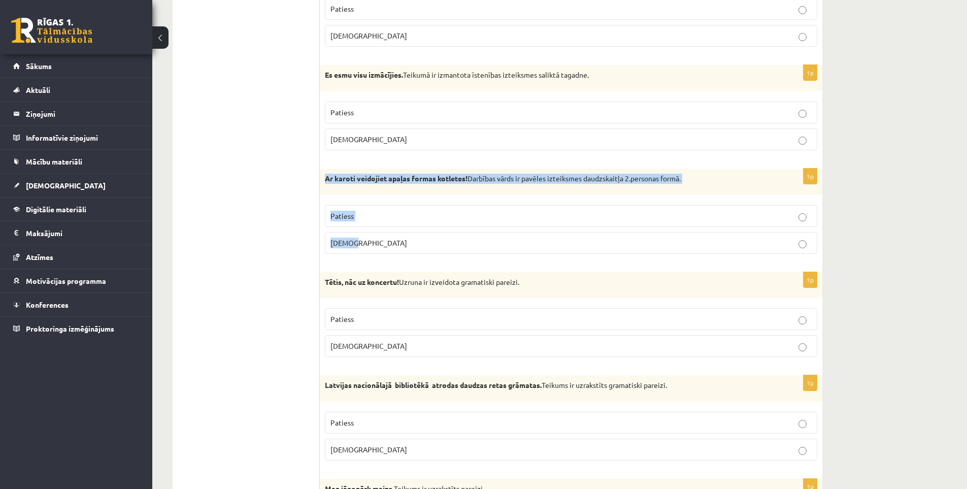
drag, startPoint x: 325, startPoint y: 178, endPoint x: 442, endPoint y: 251, distance: 137.8
click at [442, 251] on div "1p Ar karoti veidojiet apaļas formas kotletes! Darbības vārds ir pavēles izteik…" at bounding box center [571, 215] width 503 height 93
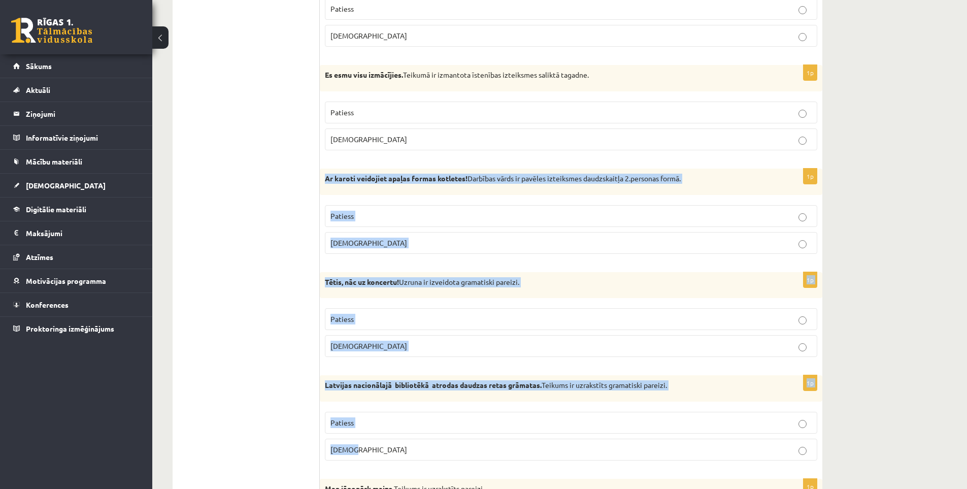
drag, startPoint x: 323, startPoint y: 176, endPoint x: 545, endPoint y: 447, distance: 350.7
copy form "Ar karoti veidojiet apaļas formas kotletes! Darbības vārds ir pavēles izteiksme…"
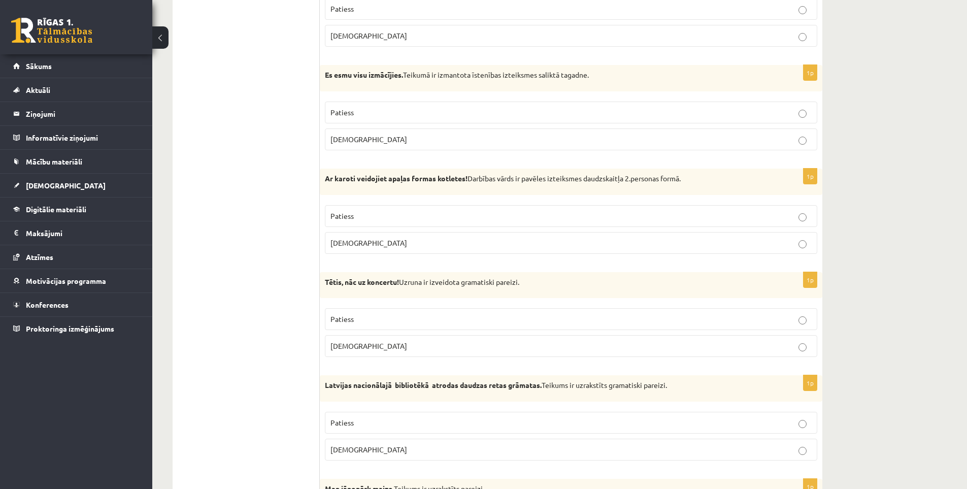
click at [341, 209] on label "Patiess" at bounding box center [571, 216] width 492 height 22
click at [360, 312] on label "Patiess" at bounding box center [571, 319] width 492 height 22
click at [349, 420] on span "Patiess" at bounding box center [342, 422] width 23 height 9
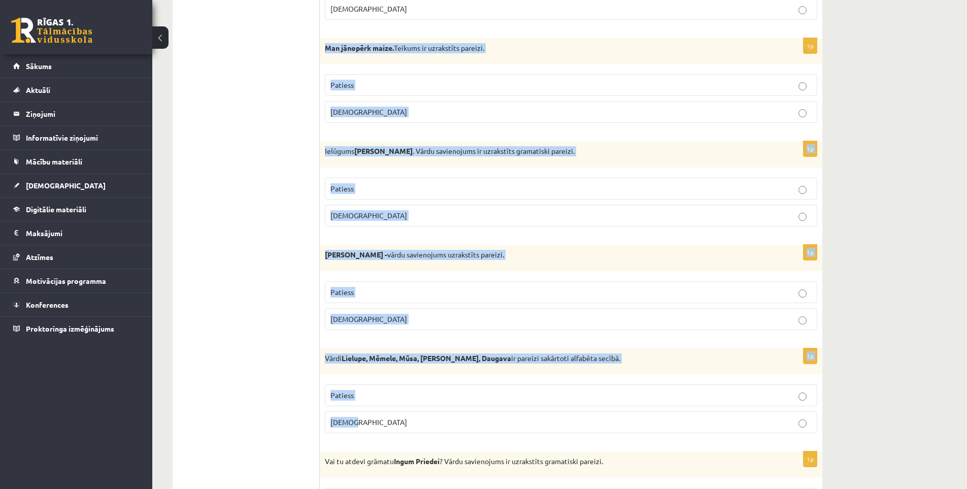
scroll to position [1117, 0]
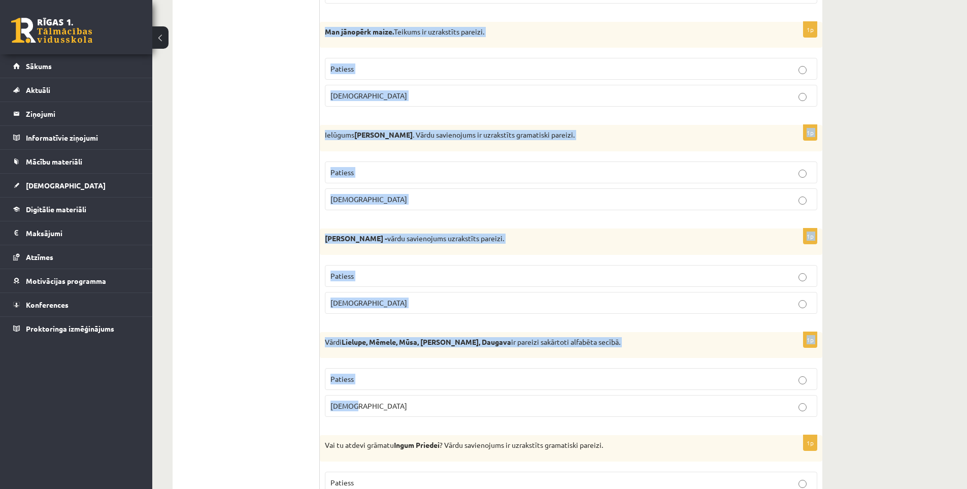
drag, startPoint x: 322, startPoint y: 235, endPoint x: 572, endPoint y: 398, distance: 298.7
copy form "Man jānopērk maize. Teikums ir uzrakstīts pareizi. Patiess Aplams 1p Ielūgums V…"
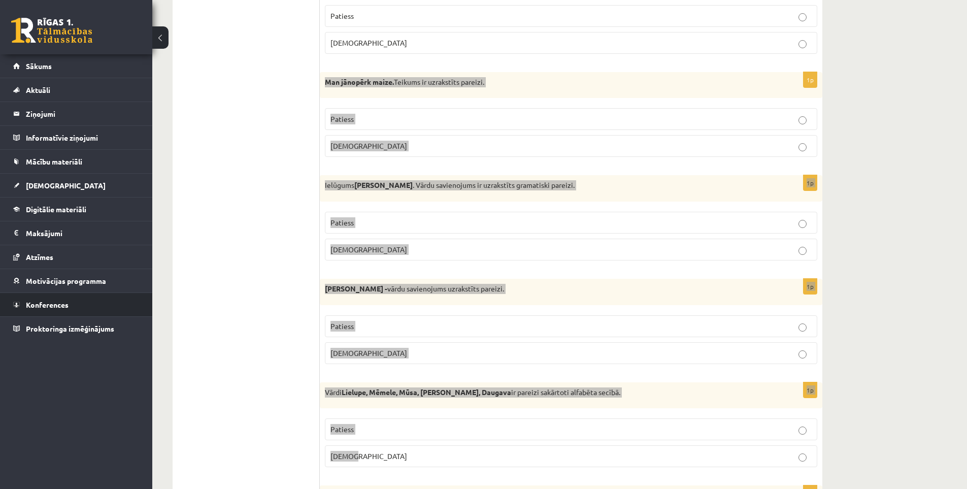
scroll to position [1066, 0]
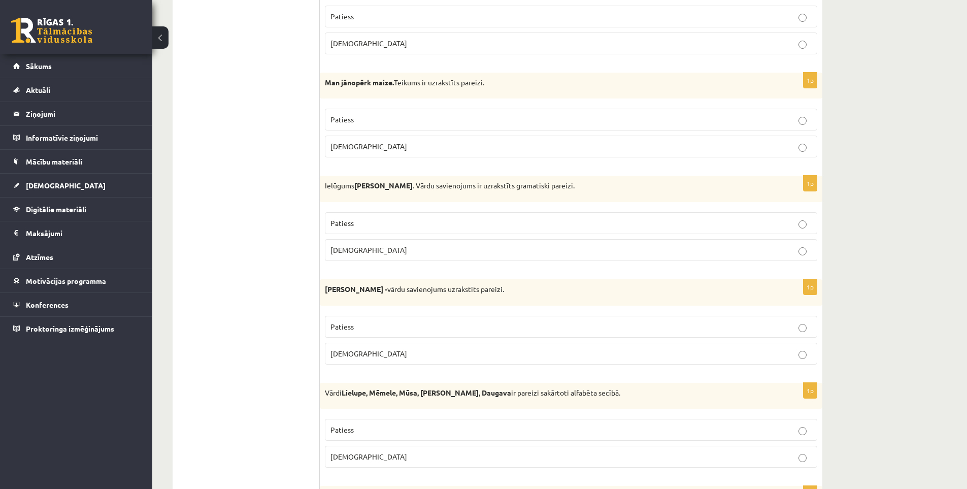
click at [386, 118] on p "Patiess" at bounding box center [571, 119] width 481 height 11
click at [358, 242] on label "Aplams" at bounding box center [571, 250] width 492 height 22
click at [357, 353] on p "Aplams" at bounding box center [571, 353] width 481 height 11
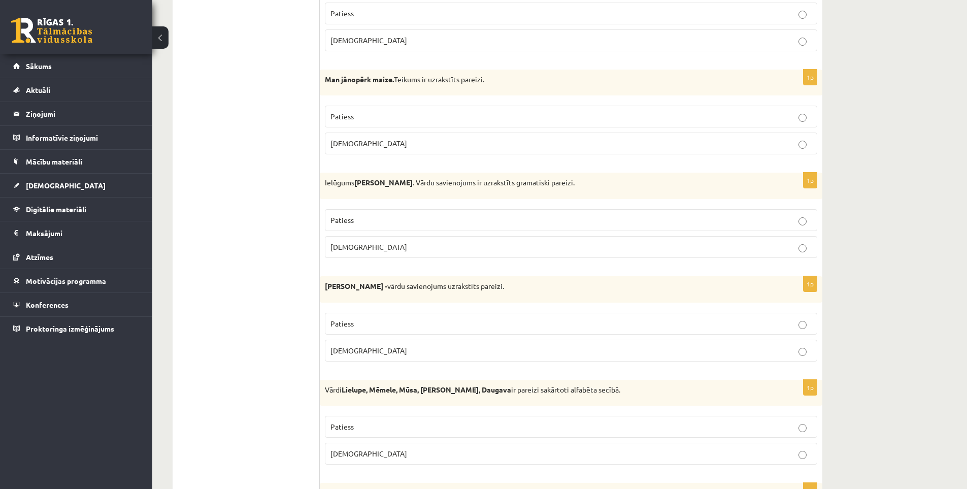
scroll to position [1117, 0]
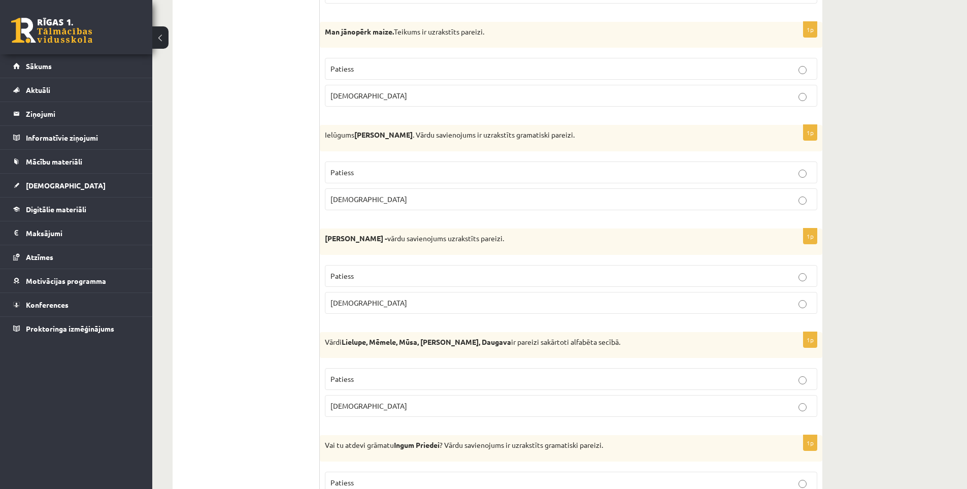
click at [358, 406] on p "Aplams" at bounding box center [571, 406] width 481 height 11
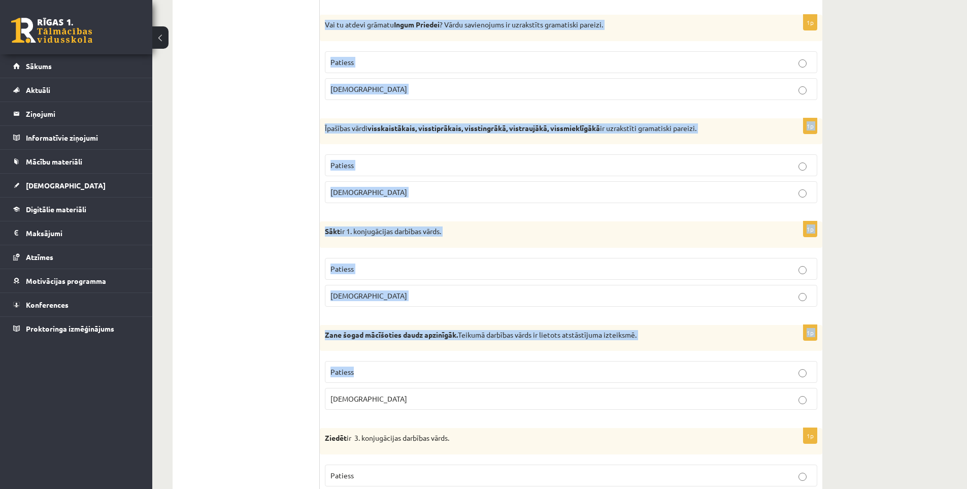
scroll to position [1574, 0]
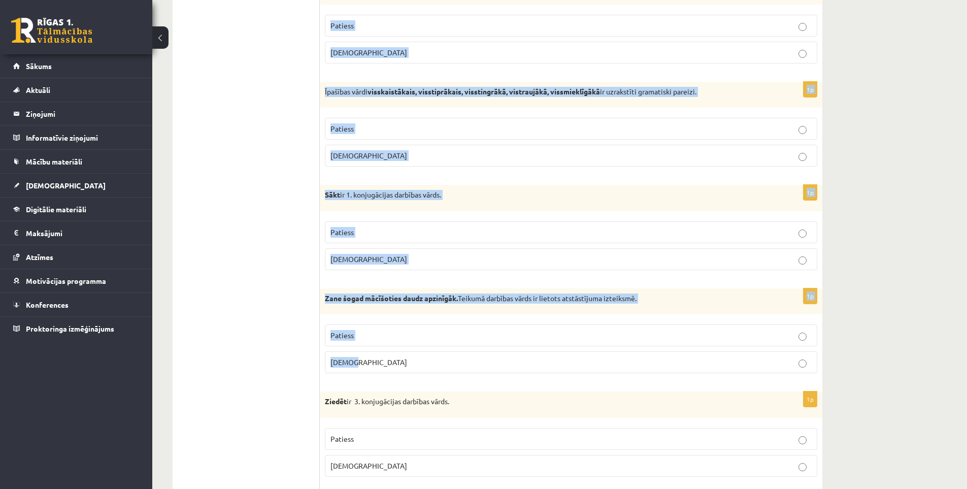
drag, startPoint x: 324, startPoint y: 141, endPoint x: 456, endPoint y: 364, distance: 258.3
click at [456, 364] on form "Apgalvojums ir patiess vai aplams? 1p Būt, dot, iet ir nekārtnie darbības vārdi…" at bounding box center [571, 166] width 482 height 3117
copy form "Vai tu atdevi grāmatu Ingum Priedei ? Vārdu savienojums ir uzrakstīts gramatisk…"
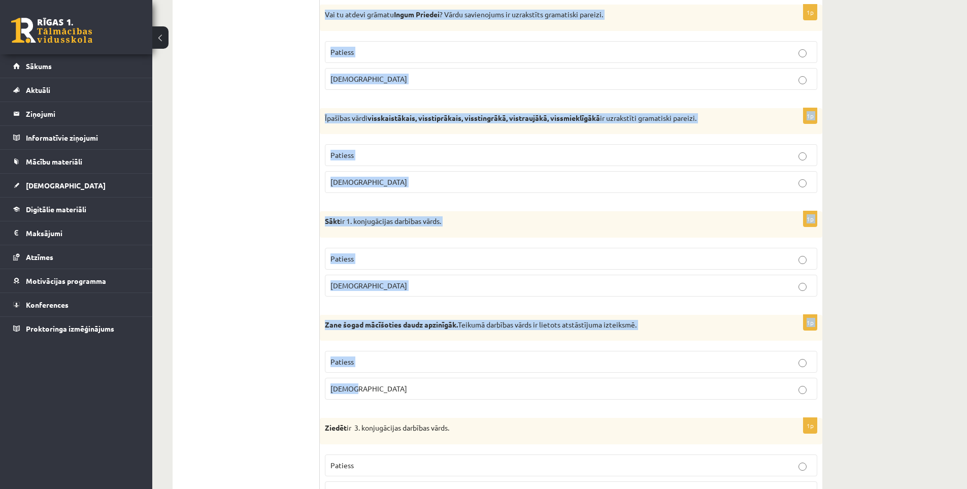
scroll to position [1472, 0]
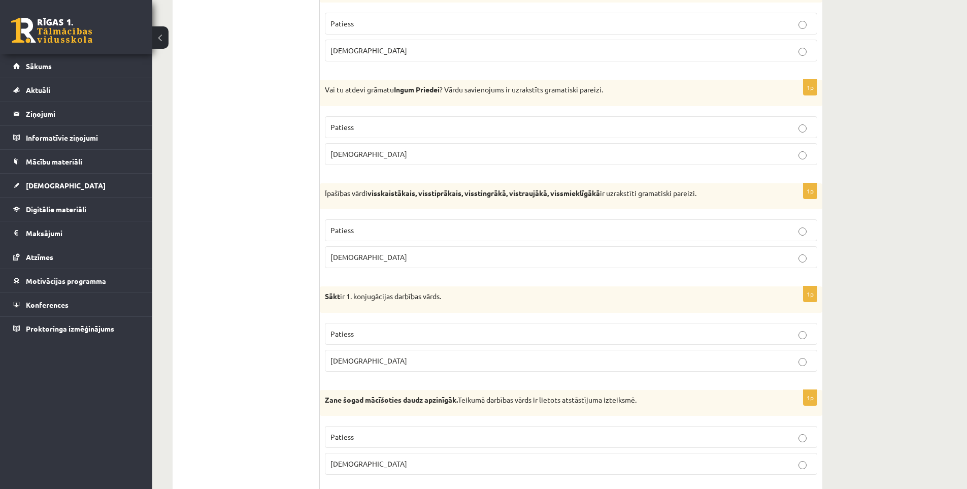
click at [205, 221] on ul "Tests Izvērtējums!" at bounding box center [251, 268] width 137 height 3117
click at [349, 123] on span "Patiess" at bounding box center [342, 126] width 23 height 9
click at [347, 256] on span "Aplams" at bounding box center [369, 256] width 77 height 9
click at [363, 329] on p "Patiess" at bounding box center [571, 333] width 481 height 11
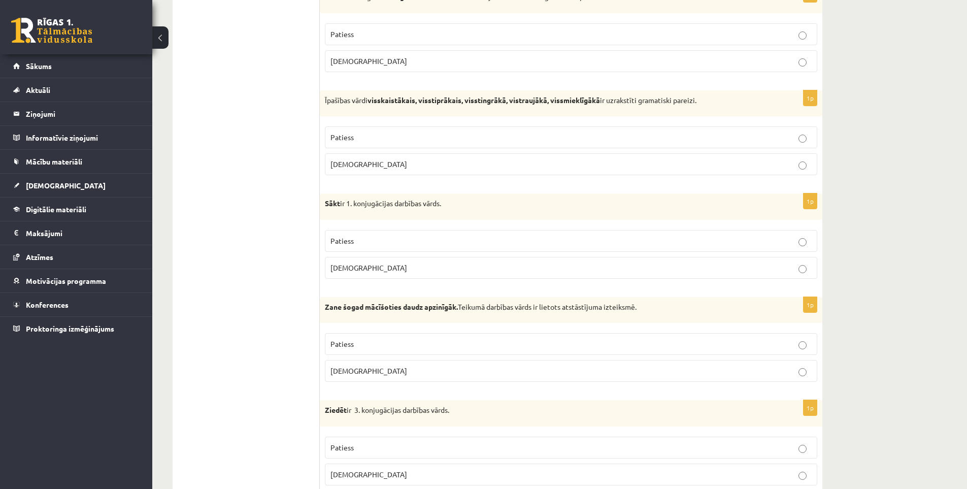
scroll to position [1574, 0]
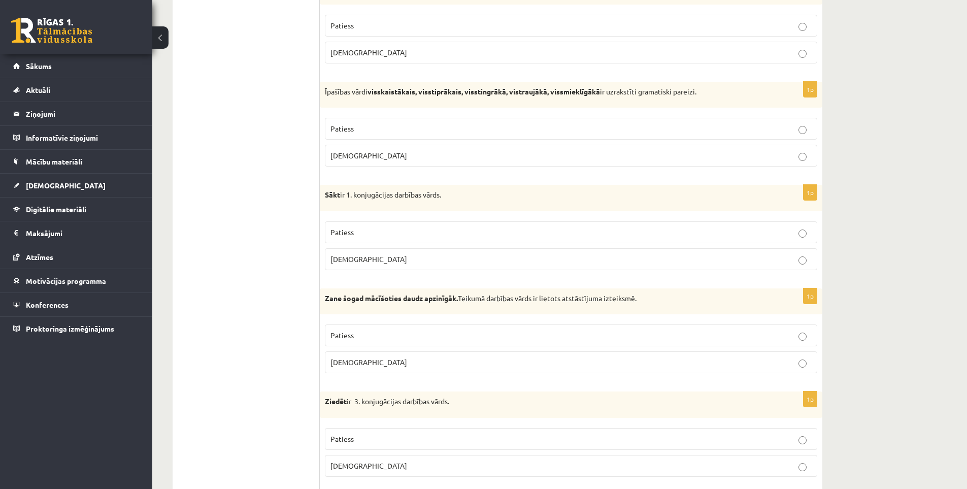
click at [356, 336] on p "Patiess" at bounding box center [571, 335] width 481 height 11
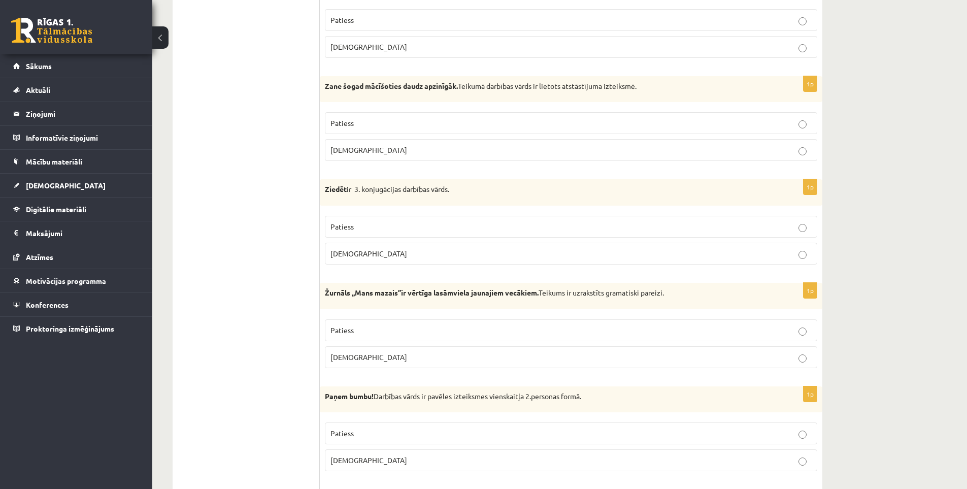
scroll to position [1775, 0]
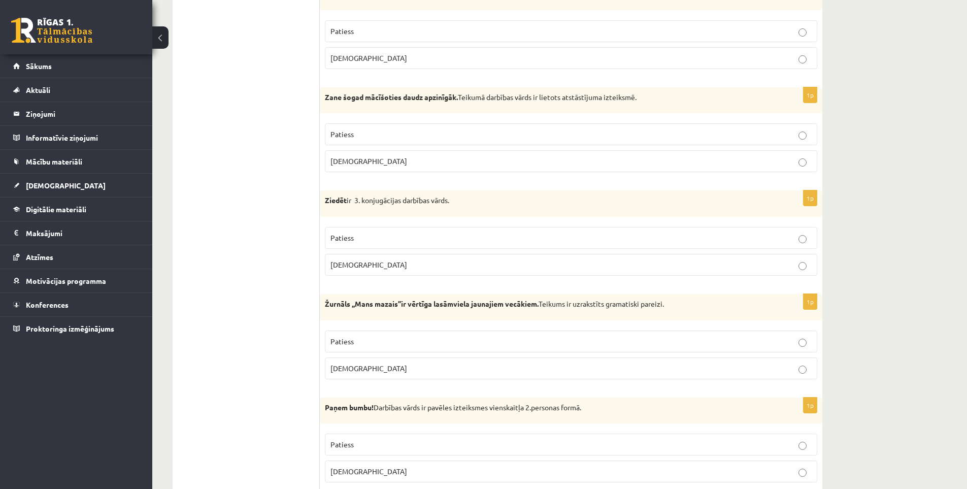
click at [359, 260] on p "Aplams" at bounding box center [571, 264] width 481 height 11
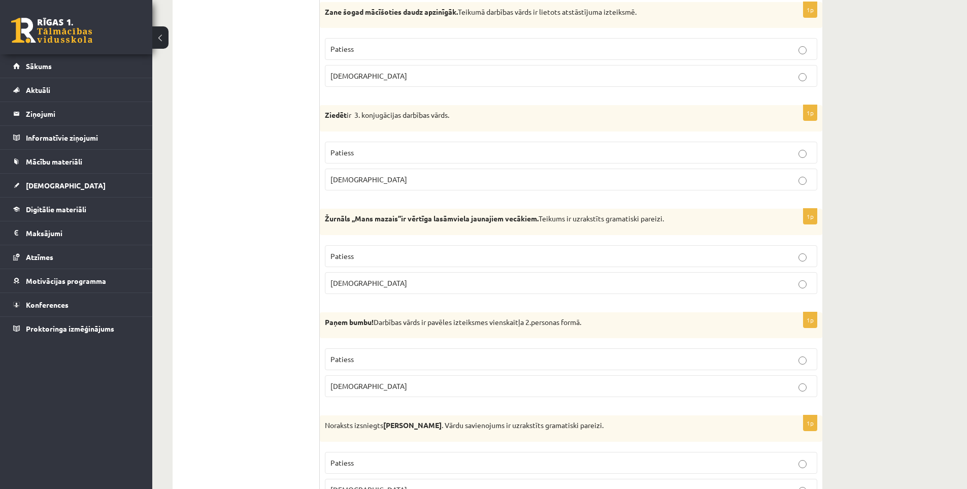
scroll to position [1876, 0]
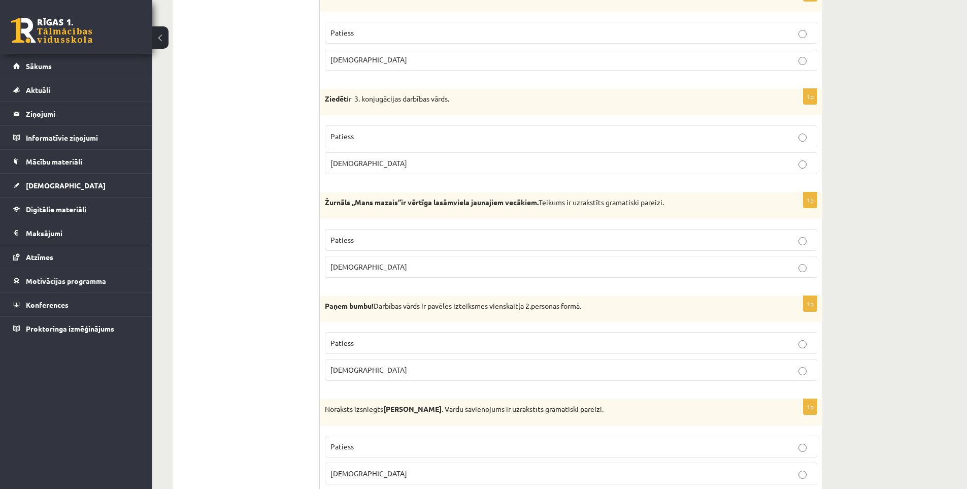
click at [349, 232] on label "Patiess" at bounding box center [571, 240] width 492 height 22
click at [348, 368] on span "Aplams" at bounding box center [369, 369] width 77 height 9
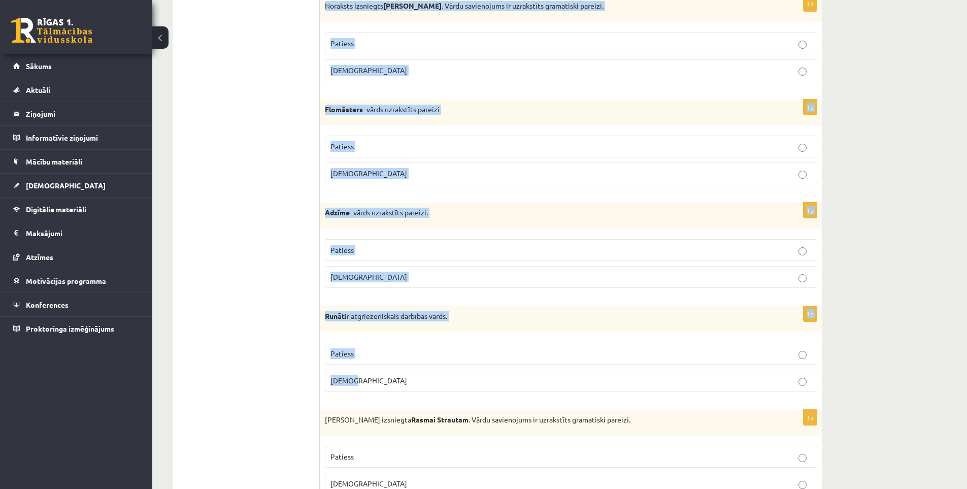
scroll to position [2283, 0]
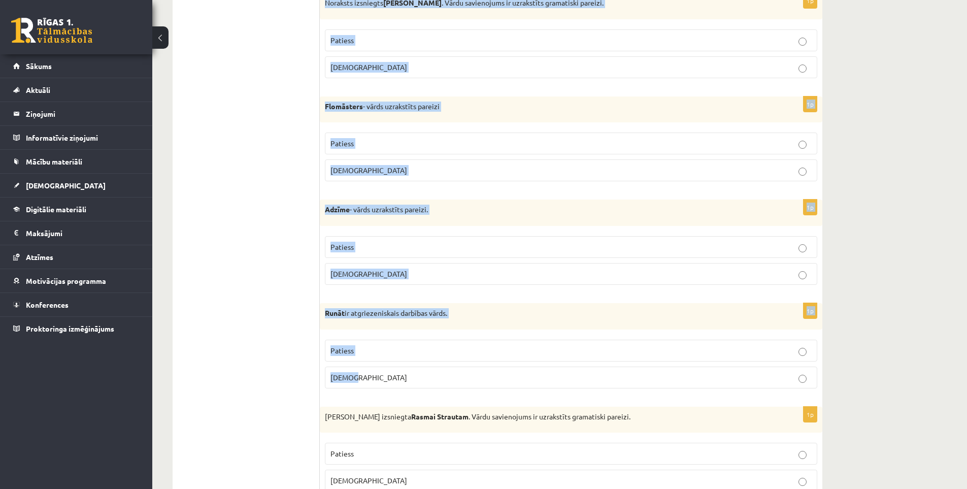
drag, startPoint x: 323, startPoint y: 359, endPoint x: 594, endPoint y: 380, distance: 271.4
copy form "Noraksts izsniegts Jurim Cinkum . Vārdu savienojums ir uzrakstīts gramatiski pa…"
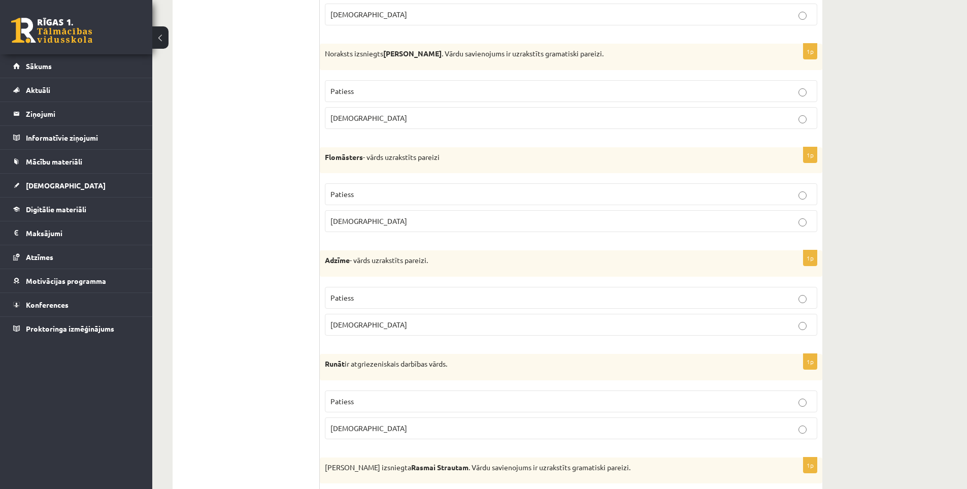
click at [357, 87] on p "Patiess" at bounding box center [571, 91] width 481 height 11
click at [360, 193] on p "Patiess" at bounding box center [571, 194] width 481 height 11
click at [358, 293] on p "Patiess" at bounding box center [571, 297] width 481 height 11
click at [369, 422] on label "Aplams" at bounding box center [571, 428] width 492 height 22
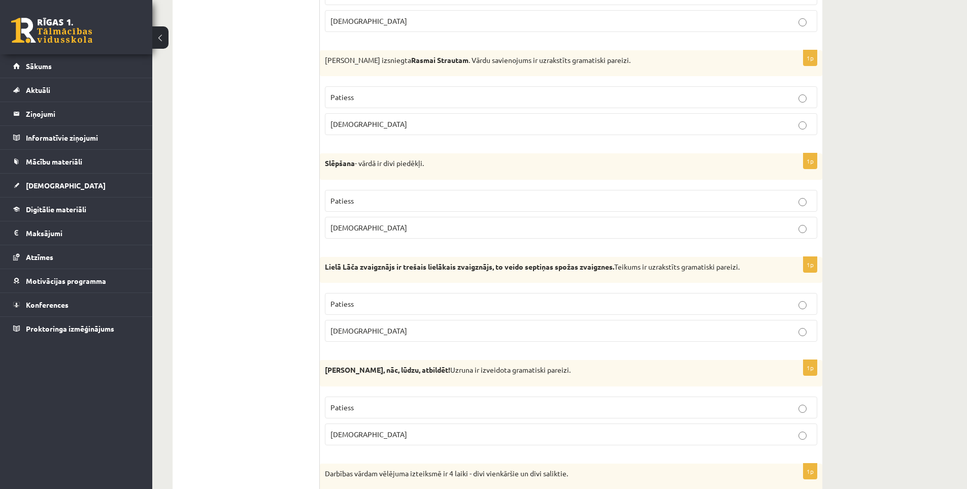
scroll to position [2638, 0]
click at [361, 121] on p "Aplams" at bounding box center [571, 125] width 481 height 11
click at [356, 225] on p "Aplams" at bounding box center [571, 228] width 481 height 11
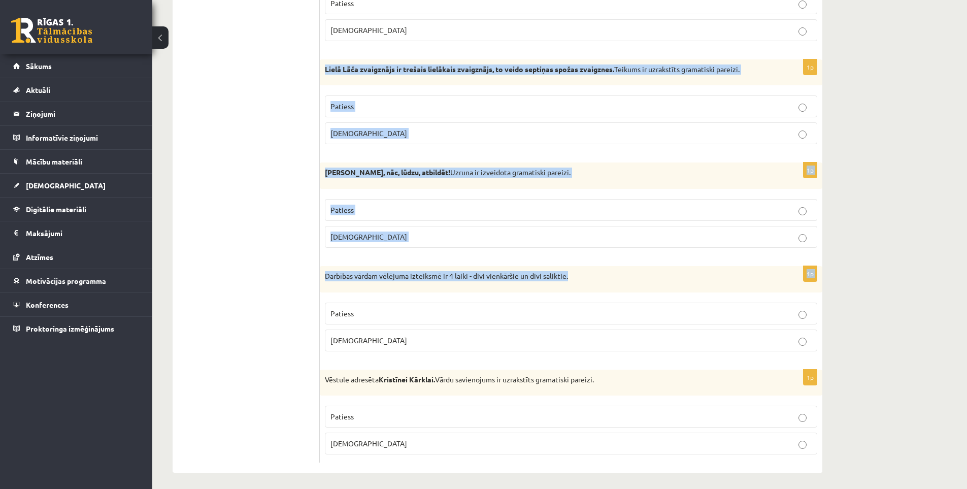
scroll to position [2841, 0]
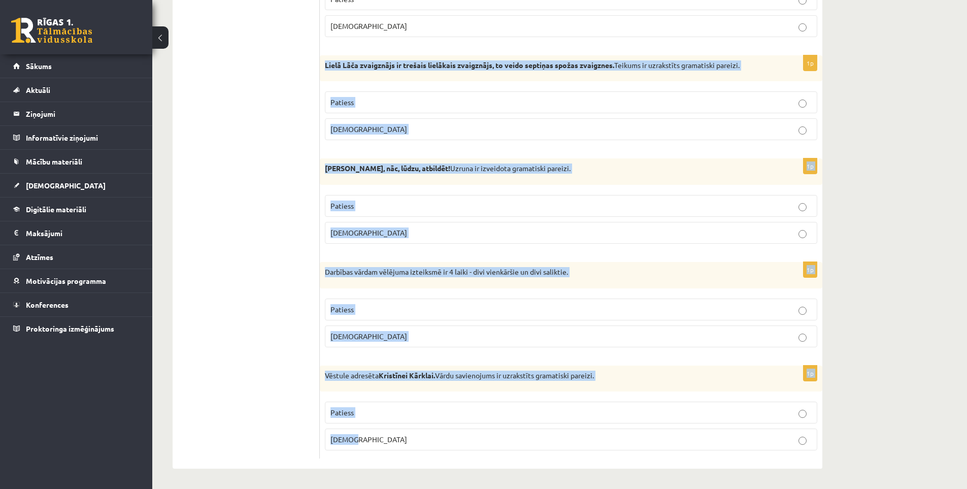
drag, startPoint x: 323, startPoint y: 218, endPoint x: 711, endPoint y: 429, distance: 441.4
copy form "Lielā Lāča zvaigznājs ir trešais lielākais zvaigznājs, to veido septiņas spožas…"
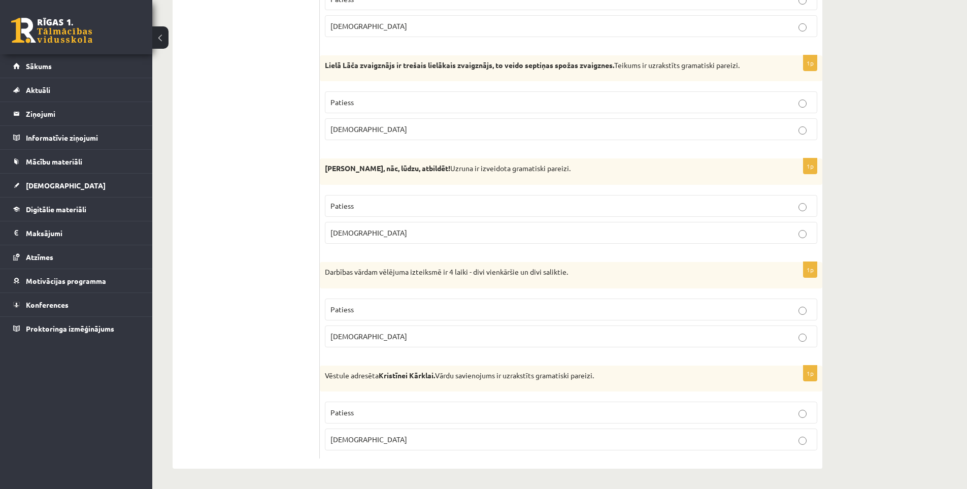
click at [388, 90] on fieldset "Patiess Aplams" at bounding box center [571, 114] width 492 height 57
click at [382, 97] on p "Patiess" at bounding box center [571, 102] width 481 height 11
click at [358, 201] on p "Patiess" at bounding box center [571, 206] width 481 height 11
click at [348, 305] on span "Patiess" at bounding box center [342, 309] width 23 height 9
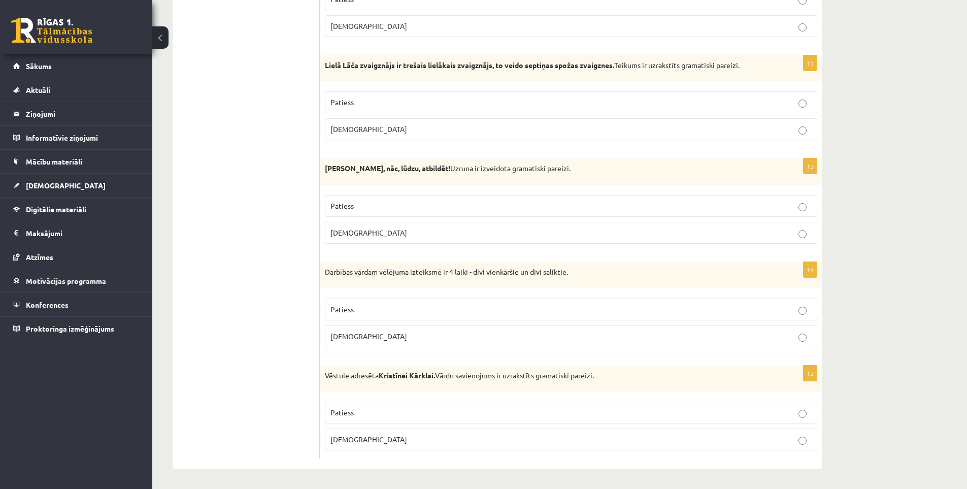
click at [370, 408] on p "Patiess" at bounding box center [571, 412] width 481 height 11
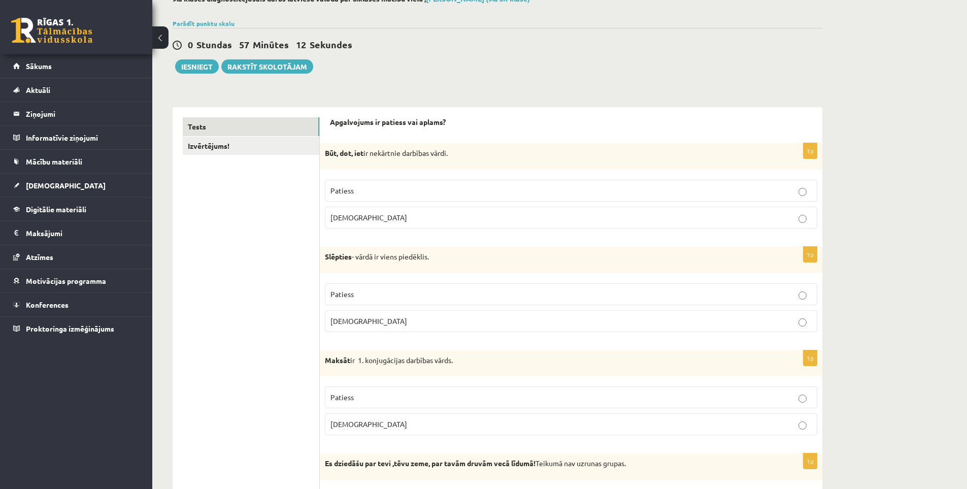
scroll to position [0, 0]
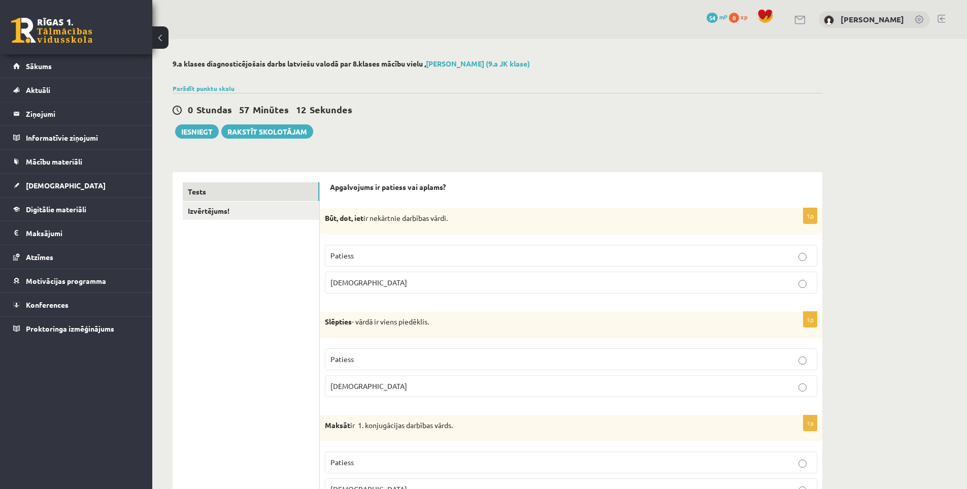
drag, startPoint x: 283, startPoint y: 343, endPoint x: 297, endPoint y: 222, distance: 121.2
click at [196, 129] on button "Iesniegt" at bounding box center [197, 131] width 44 height 14
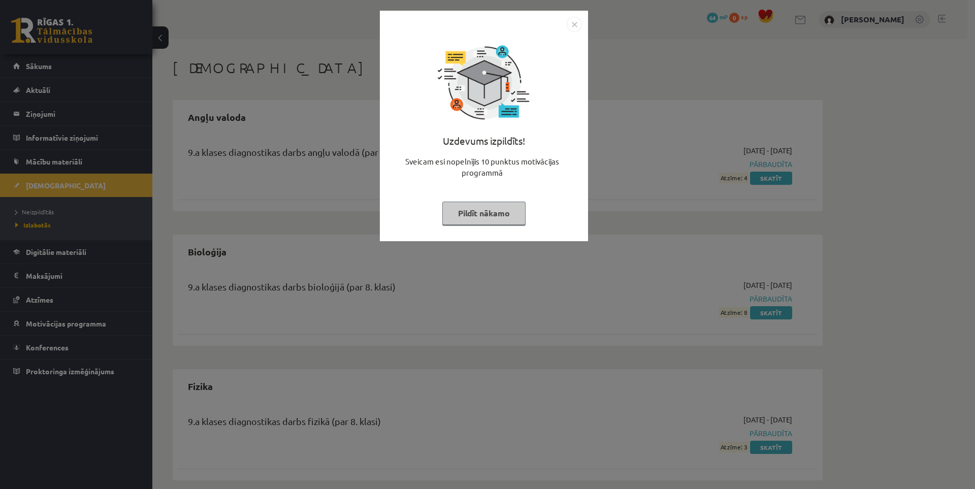
click at [571, 23] on img "Close" at bounding box center [574, 24] width 15 height 15
